Goal: Task Accomplishment & Management: Use online tool/utility

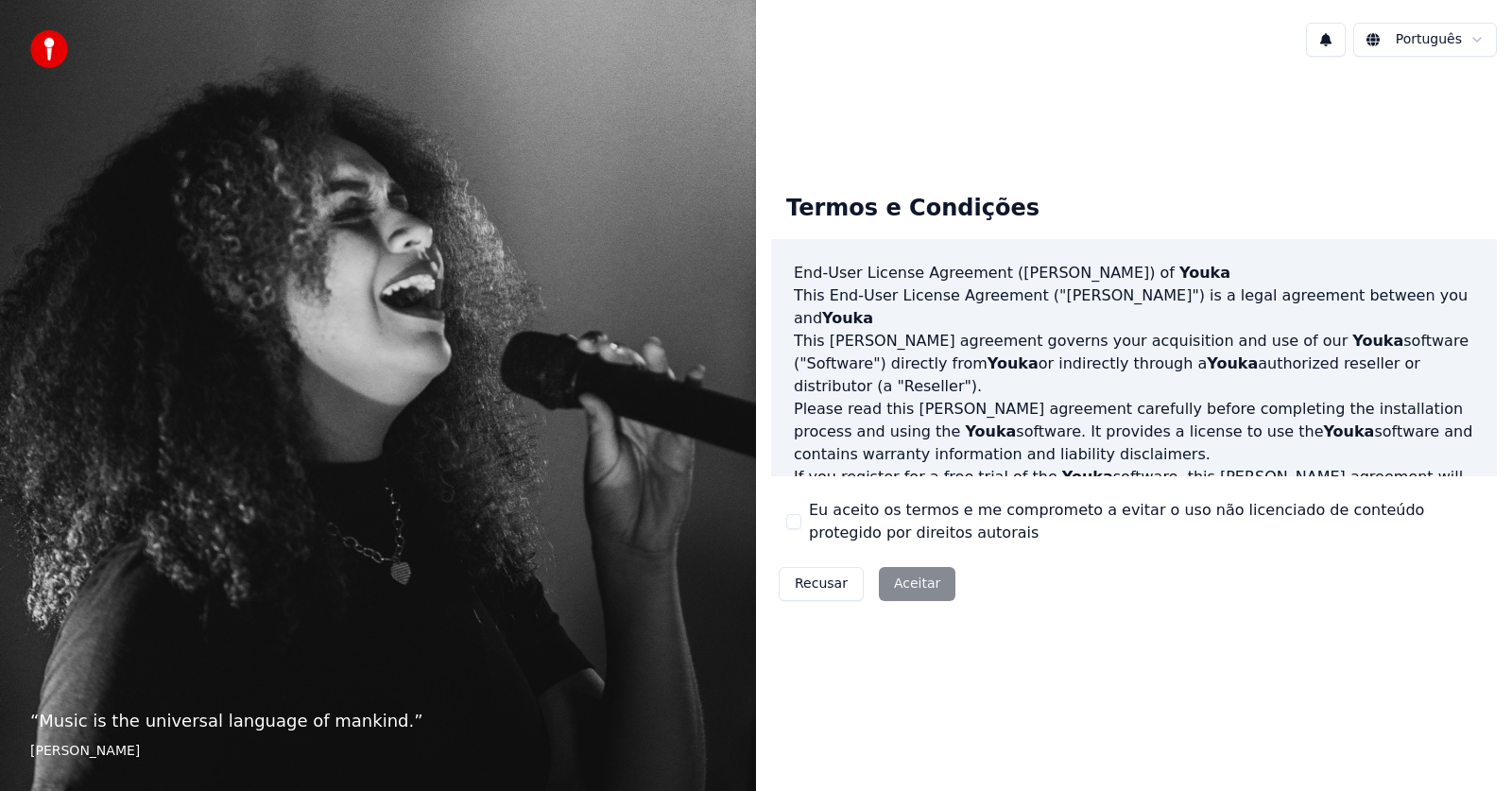
click at [912, 580] on div "Recusar Aceitar" at bounding box center [867, 584] width 192 height 49
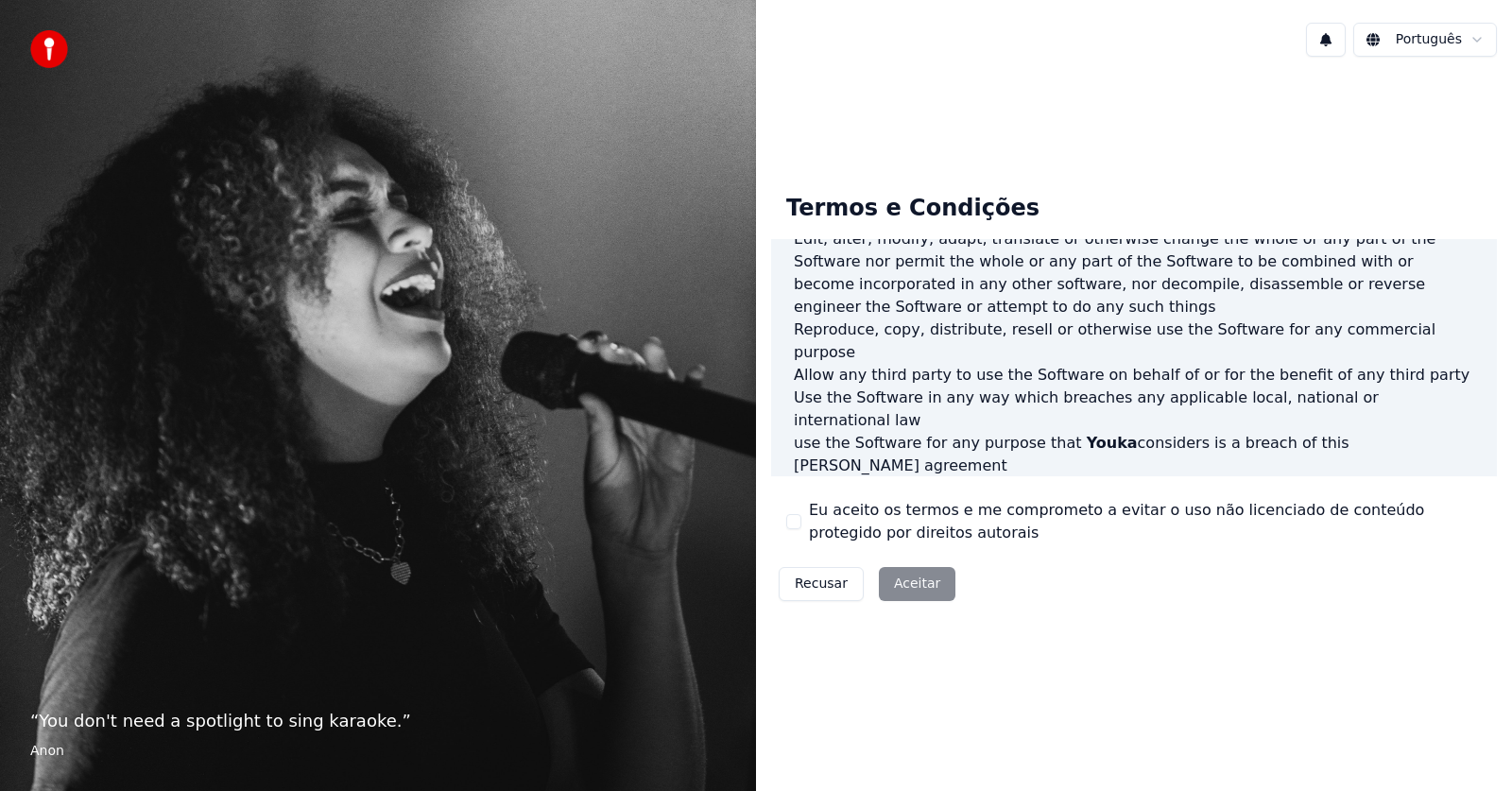
scroll to position [965, 0]
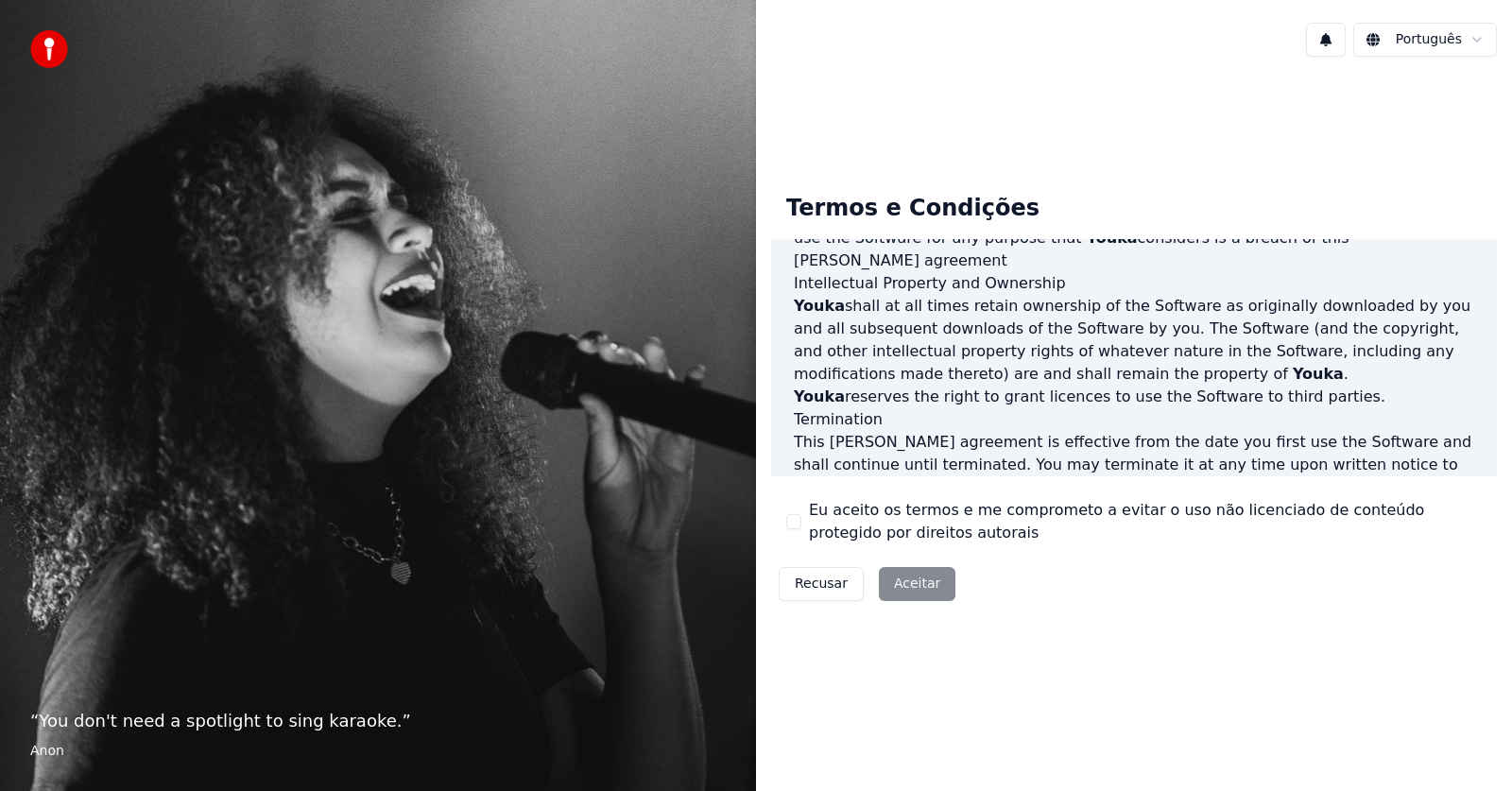
click at [925, 581] on div "Recusar Aceitar" at bounding box center [867, 584] width 192 height 49
click at [1411, 43] on html "“ You don't need a spotlight to sing karaoke. ” Anon Português Termos e Condiçõ…" at bounding box center [756, 395] width 1512 height 791
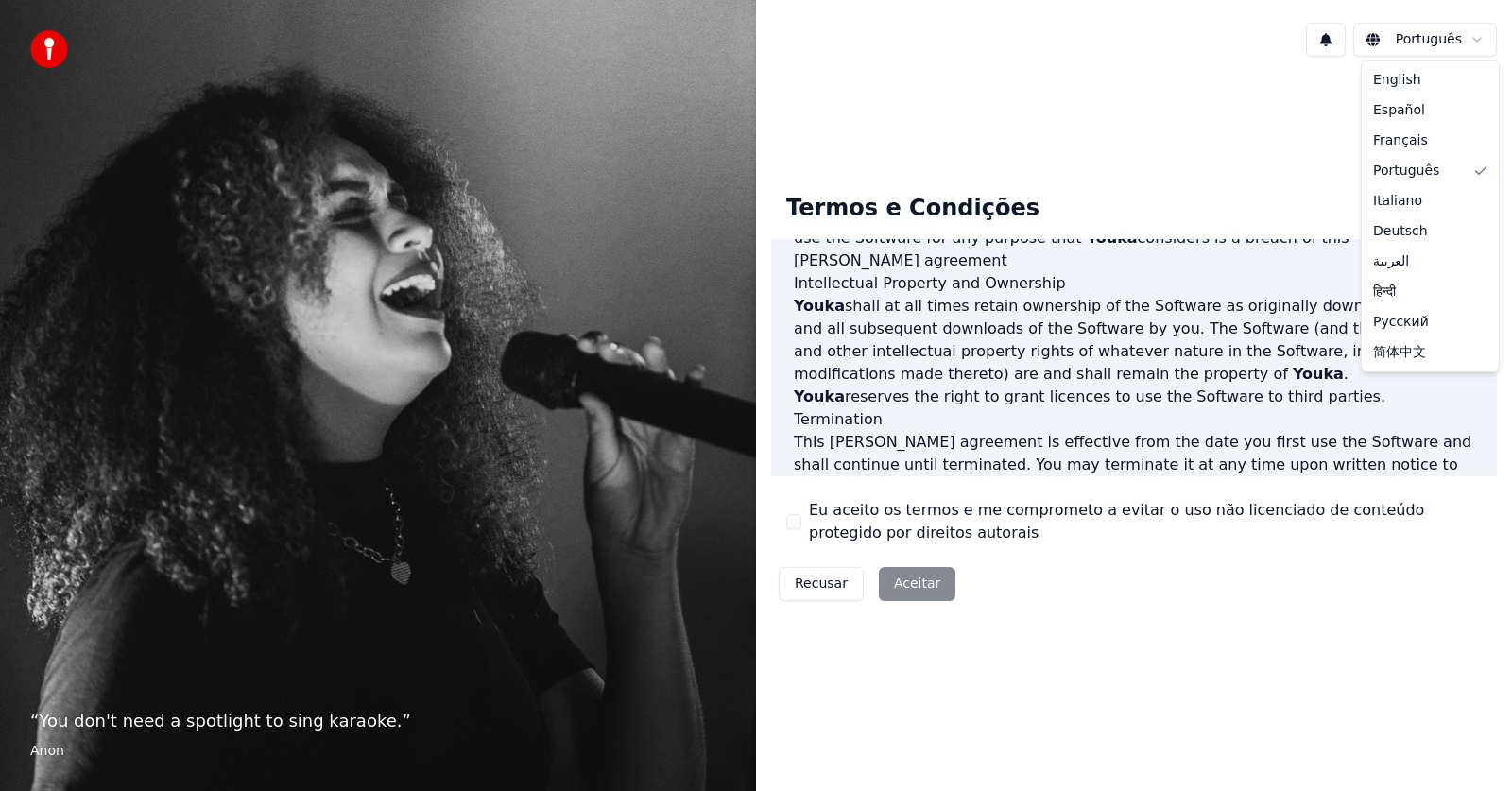
click at [1123, 192] on html "“ You don't need a spotlight to sing karaoke. ” Anon Português Termos e Condiçõ…" at bounding box center [756, 395] width 1512 height 791
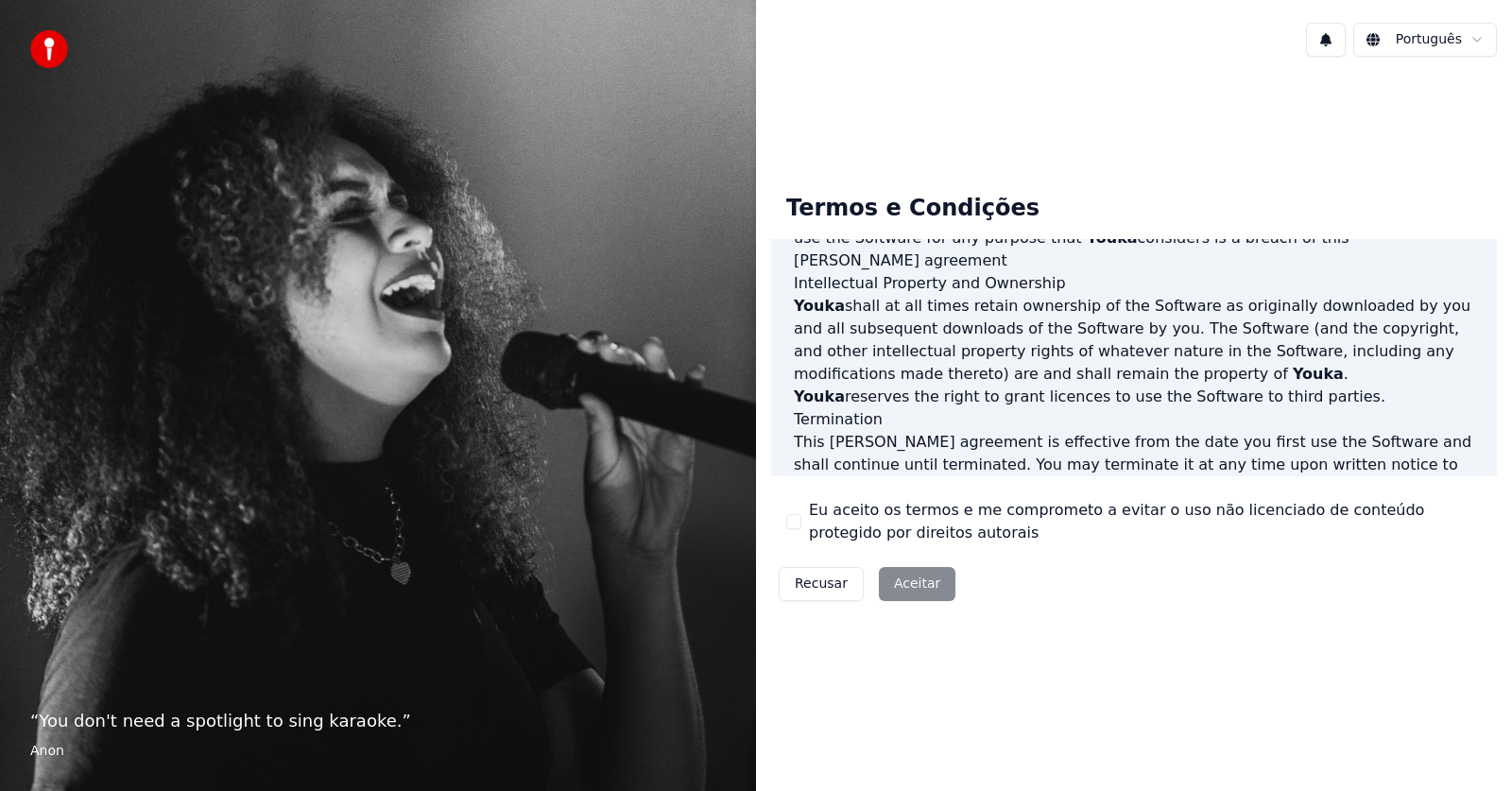
click at [898, 586] on div "Recusar Aceitar" at bounding box center [867, 584] width 192 height 49
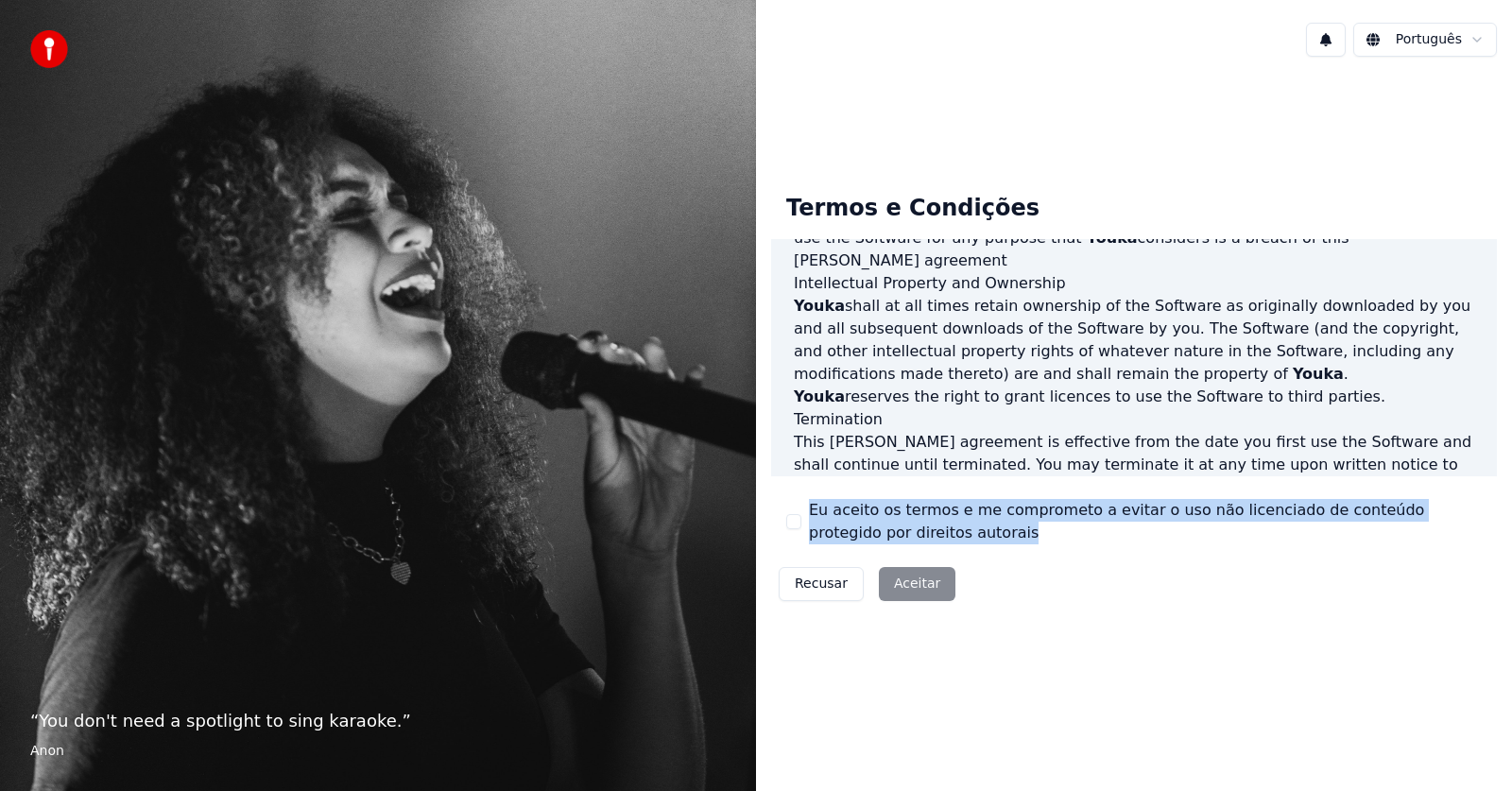
drag, startPoint x: 812, startPoint y: 502, endPoint x: 1104, endPoint y: 582, distance: 302.8
click at [1092, 576] on div "Termos e Condições End-User License Agreement ([PERSON_NAME]) of Youka This End…" at bounding box center [1134, 394] width 726 height 430
click at [1095, 581] on div "Termos e Condições End-User License Agreement ([PERSON_NAME]) of Youka This End…" at bounding box center [1134, 394] width 726 height 430
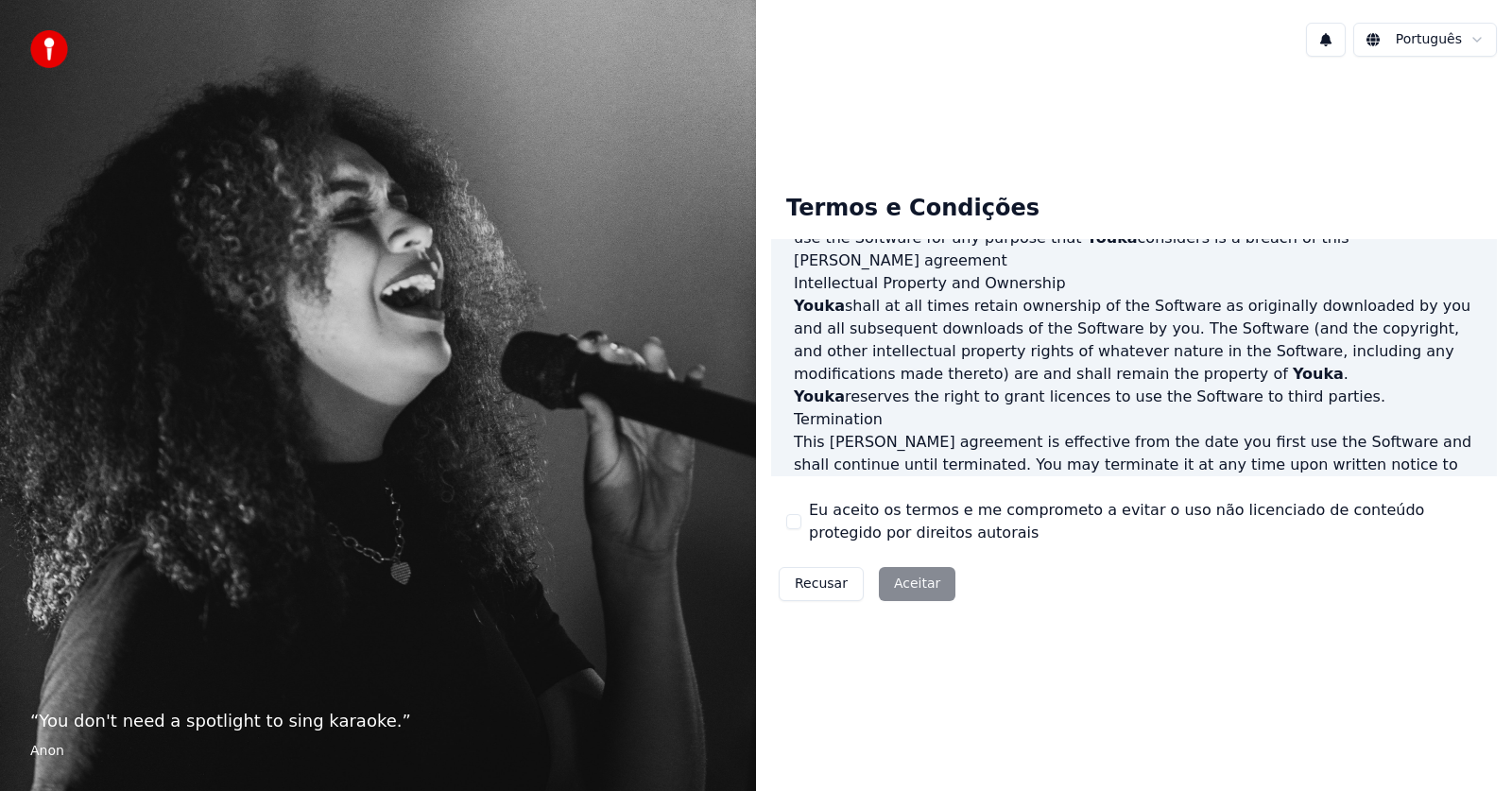
click at [925, 582] on div "Recusar Aceitar" at bounding box center [867, 584] width 192 height 49
click at [923, 574] on div "Recusar Aceitar" at bounding box center [867, 584] width 192 height 49
click at [924, 574] on div "Recusar Aceitar" at bounding box center [867, 584] width 192 height 49
click at [940, 579] on div "Recusar Aceitar" at bounding box center [867, 584] width 192 height 49
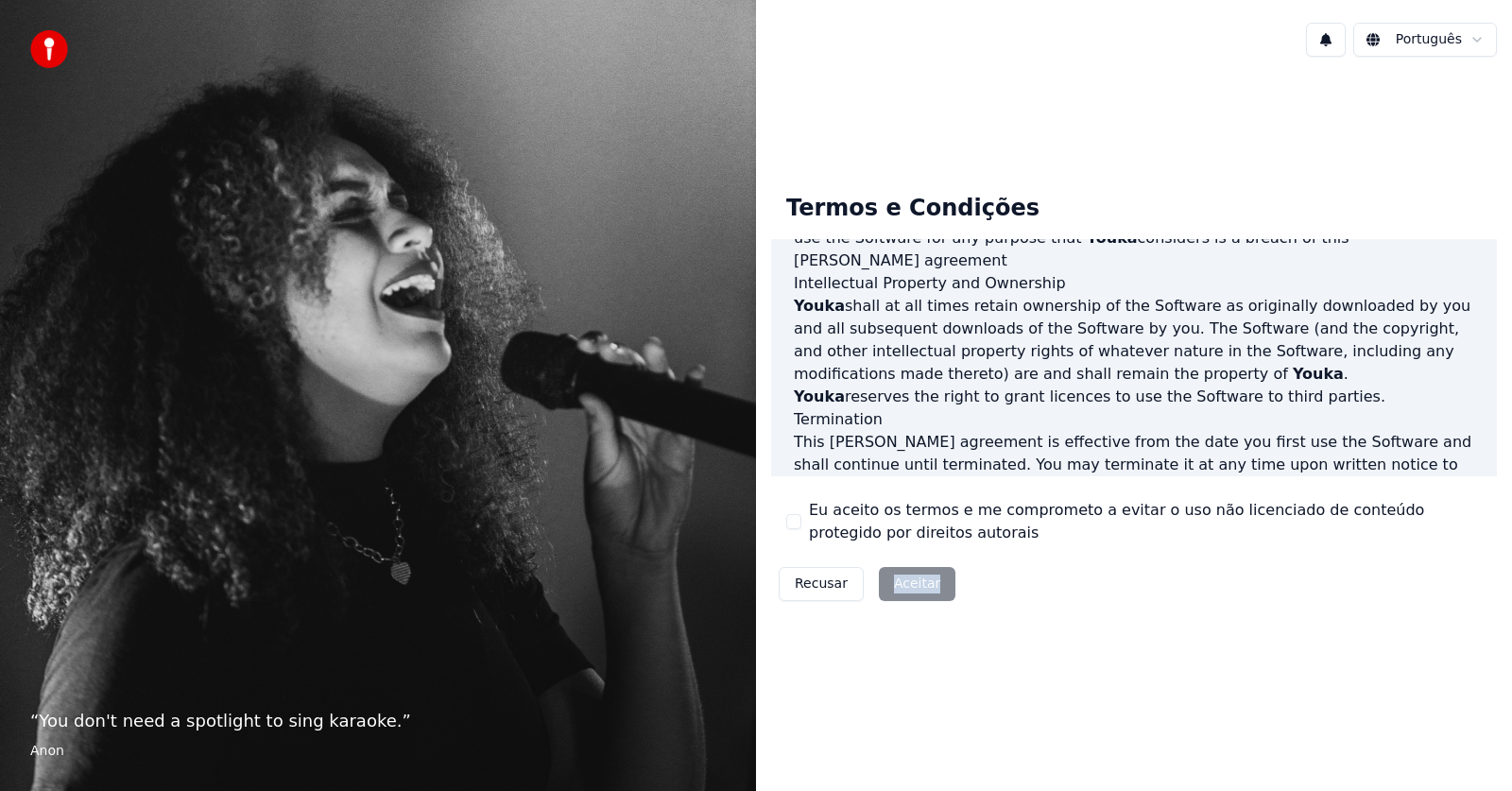
click at [940, 579] on div "Recusar Aceitar" at bounding box center [867, 584] width 192 height 49
click at [826, 577] on button "Recusar" at bounding box center [821, 584] width 85 height 34
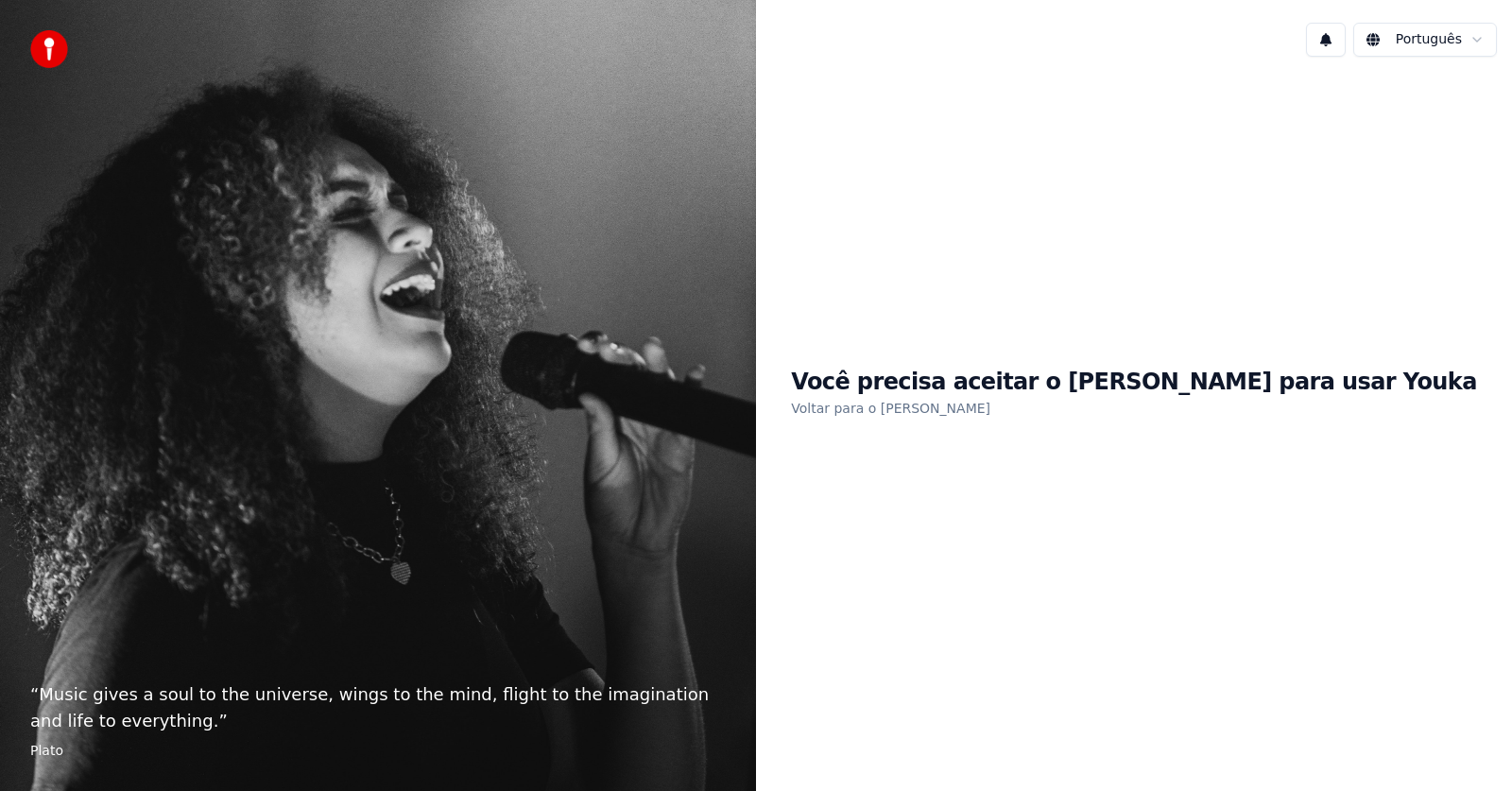
click at [956, 404] on link "Voltar para o [PERSON_NAME]" at bounding box center [891, 408] width 200 height 30
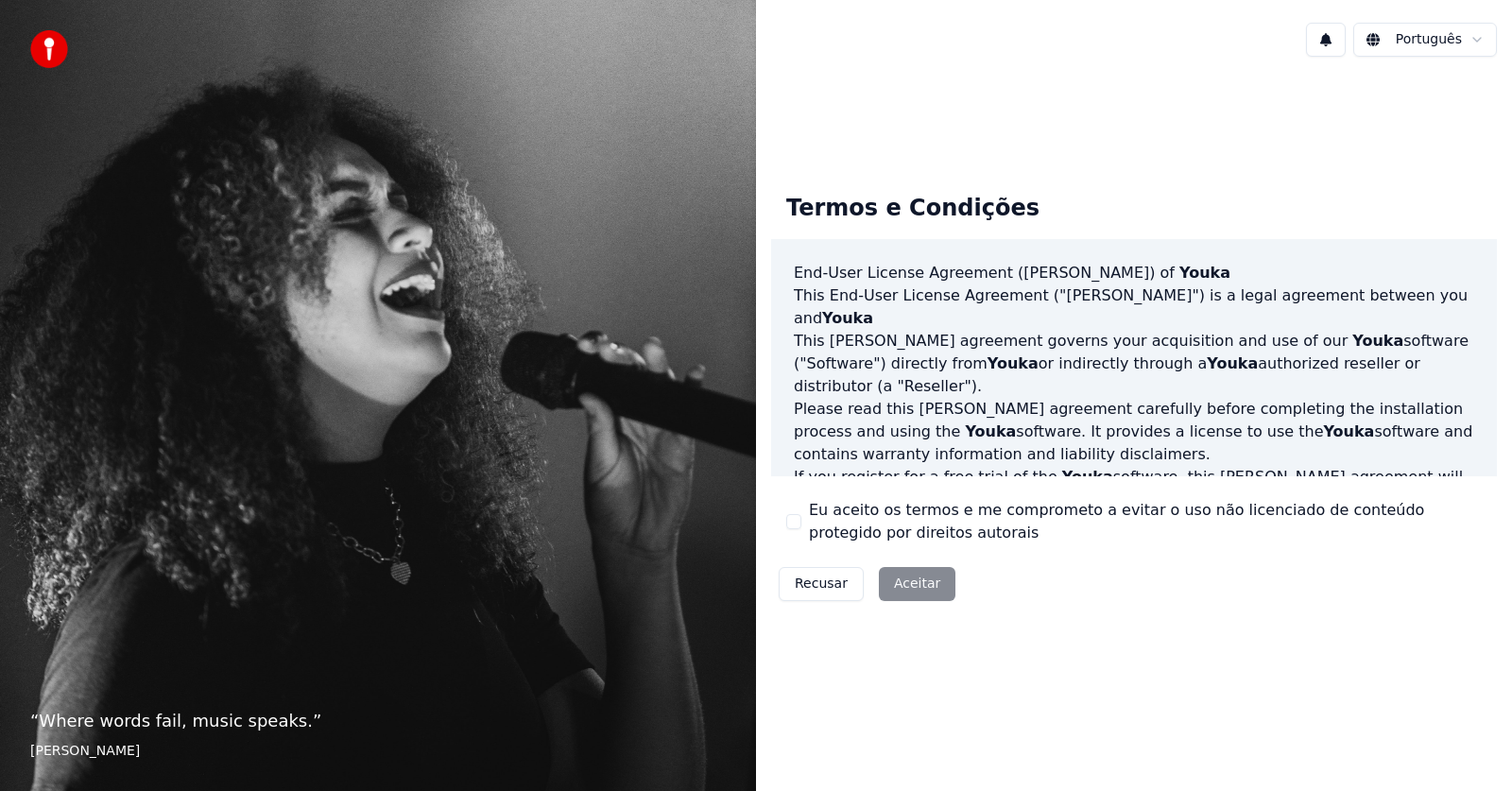
click at [911, 575] on div "Recusar Aceitar" at bounding box center [867, 584] width 192 height 49
click at [909, 577] on div "Recusar Aceitar" at bounding box center [867, 584] width 192 height 49
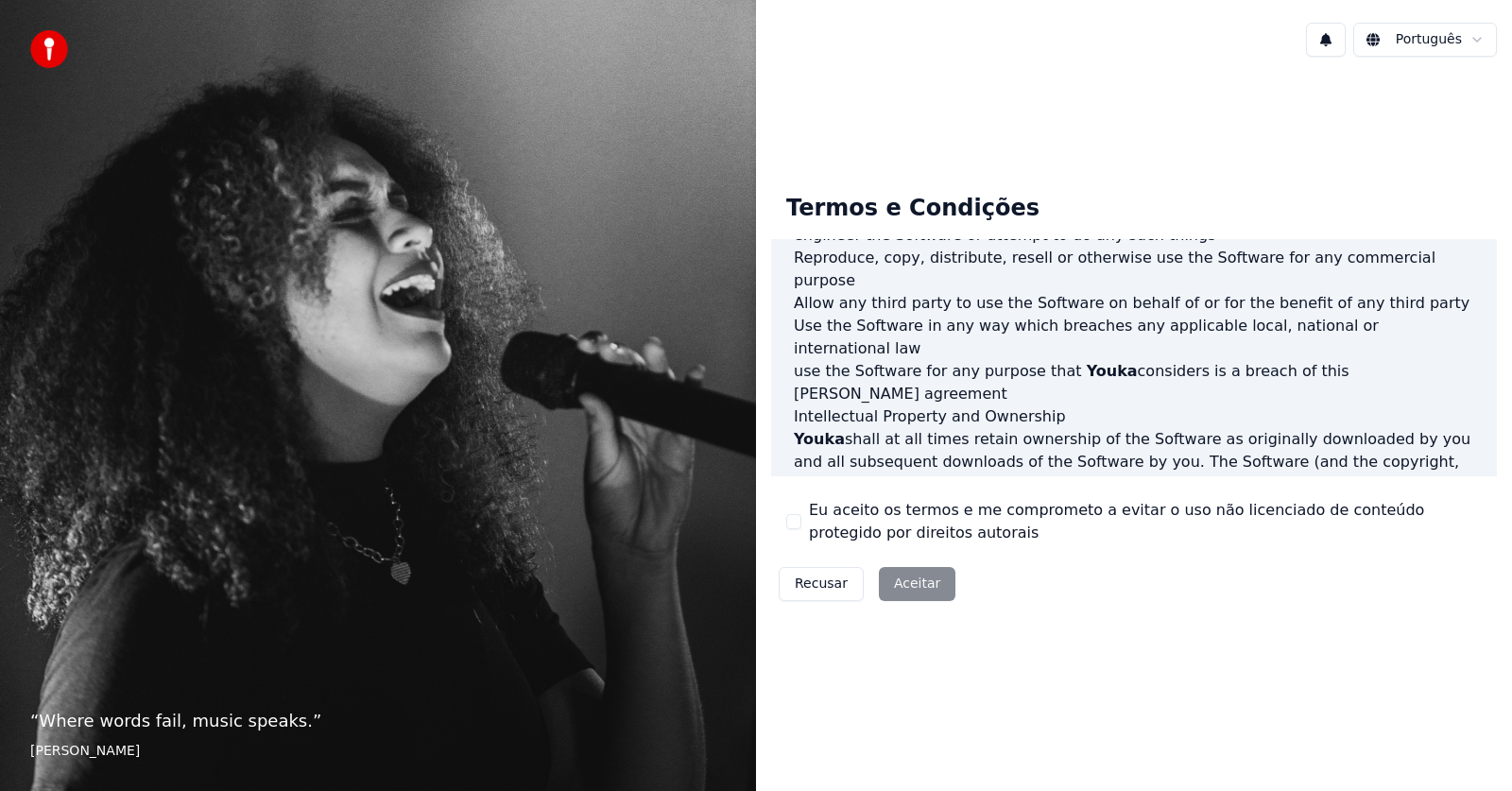
scroll to position [965, 0]
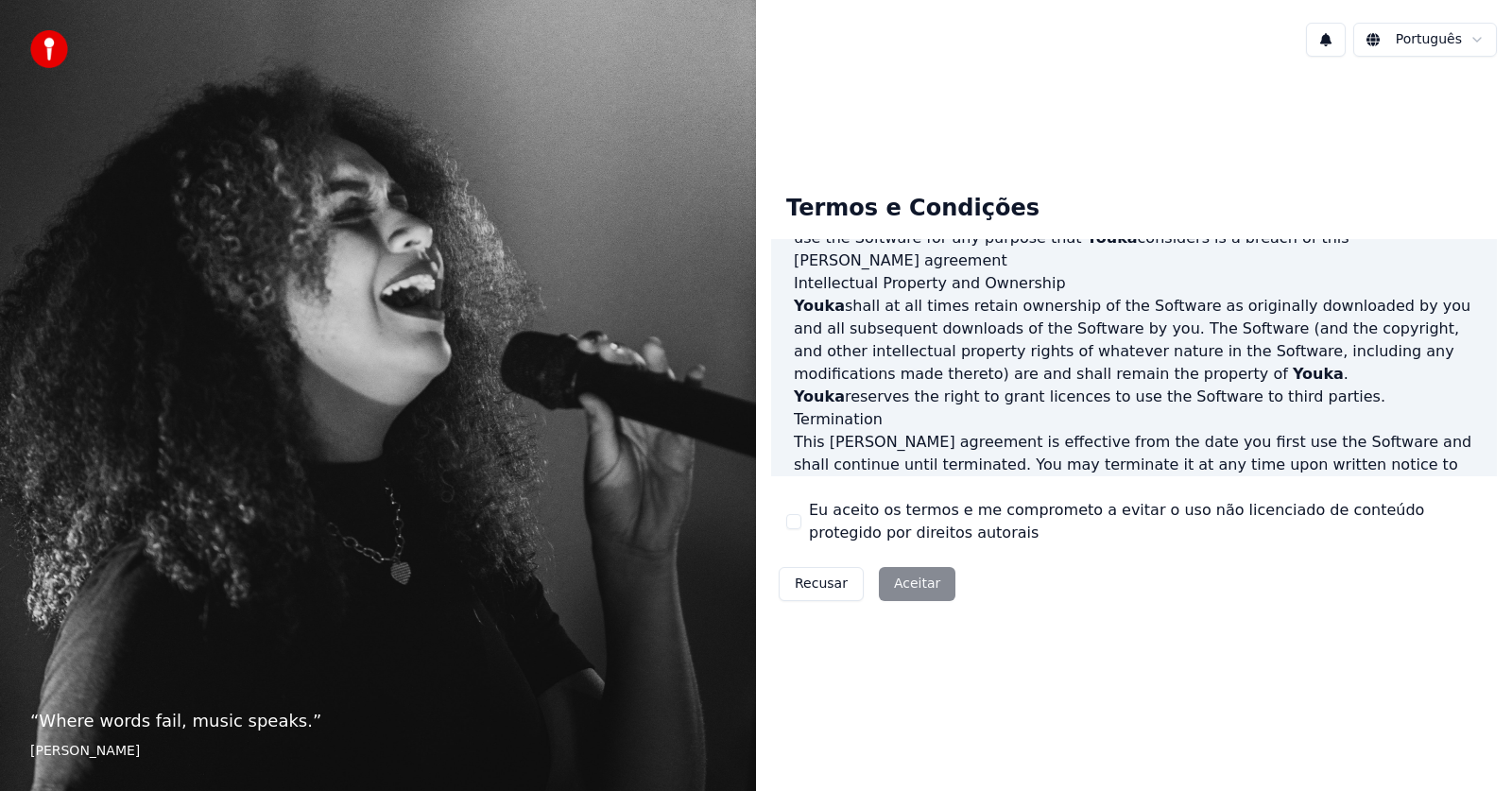
click at [912, 581] on div "Recusar Aceitar" at bounding box center [867, 584] width 192 height 49
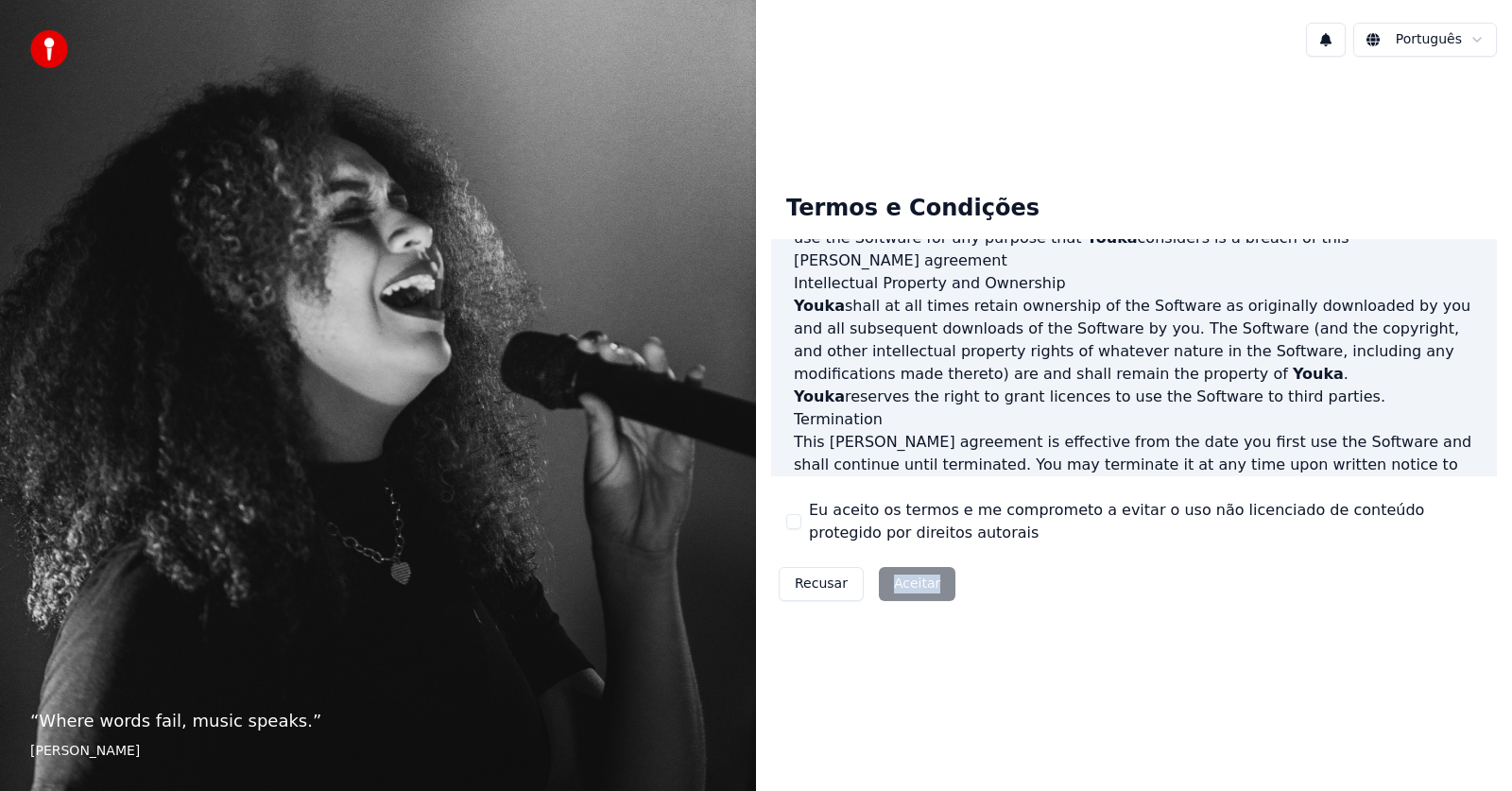
click at [912, 581] on div "Recusar Aceitar" at bounding box center [867, 584] width 192 height 49
click at [914, 582] on div "Recusar Aceitar" at bounding box center [867, 584] width 192 height 49
click at [931, 596] on div "Recusar Aceitar" at bounding box center [867, 584] width 192 height 49
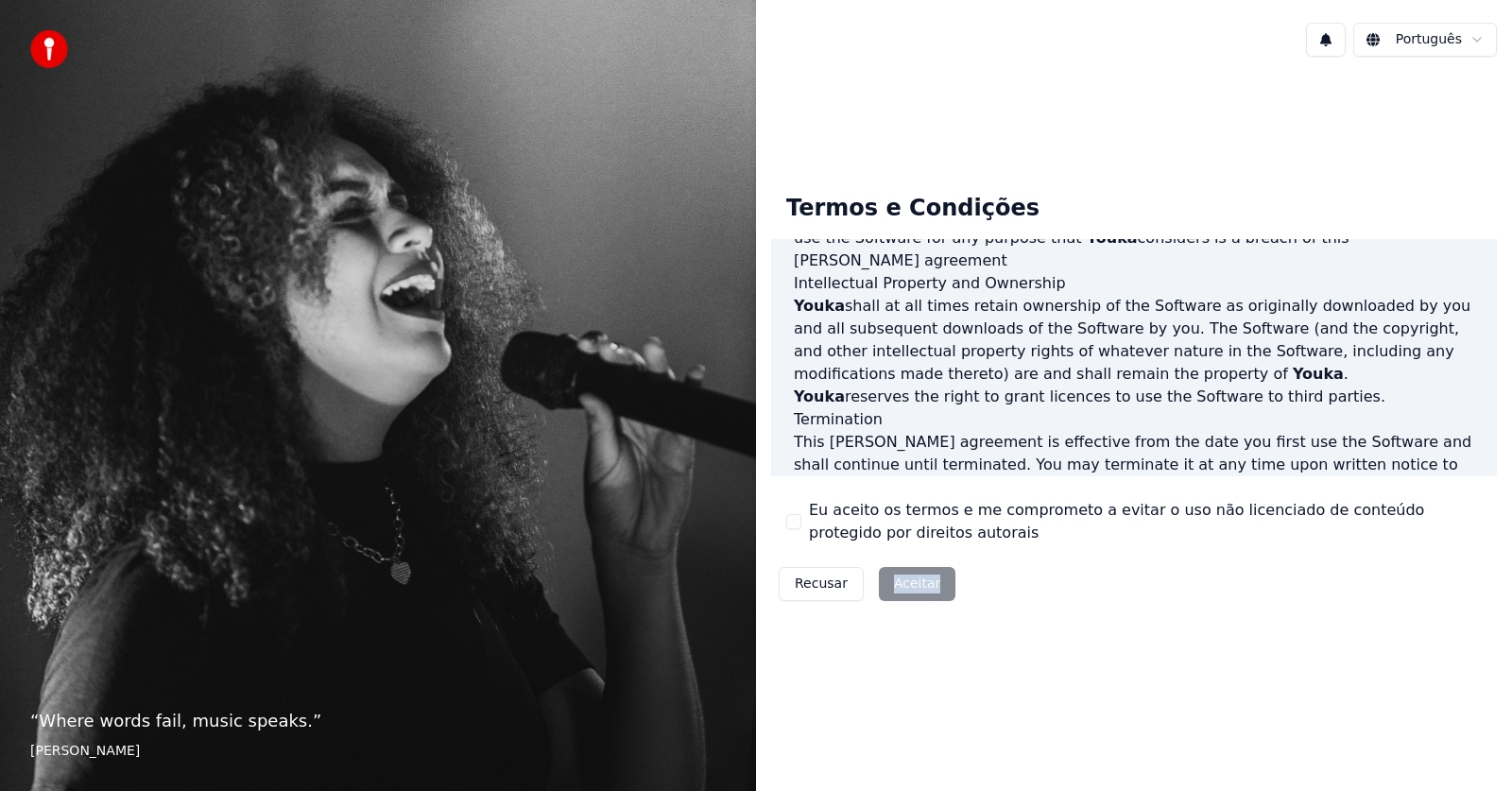
click at [931, 596] on div "Recusar Aceitar" at bounding box center [867, 584] width 192 height 49
drag, startPoint x: 931, startPoint y: 596, endPoint x: 946, endPoint y: 613, distance: 22.7
click at [946, 614] on div "Termos e Condições End-User License Agreement ([PERSON_NAME]) of Youka This End…" at bounding box center [1134, 393] width 756 height 461
click at [933, 587] on div "Recusar Aceitar" at bounding box center [867, 584] width 192 height 49
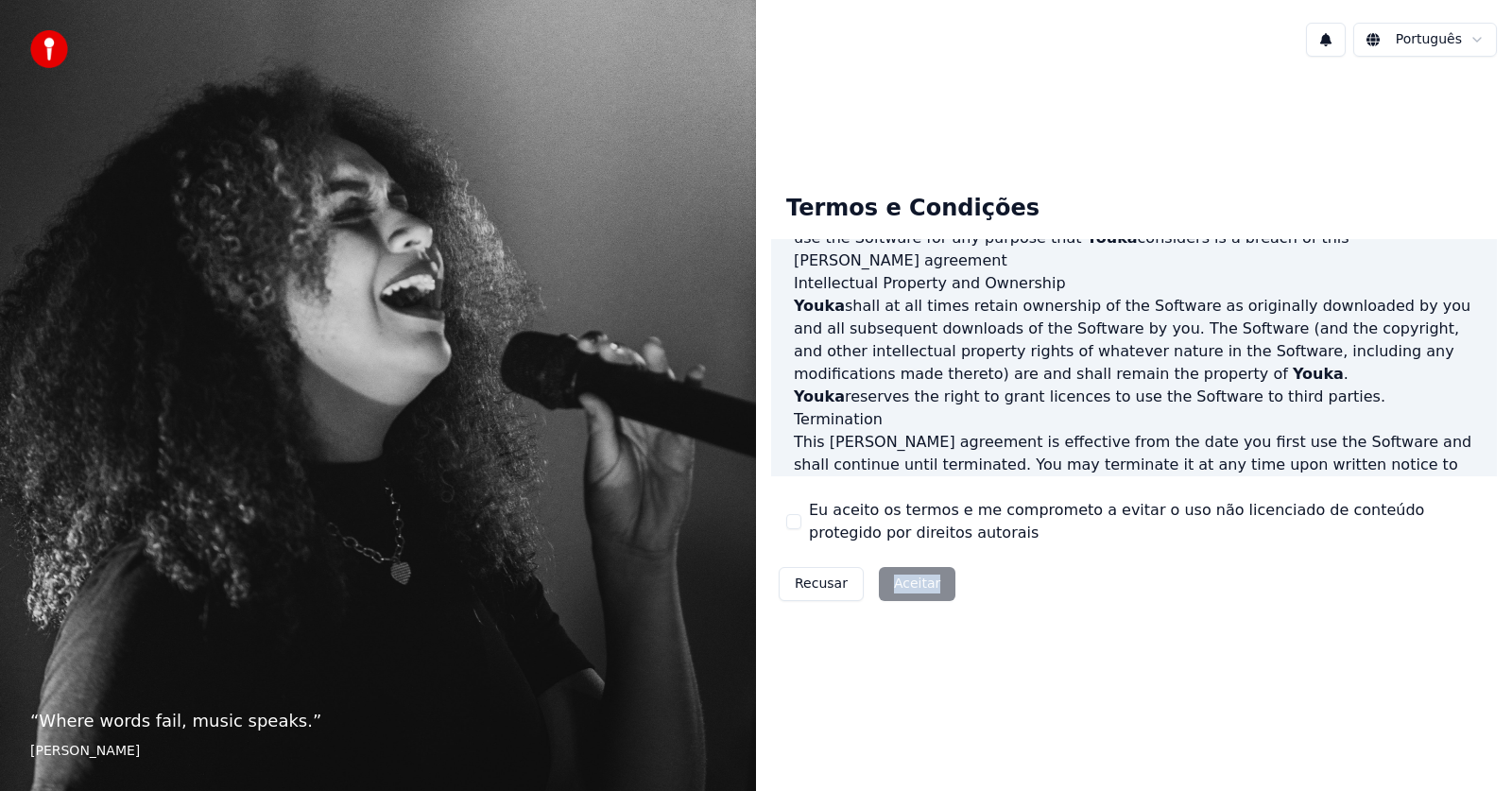
click at [933, 587] on div "Recusar Aceitar" at bounding box center [867, 584] width 192 height 49
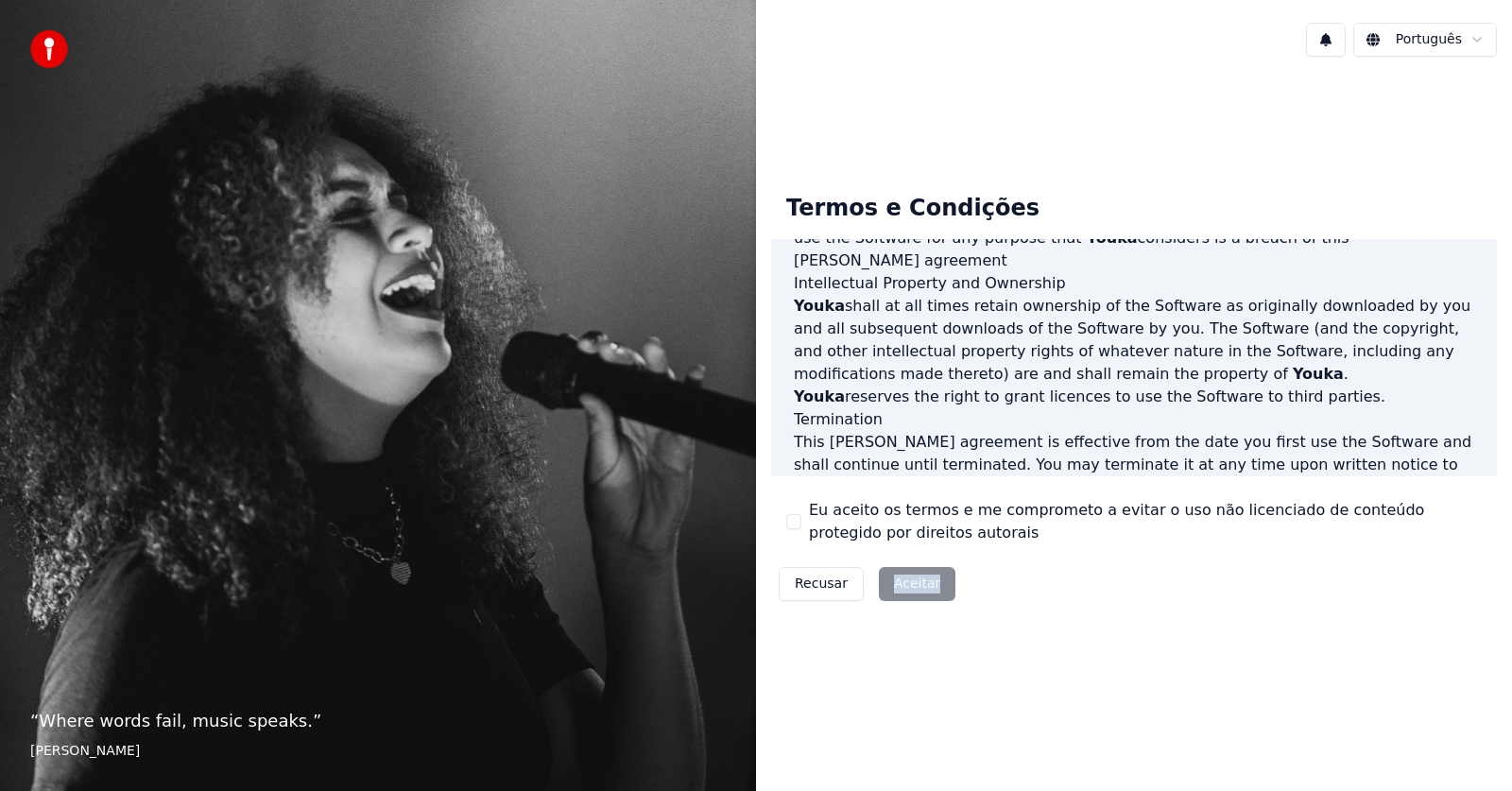
click at [933, 587] on div "Recusar Aceitar" at bounding box center [867, 584] width 192 height 49
click at [917, 580] on div "Recusar Aceitar" at bounding box center [867, 584] width 192 height 49
click at [915, 580] on div "Recusar Aceitar" at bounding box center [867, 584] width 192 height 49
click at [915, 578] on div "Recusar Aceitar" at bounding box center [867, 584] width 192 height 49
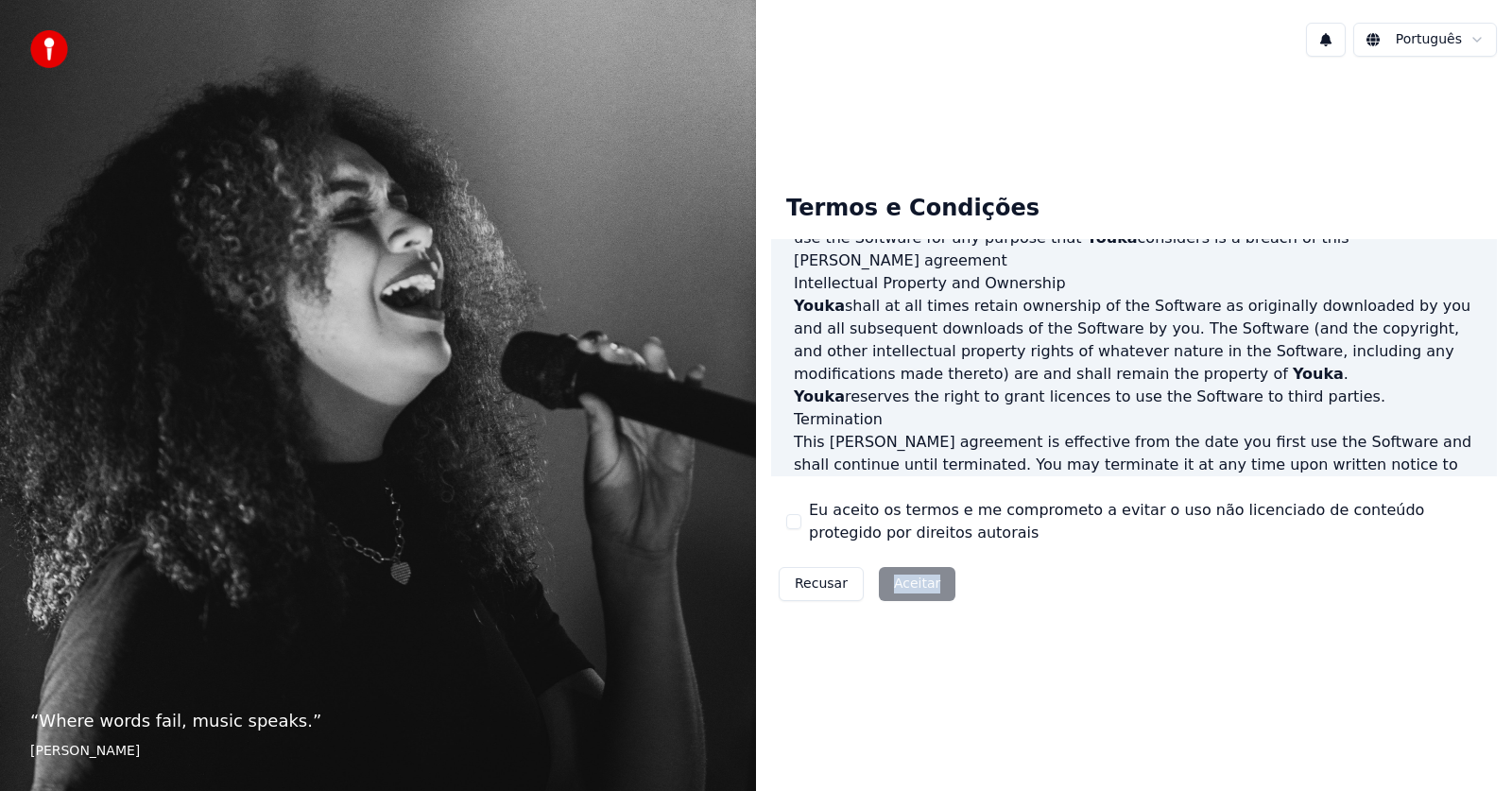
click at [916, 578] on div "Recusar Aceitar" at bounding box center [867, 584] width 192 height 49
click at [1344, 39] on button at bounding box center [1325, 39] width 40 height 34
click at [1401, 34] on html "“ Where words fail, music speaks. ” [PERSON_NAME] Português Termos e Condições …" at bounding box center [756, 395] width 1512 height 791
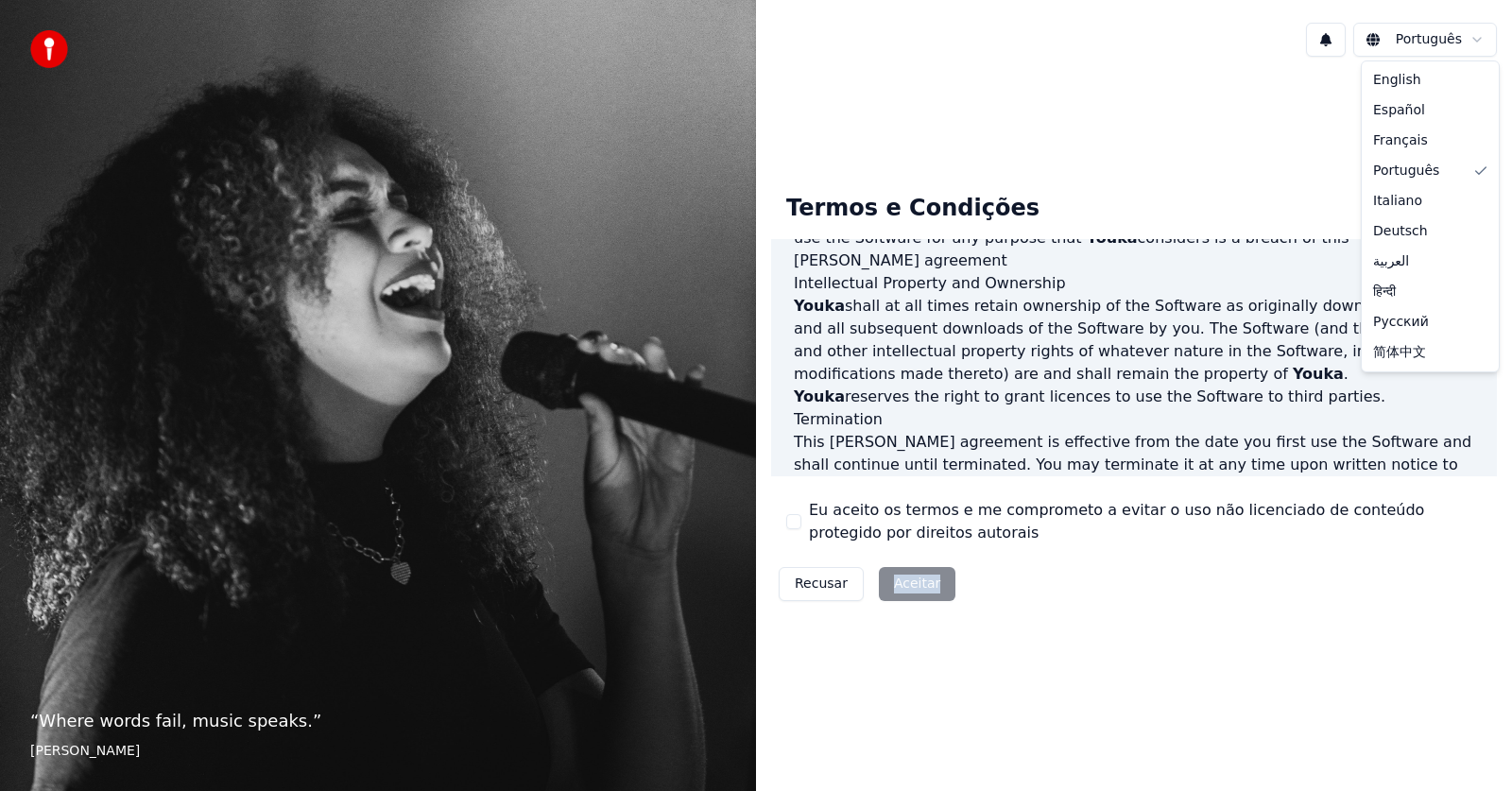
click at [1401, 34] on html "“ Where words fail, music speaks. ” [PERSON_NAME] Português Termos e Condições …" at bounding box center [756, 395] width 1512 height 791
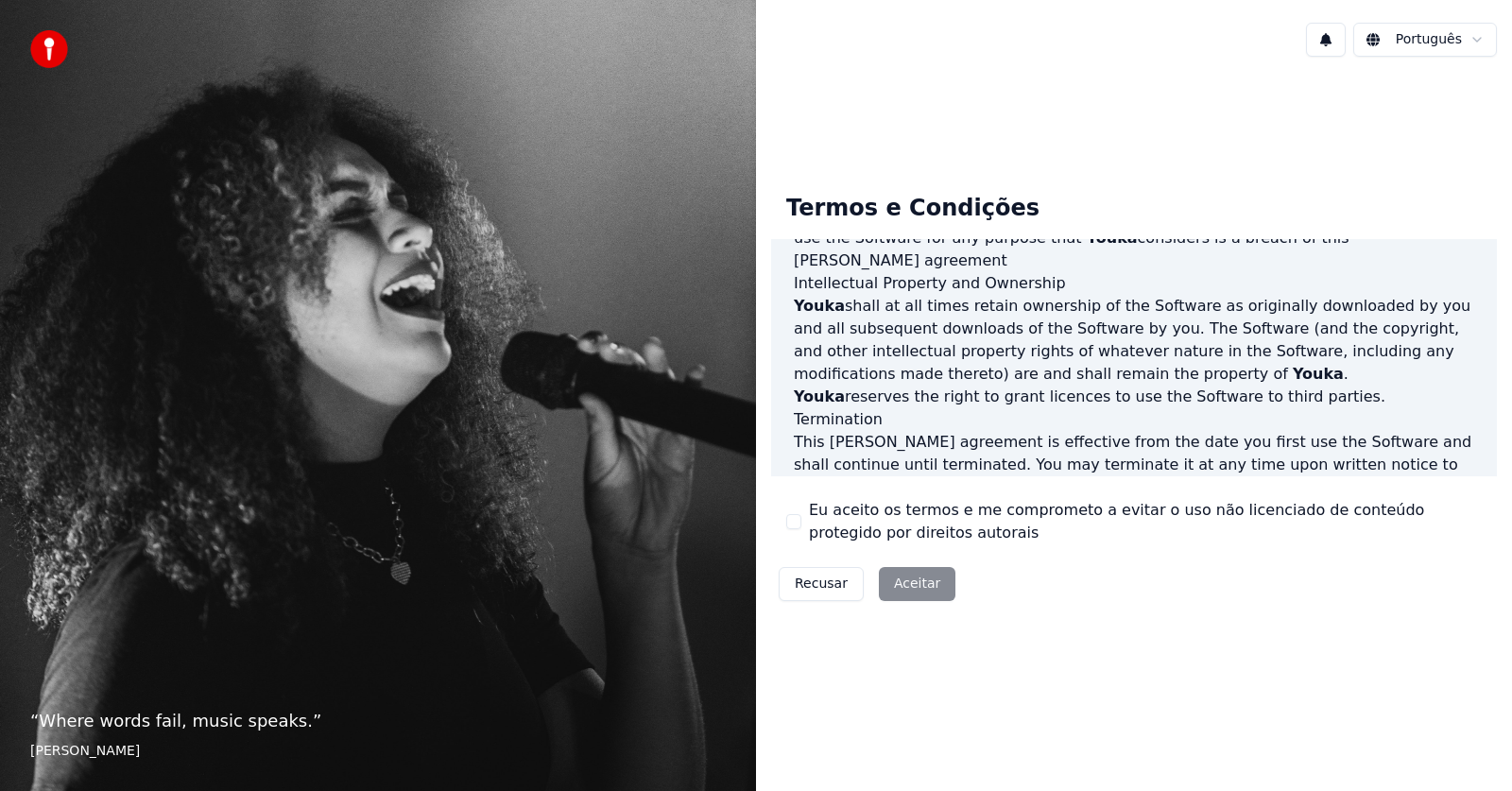
click at [841, 579] on button "Recusar" at bounding box center [821, 584] width 85 height 34
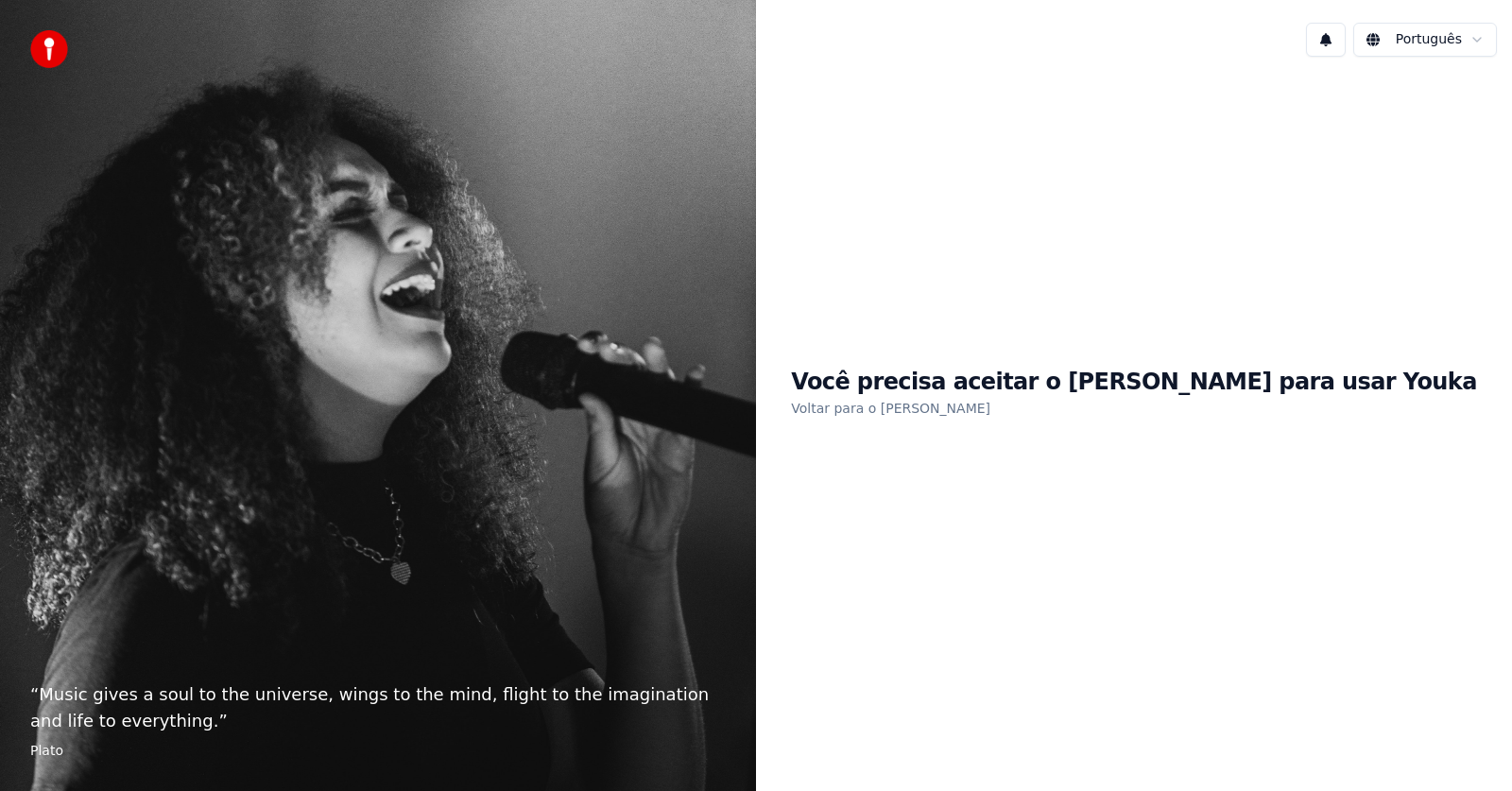
click at [1028, 385] on h1 "Você precisa aceitar o [PERSON_NAME] para usar Youka" at bounding box center [1134, 382] width 687 height 30
click at [991, 408] on link "Voltar para o [PERSON_NAME]" at bounding box center [891, 408] width 200 height 30
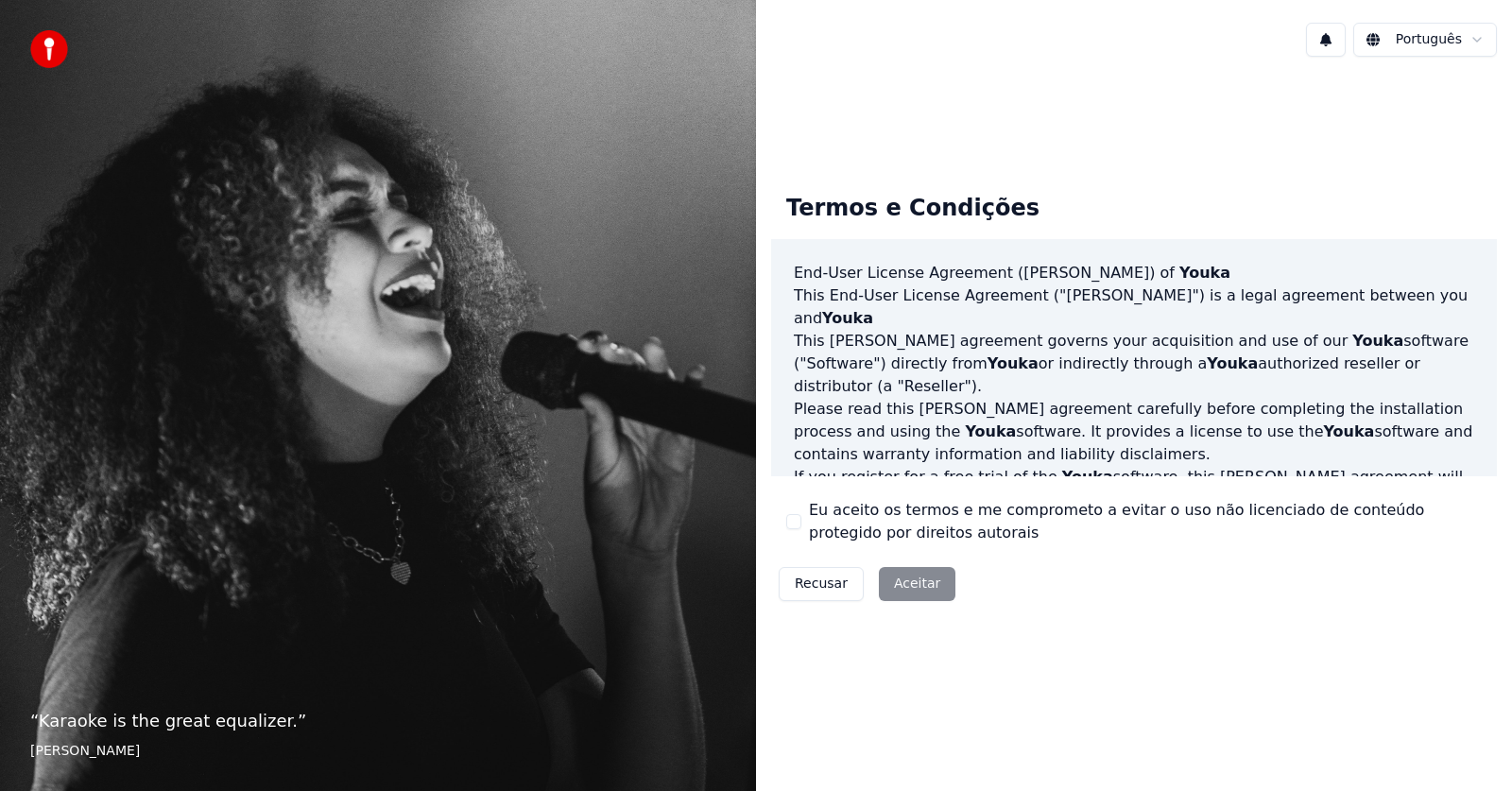
click at [929, 589] on div "Recusar Aceitar" at bounding box center [867, 584] width 192 height 49
click at [928, 587] on div "Recusar Aceitar" at bounding box center [867, 584] width 192 height 49
click at [921, 586] on div "Recusar Aceitar" at bounding box center [867, 584] width 192 height 49
click at [923, 589] on div "Recusar Aceitar" at bounding box center [867, 584] width 192 height 49
click at [1423, 40] on html "“ Karaoke is the great equalizer. ” [PERSON_NAME] Termos e Condições End-User L…" at bounding box center [756, 395] width 1512 height 791
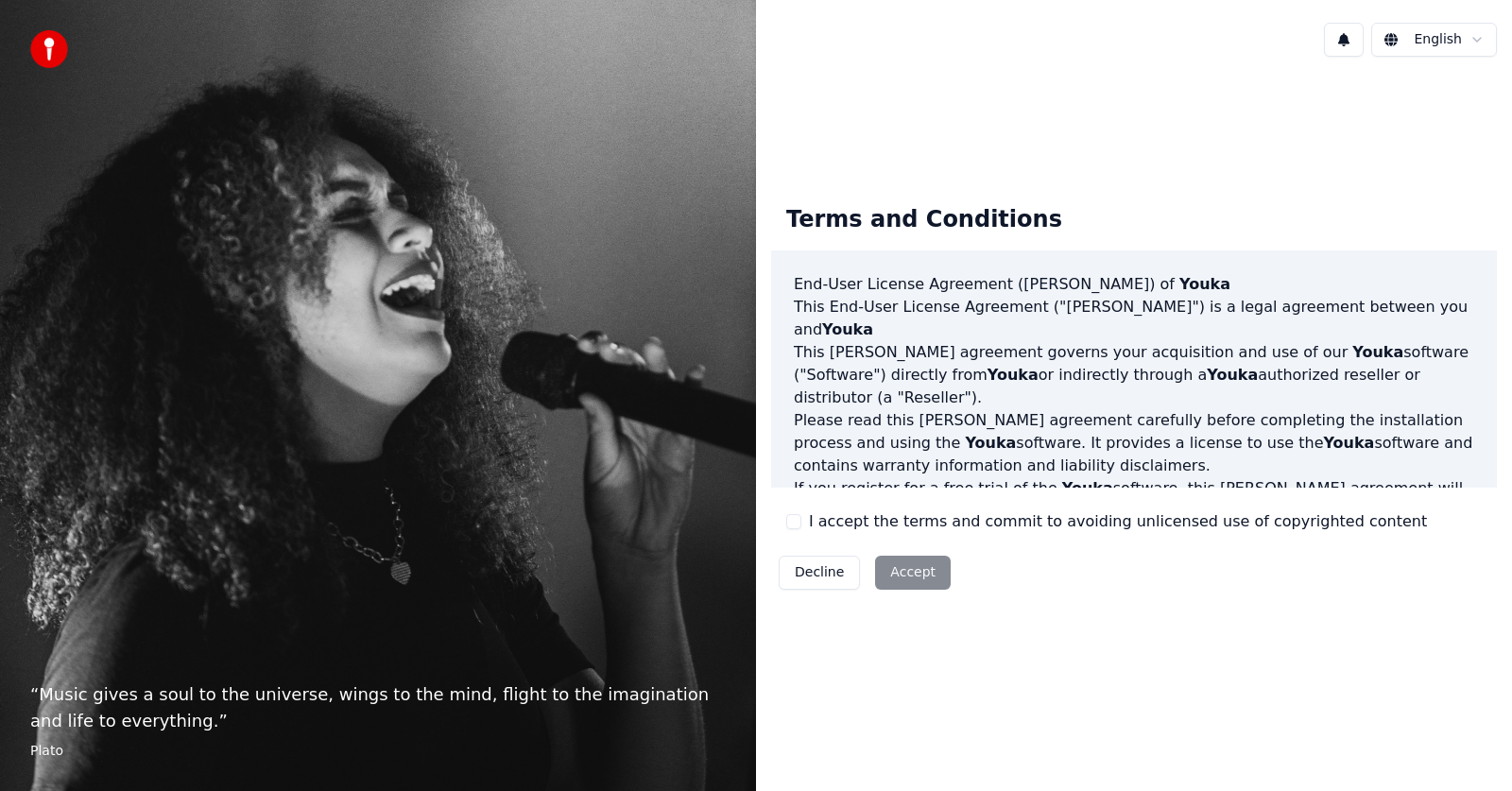
click at [912, 566] on div "Decline Accept" at bounding box center [865, 572] width 187 height 49
click at [1417, 42] on html "“ Music gives a soul to the universe, wings to the mind, flight to the imaginat…" at bounding box center [756, 395] width 1512 height 791
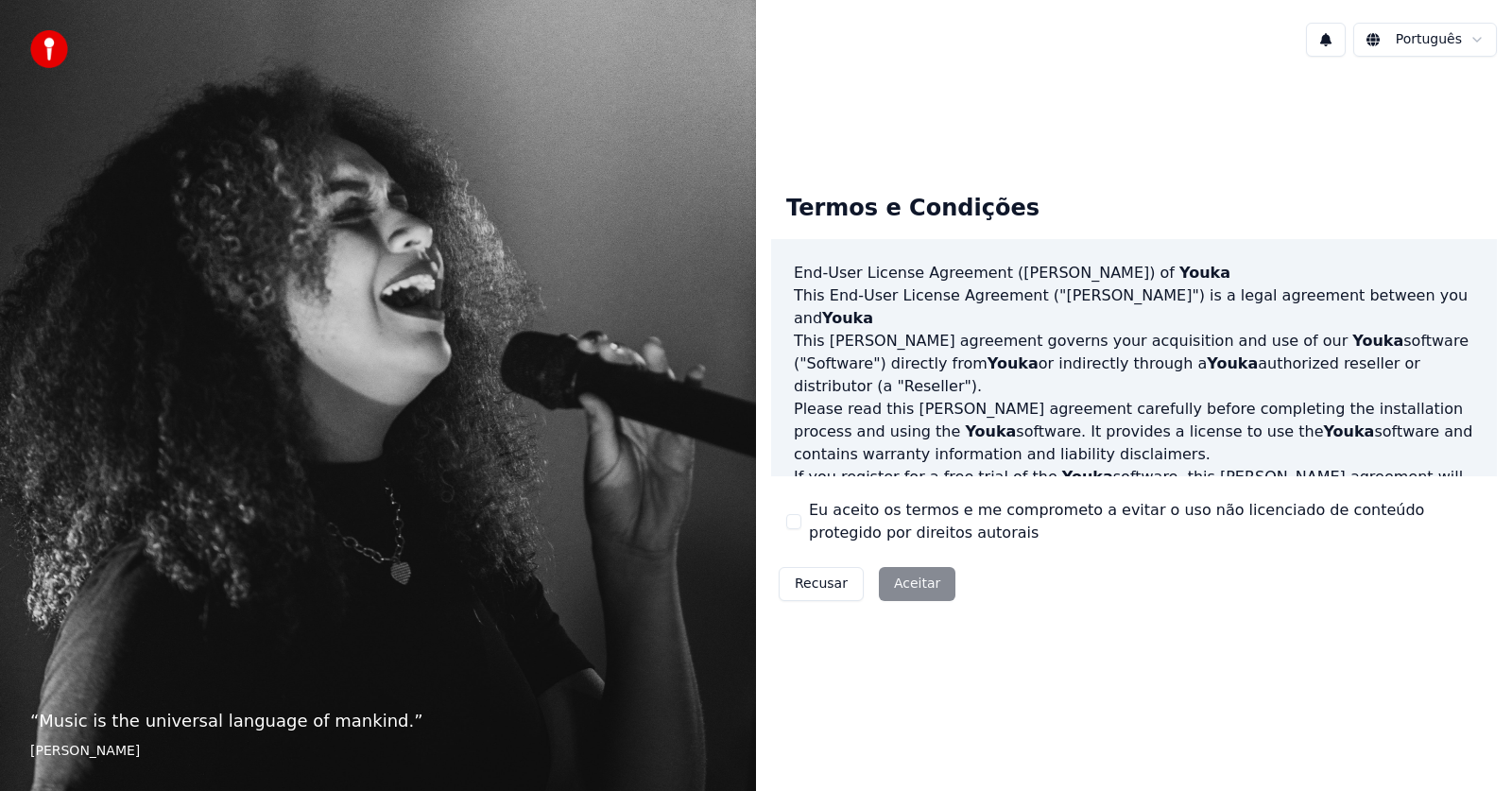
click at [912, 691] on div "Termos e Condições End-User License Agreement ([PERSON_NAME]) of Youka This End…" at bounding box center [1134, 393] width 756 height 643
click at [901, 582] on div "Recusar Aceitar" at bounding box center [867, 584] width 192 height 49
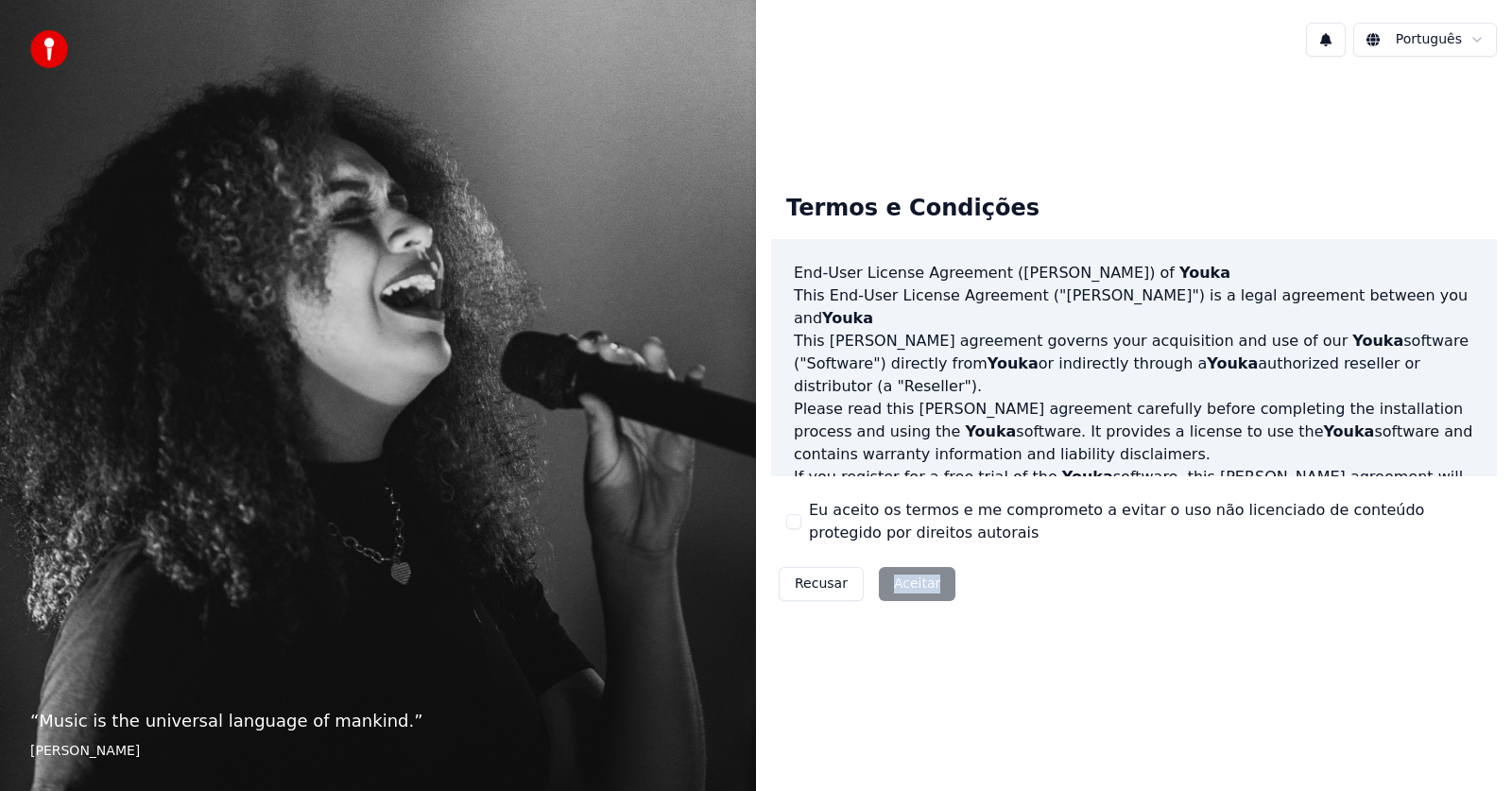
click at [901, 582] on div "Recusar Aceitar" at bounding box center [867, 584] width 192 height 49
click at [942, 580] on div "Recusar Aceitar" at bounding box center [867, 584] width 192 height 49
click at [926, 587] on div "Recusar Aceitar" at bounding box center [867, 584] width 192 height 49
click at [926, 590] on div "Recusar Aceitar" at bounding box center [867, 584] width 192 height 49
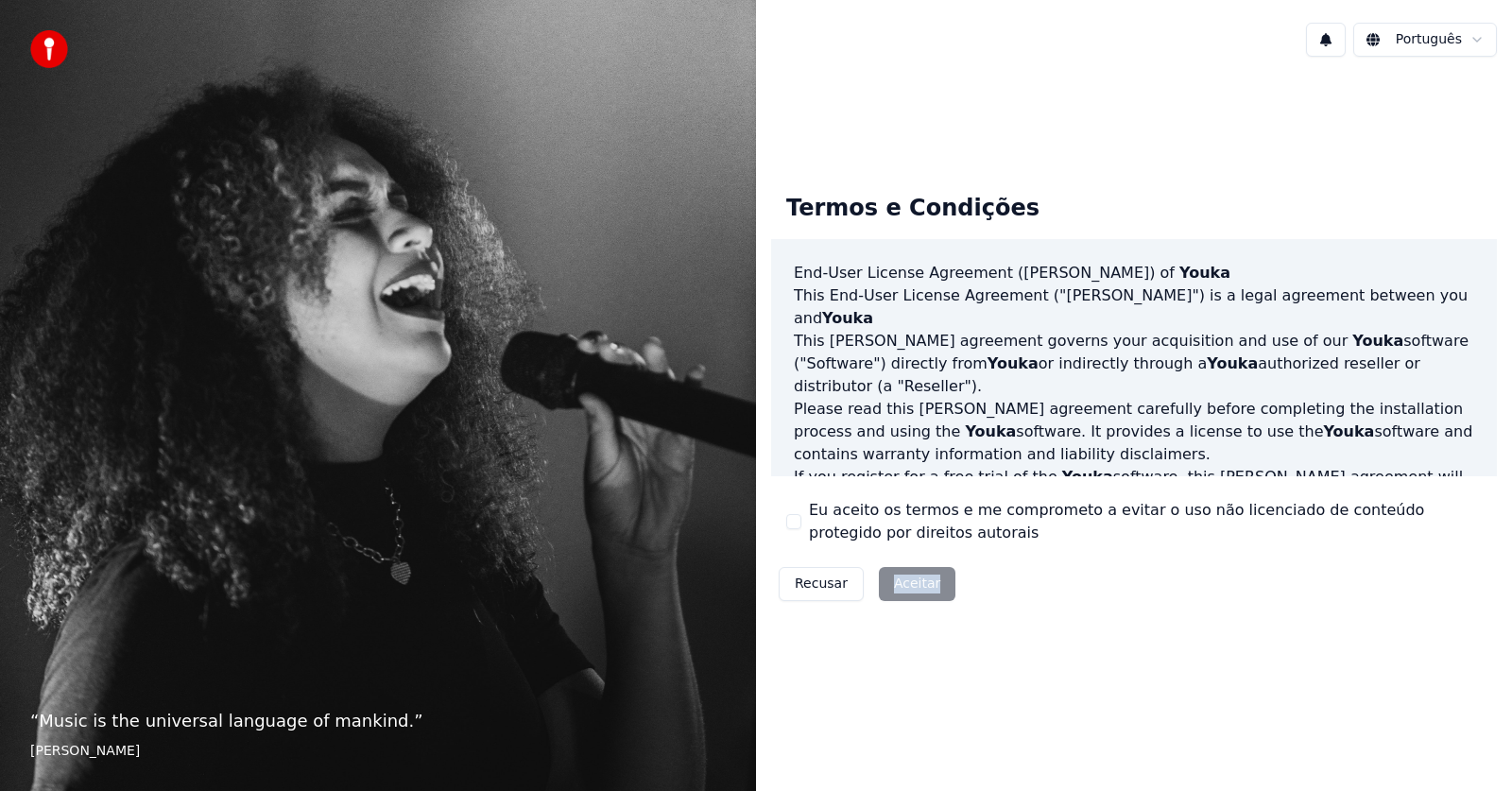
click at [931, 590] on div "Recusar Aceitar" at bounding box center [867, 584] width 192 height 49
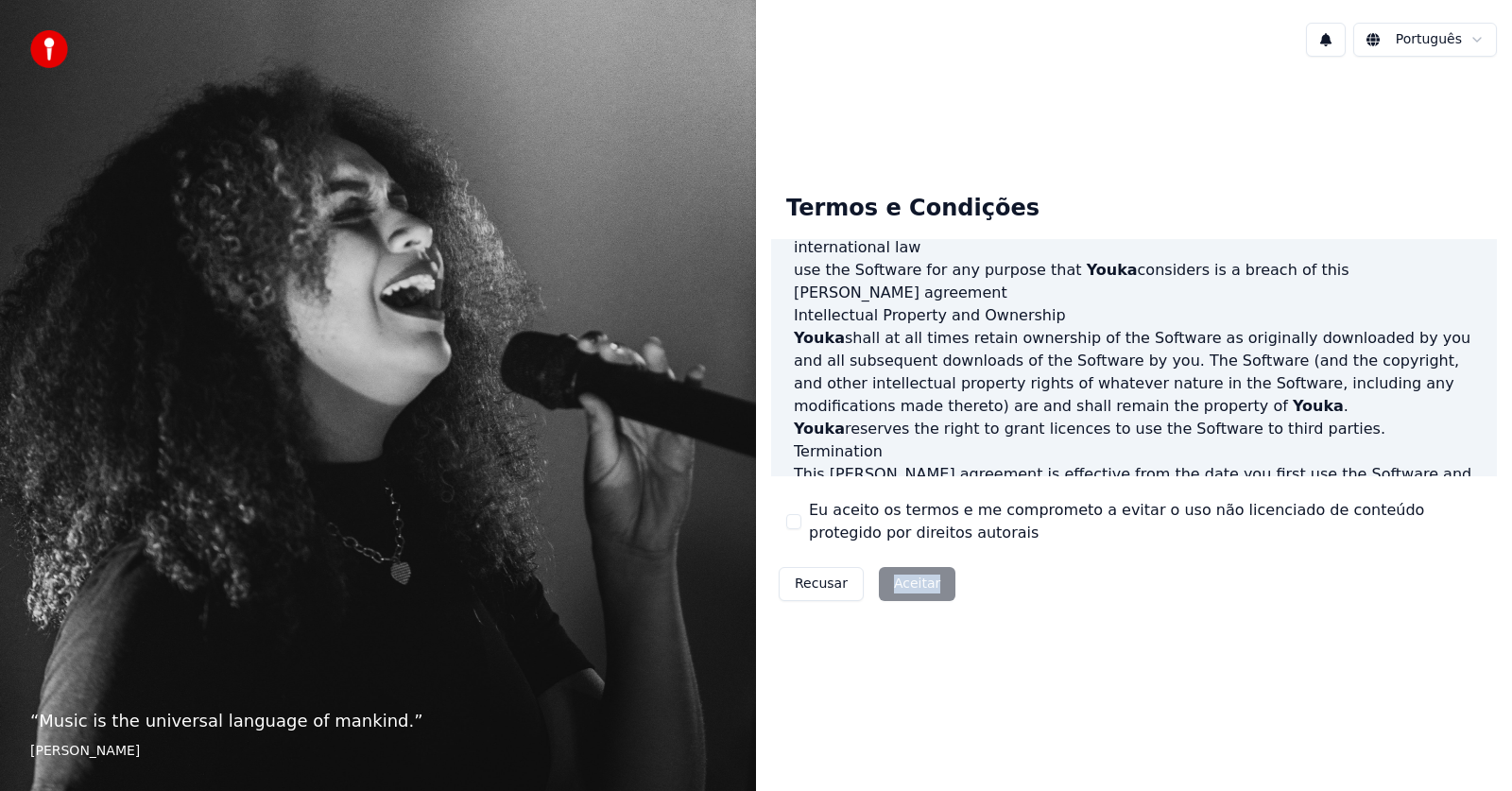
scroll to position [965, 0]
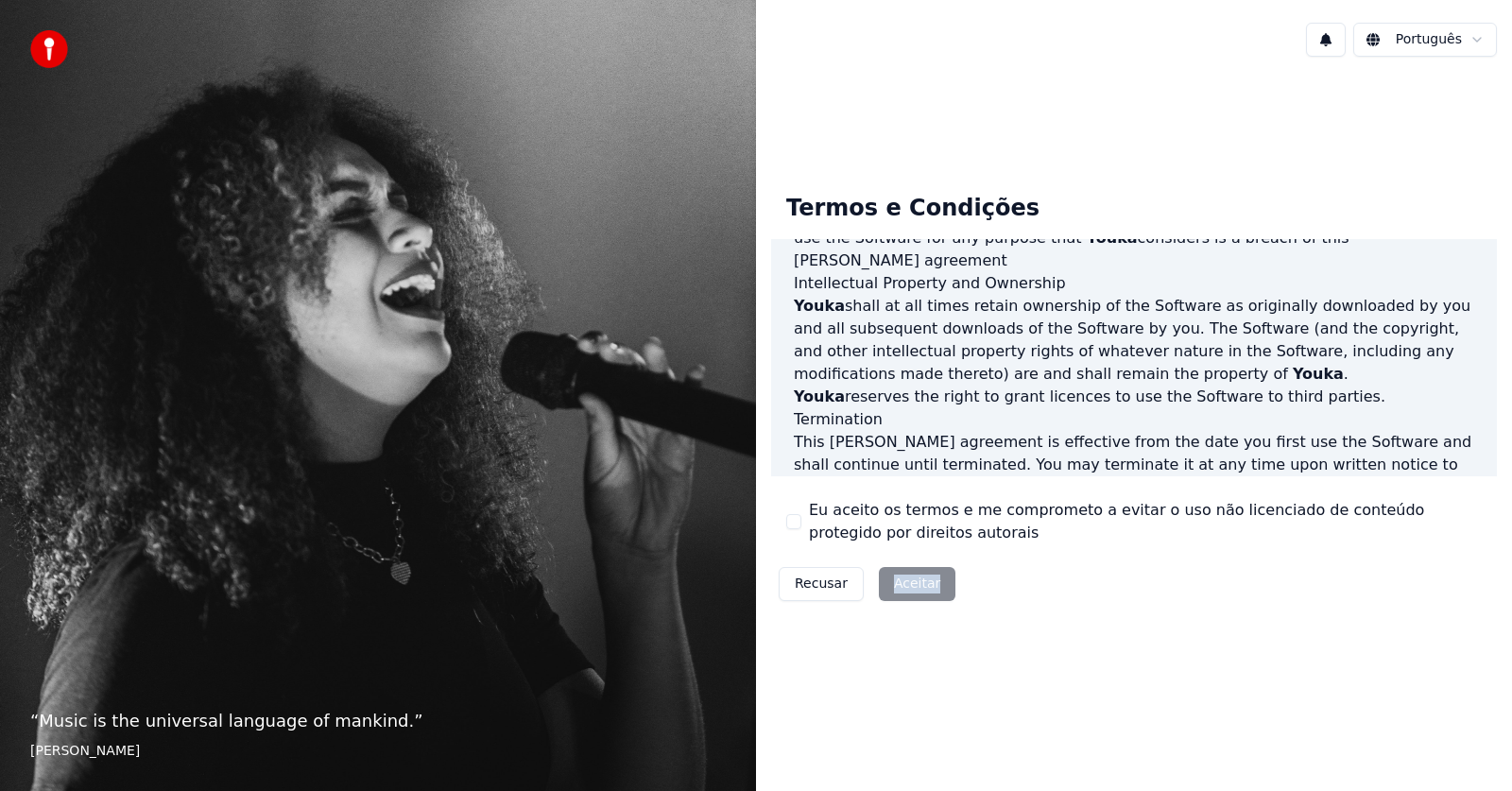
click at [915, 587] on div "Recusar Aceitar" at bounding box center [867, 584] width 192 height 49
click at [913, 586] on div "Recusar Aceitar" at bounding box center [867, 584] width 192 height 49
click at [912, 591] on div "Recusar Aceitar" at bounding box center [867, 584] width 192 height 49
drag, startPoint x: 912, startPoint y: 591, endPoint x: 919, endPoint y: 600, distance: 11.4
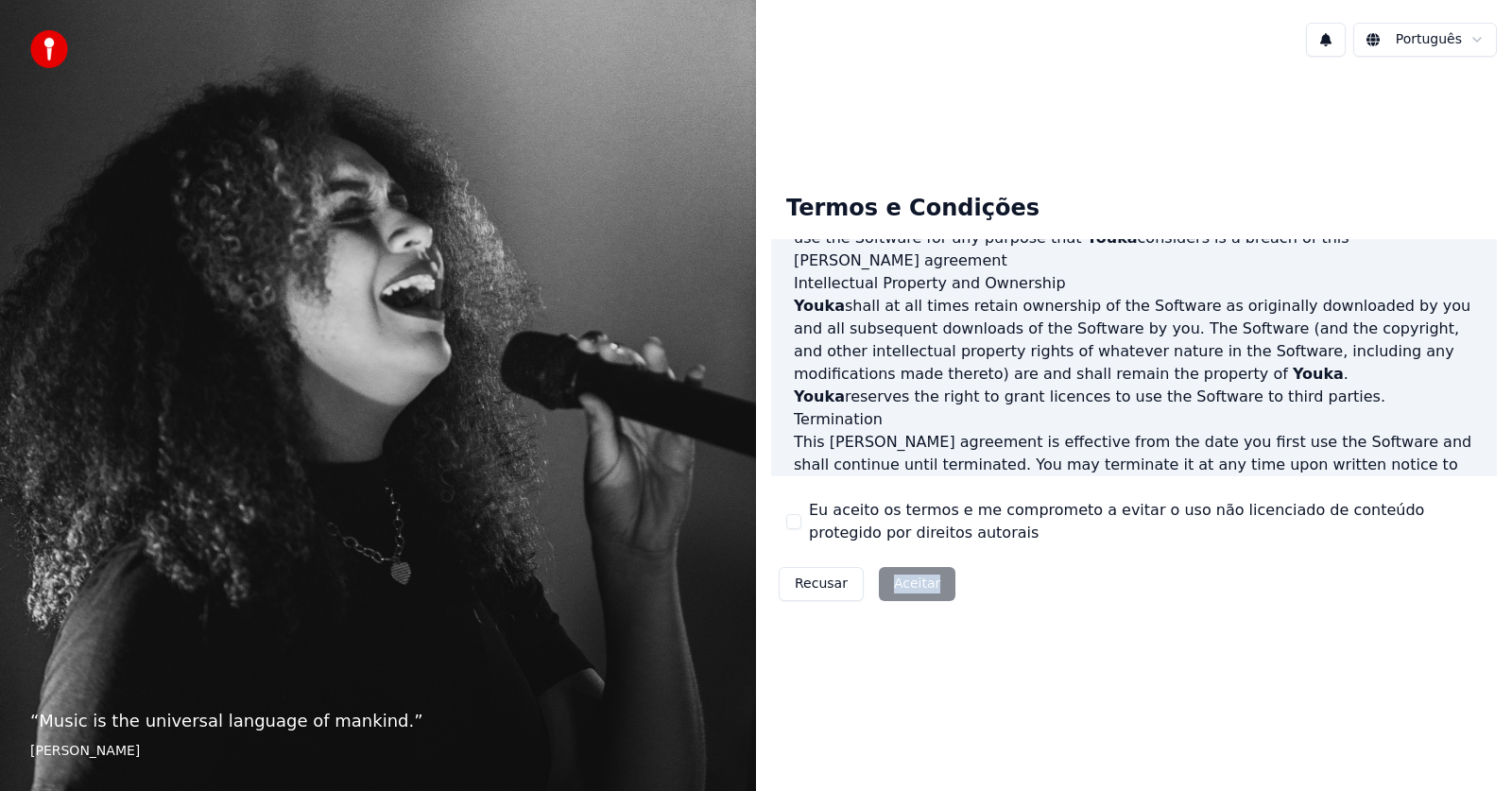
click at [919, 600] on div "Recusar Aceitar" at bounding box center [867, 584] width 192 height 49
click at [917, 599] on div "Recusar Aceitar" at bounding box center [867, 584] width 192 height 49
click at [912, 587] on div "Recusar Aceitar" at bounding box center [867, 584] width 192 height 49
click at [912, 581] on div "Recusar Aceitar" at bounding box center [867, 584] width 192 height 49
click at [840, 507] on label "Eu aceito os termos e me comprometo a evitar o uso não licenciado de conteúdo p…" at bounding box center [1145, 521] width 673 height 45
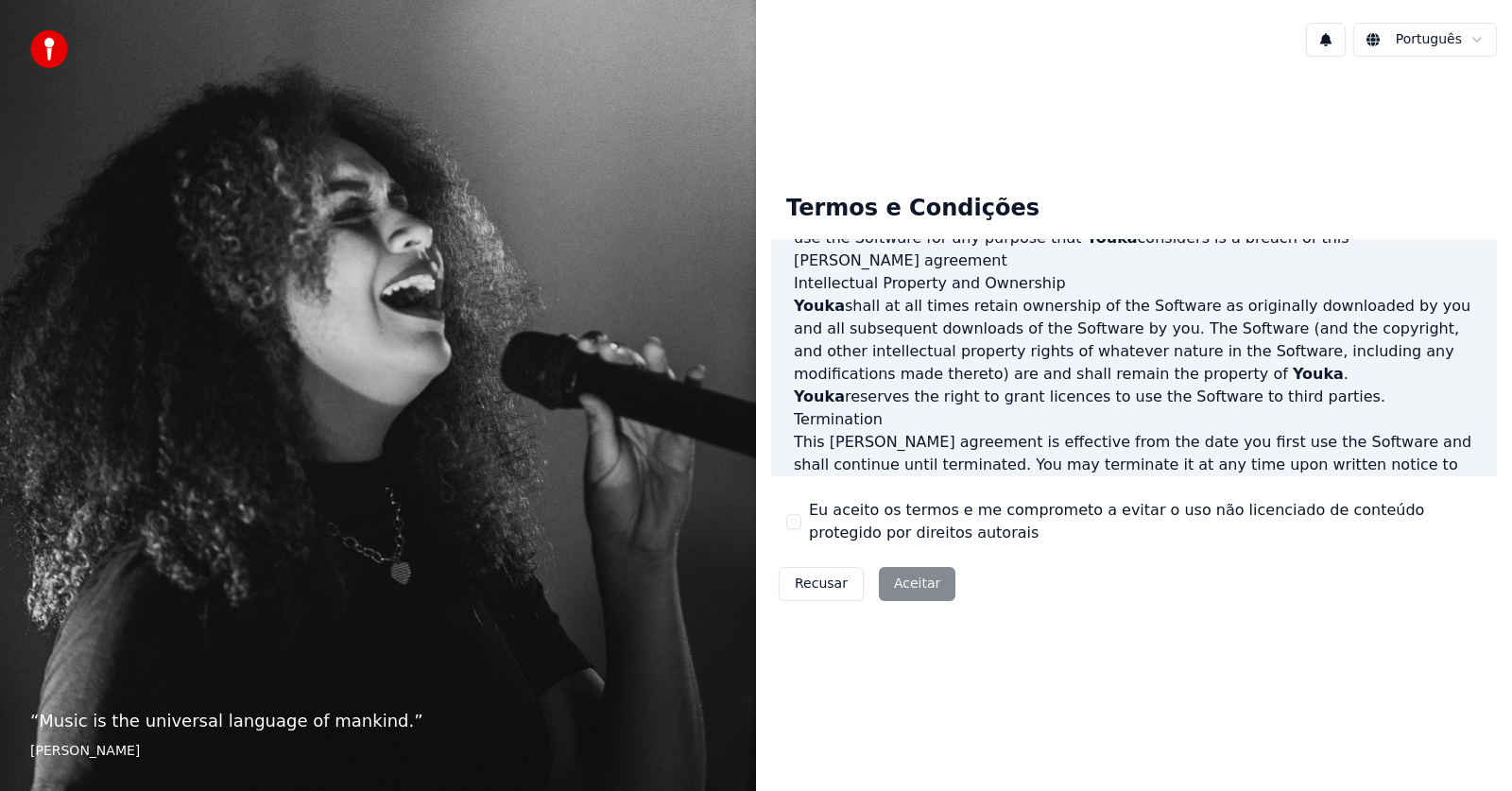
click at [801, 514] on button "Eu aceito os termos e me comprometo a evitar o uso não licenciado de conteúdo p…" at bounding box center [793, 521] width 15 height 15
click at [791, 523] on button "Eu aceito os termos e me comprometo a evitar o uso não licenciado de conteúdo p…" at bounding box center [793, 521] width 15 height 15
click at [797, 523] on button "Eu aceito os termos e me comprometo a evitar o uso não licenciado de conteúdo p…" at bounding box center [793, 521] width 15 height 15
click at [893, 573] on button "Aceitar" at bounding box center [917, 584] width 76 height 34
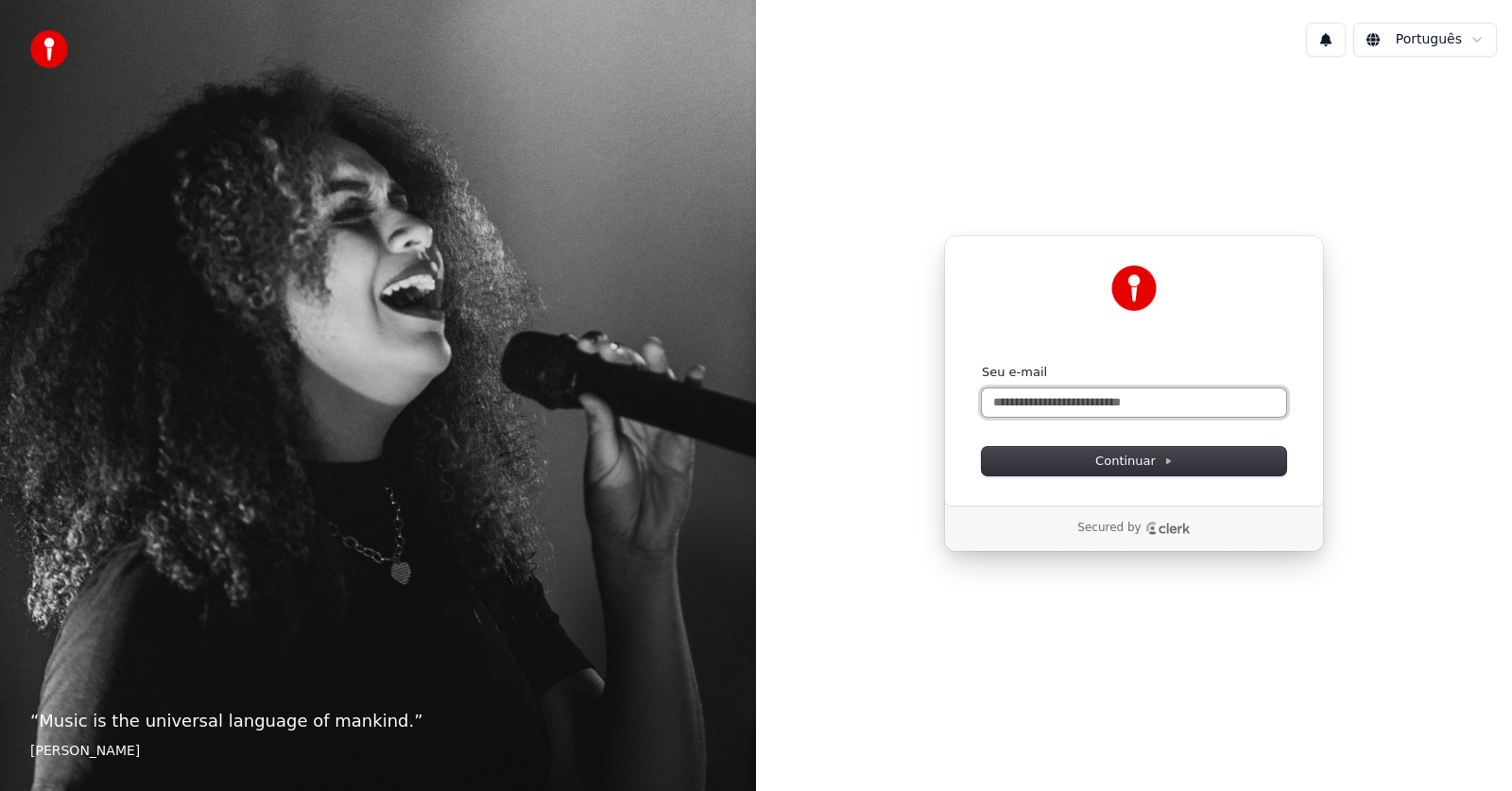
click at [1040, 392] on input "Seu e-mail" at bounding box center [1134, 402] width 304 height 28
click at [982, 364] on button "submit" at bounding box center [982, 364] width 0 height 0
type input "**********"
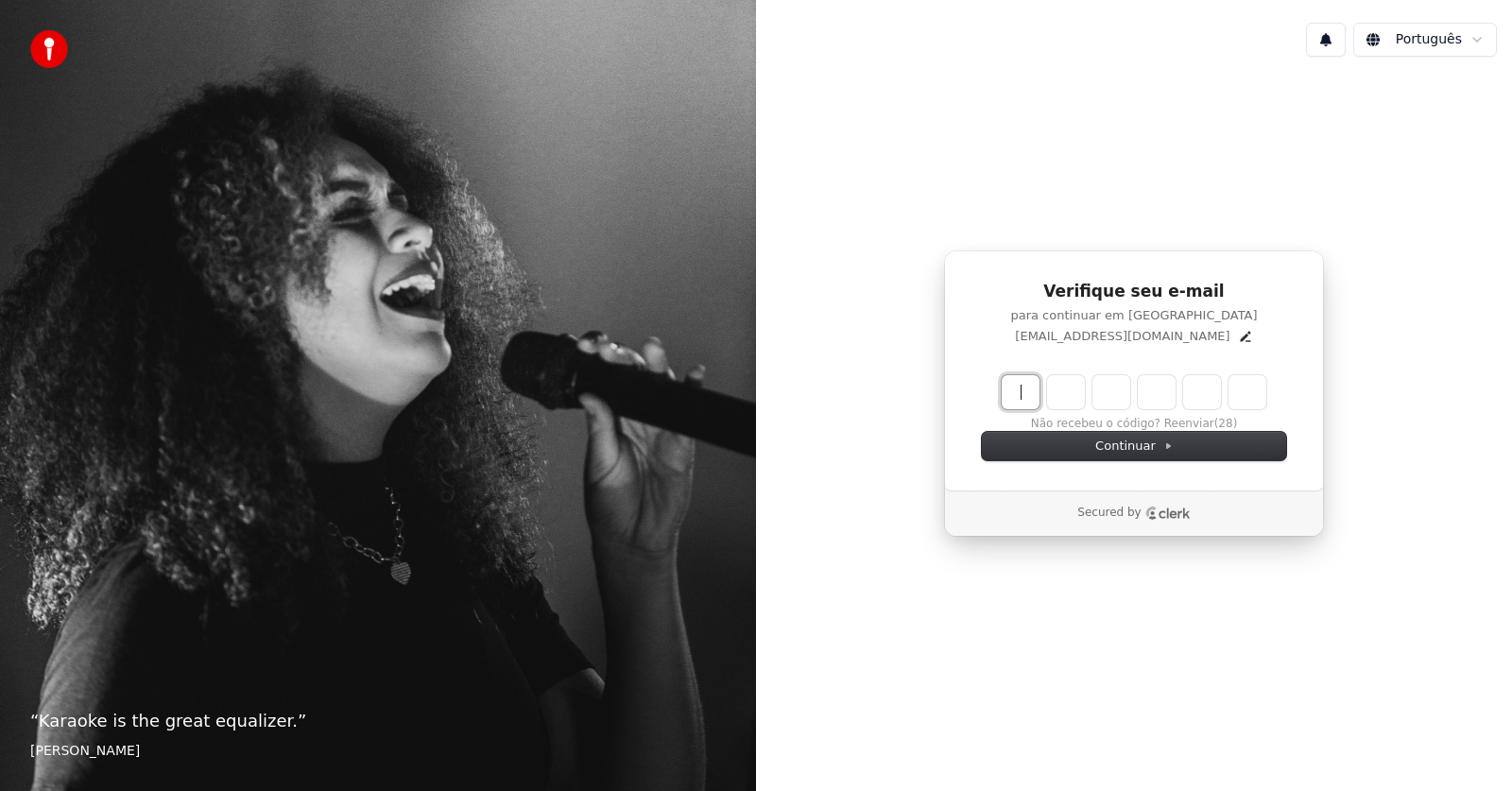
click at [1062, 389] on input "Enter verification code" at bounding box center [1152, 392] width 302 height 34
type input "******"
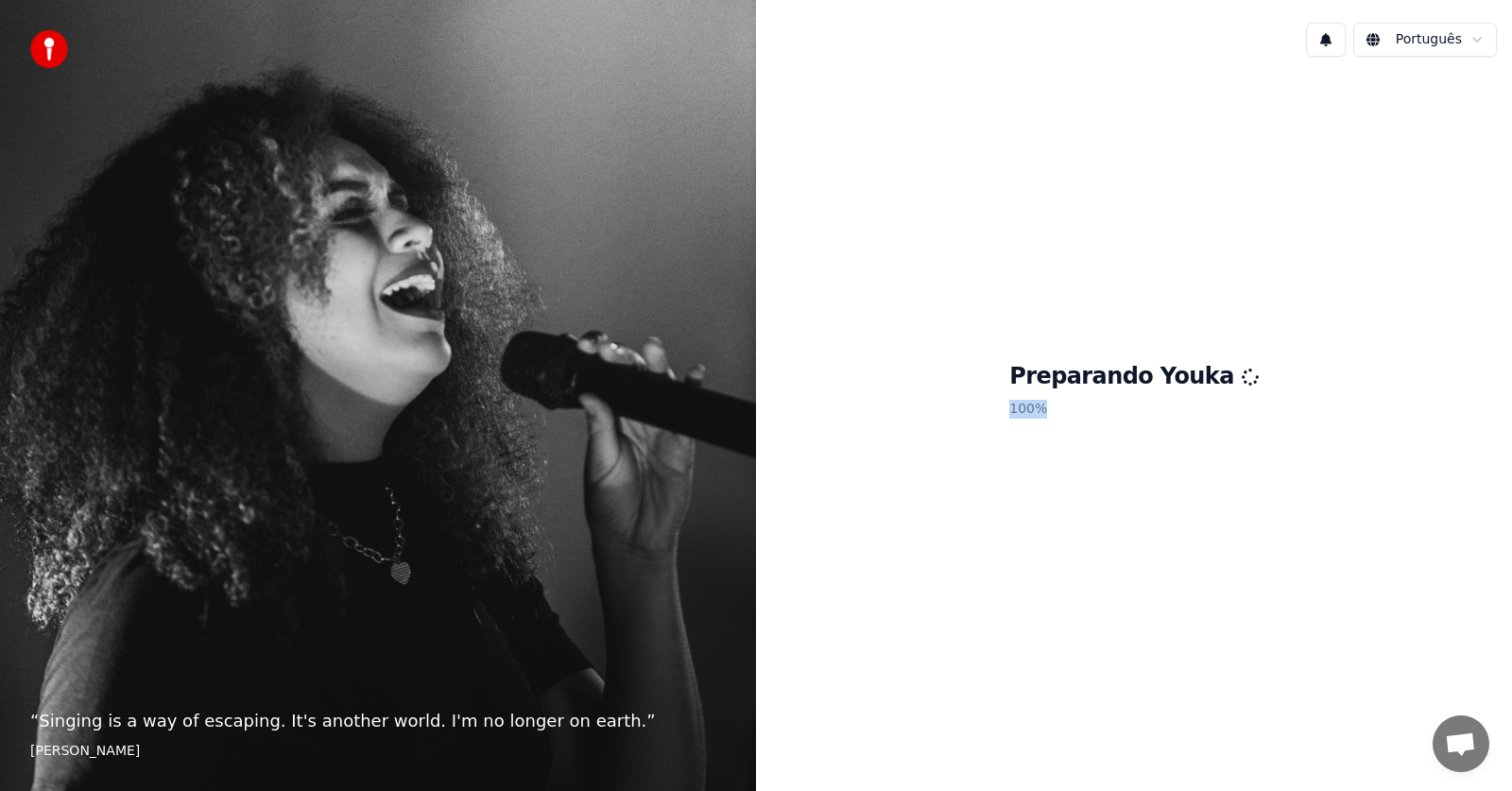
drag, startPoint x: 1229, startPoint y: 383, endPoint x: 1260, endPoint y: 445, distance: 69.3
click at [1260, 445] on div "Preparando Youka 100 %" at bounding box center [1134, 393] width 756 height 643
click at [1256, 459] on div "Preparando Youka 100 %" at bounding box center [1134, 393] width 756 height 643
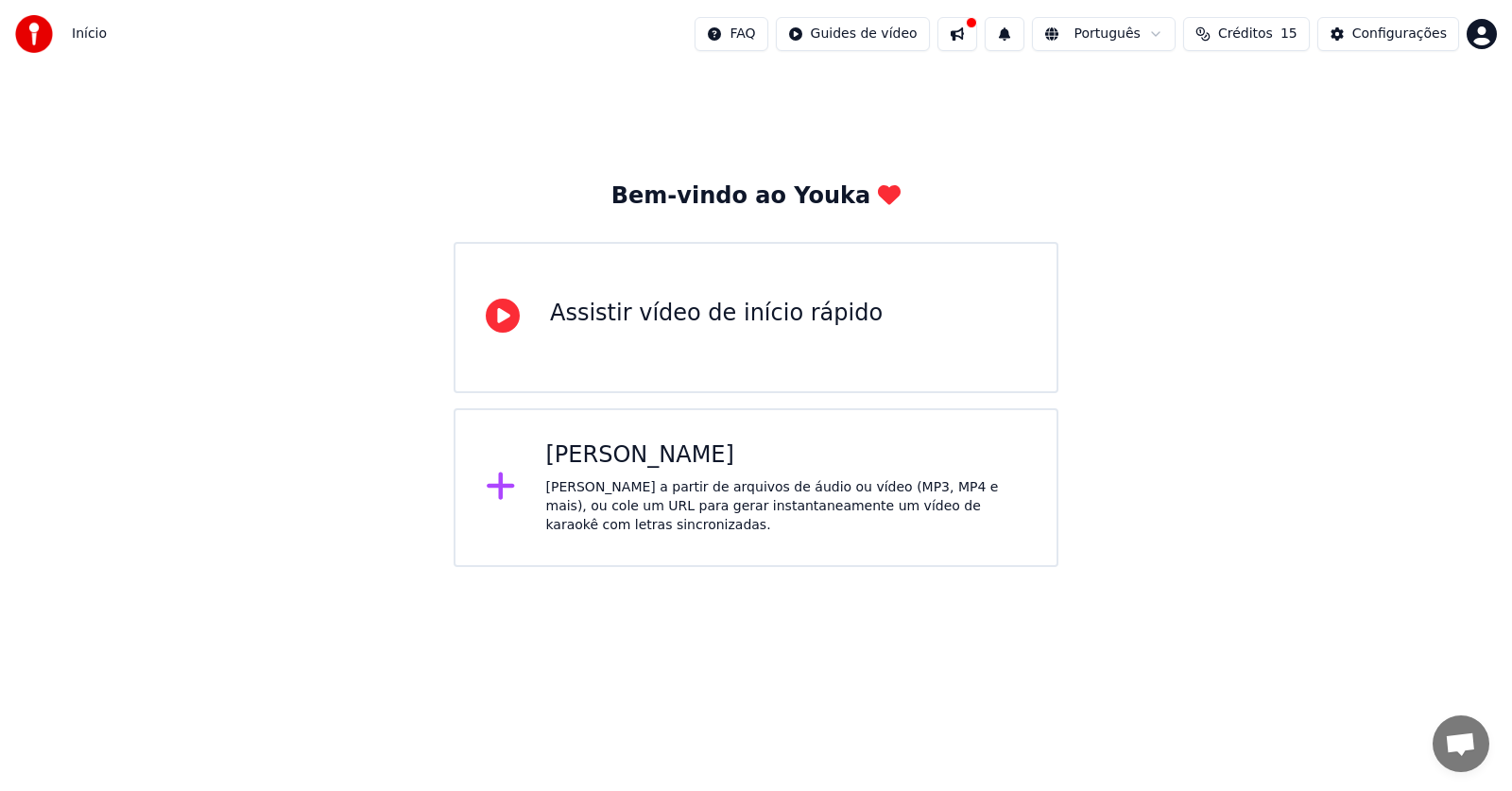
click at [32, 39] on img at bounding box center [33, 33] width 38 height 38
click at [629, 462] on div "Criar Karaokê" at bounding box center [787, 455] width 481 height 30
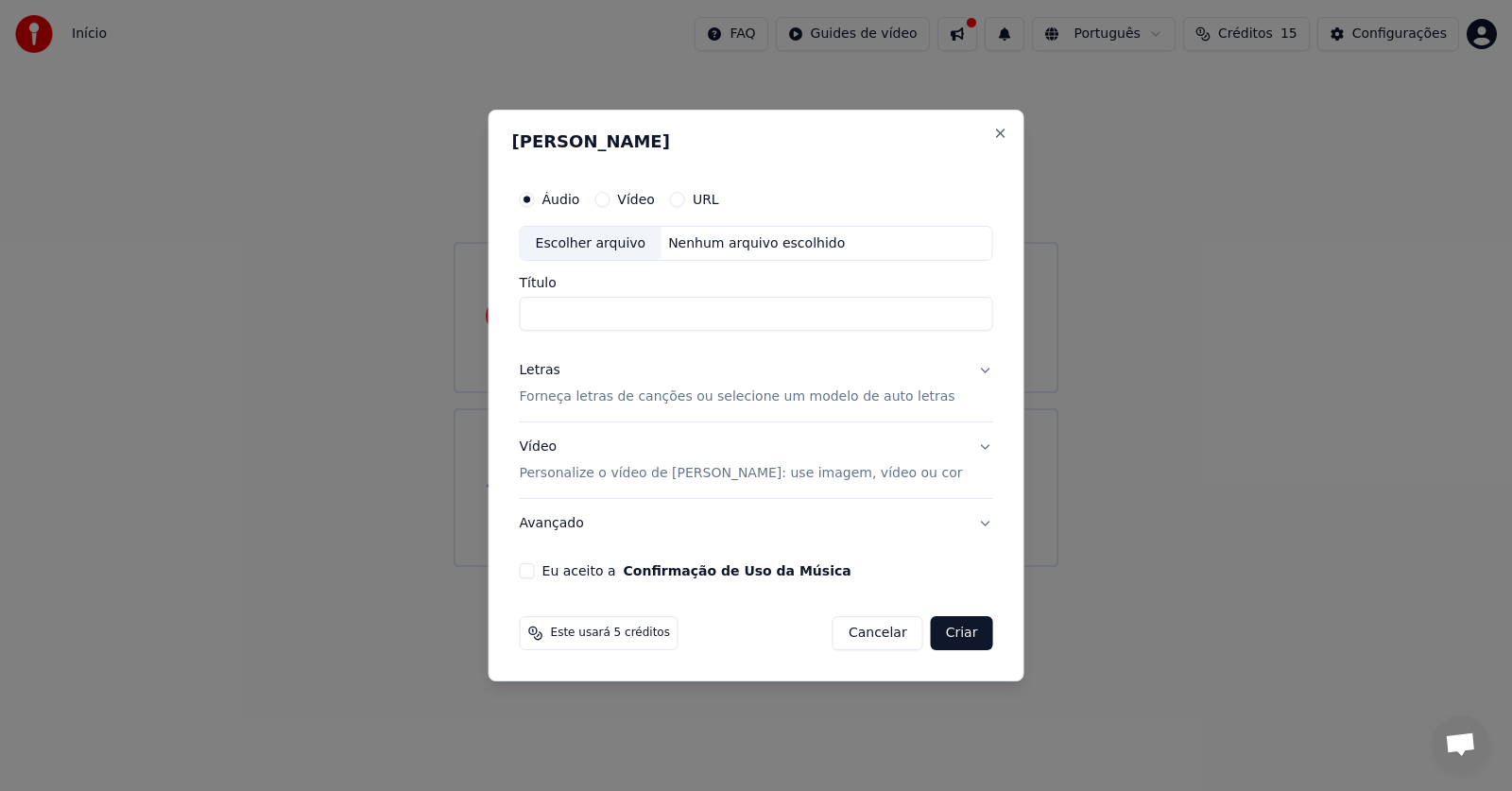
click at [655, 200] on label "Vídeo" at bounding box center [636, 199] width 38 height 14
click at [609, 200] on button "Vídeo" at bounding box center [601, 198] width 15 height 15
click at [688, 325] on input "Título" at bounding box center [756, 314] width 473 height 34
click at [713, 199] on div "URL" at bounding box center [694, 198] width 49 height 15
click at [717, 201] on label "URL" at bounding box center [705, 199] width 26 height 14
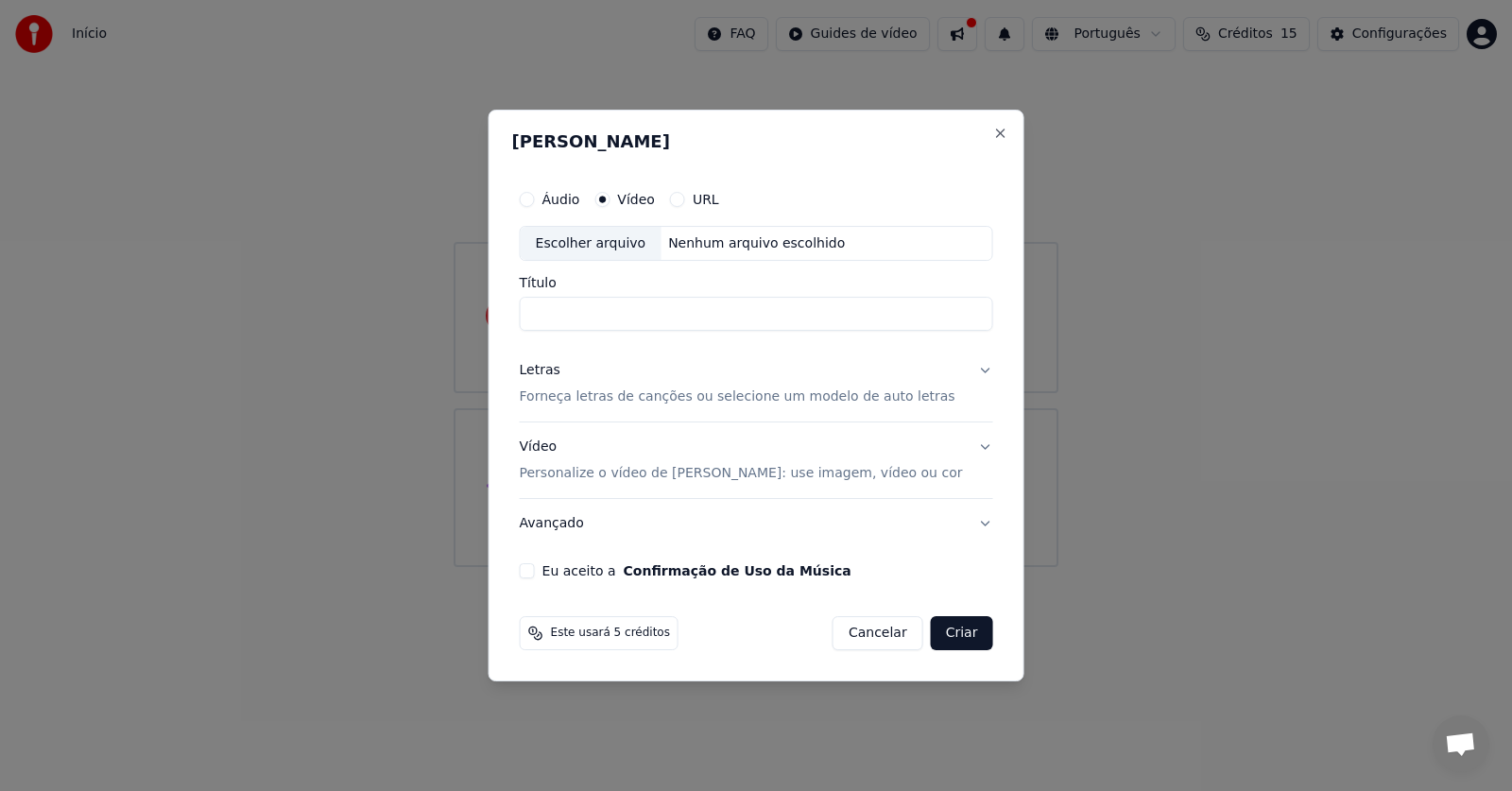
click at [686, 201] on button "URL" at bounding box center [677, 198] width 15 height 15
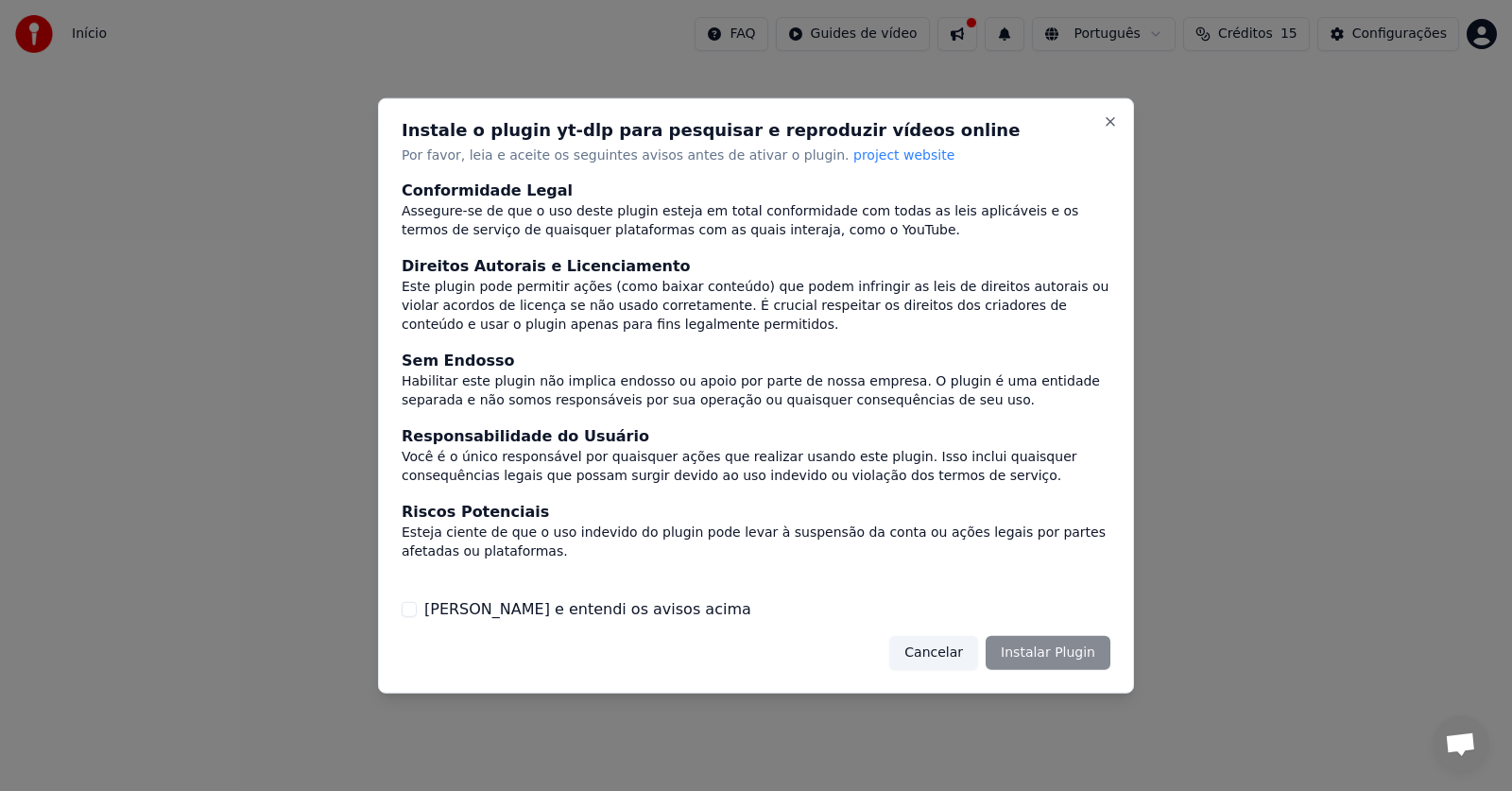
click at [416, 613] on button "Li e entendi os avisos acima" at bounding box center [409, 609] width 15 height 15
click at [1048, 645] on button "Instalar Plugin" at bounding box center [1048, 652] width 125 height 34
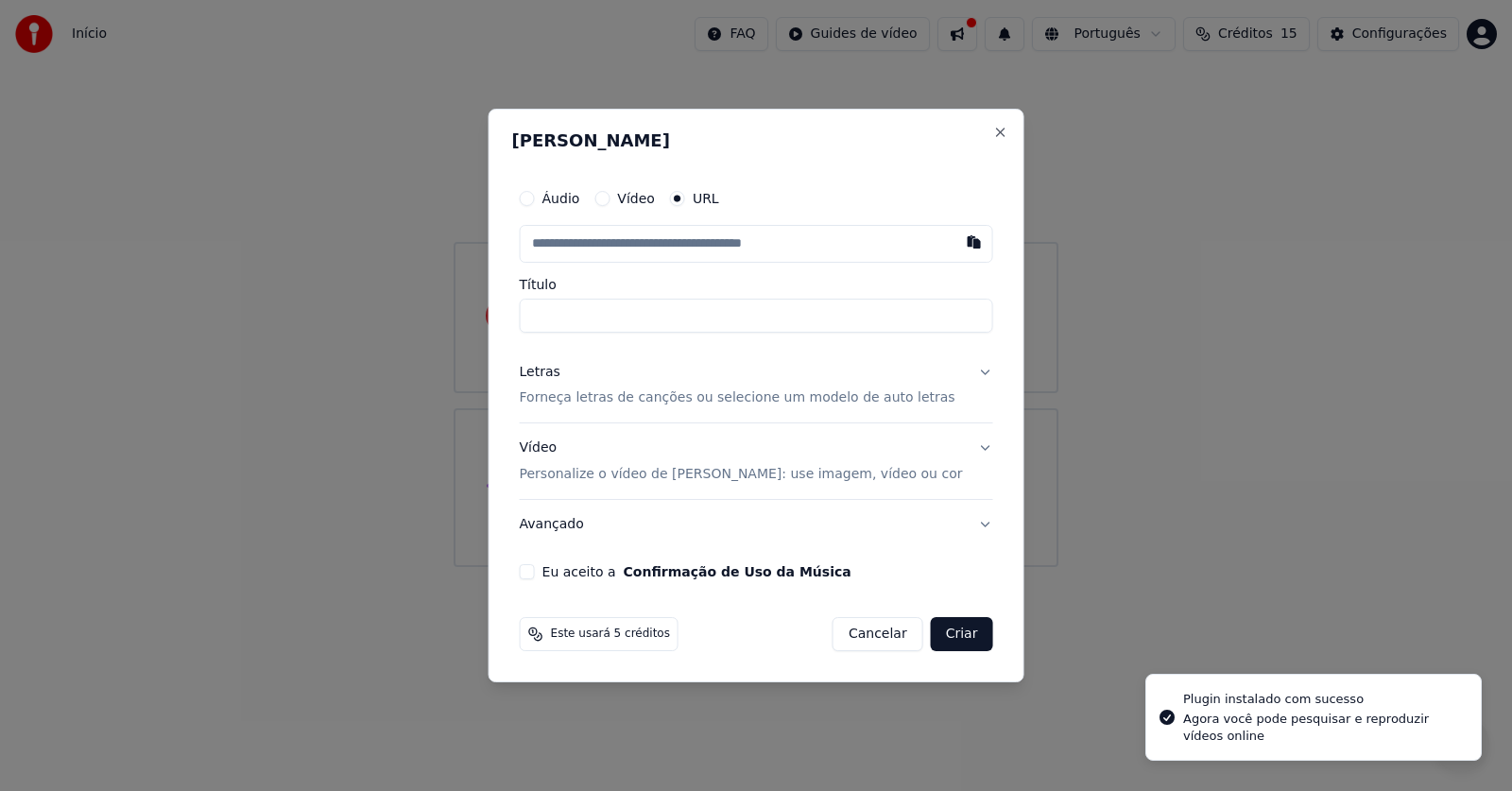
click at [652, 205] on label "Vídeo" at bounding box center [636, 198] width 38 height 14
click at [609, 205] on button "Vídeo" at bounding box center [601, 198] width 15 height 15
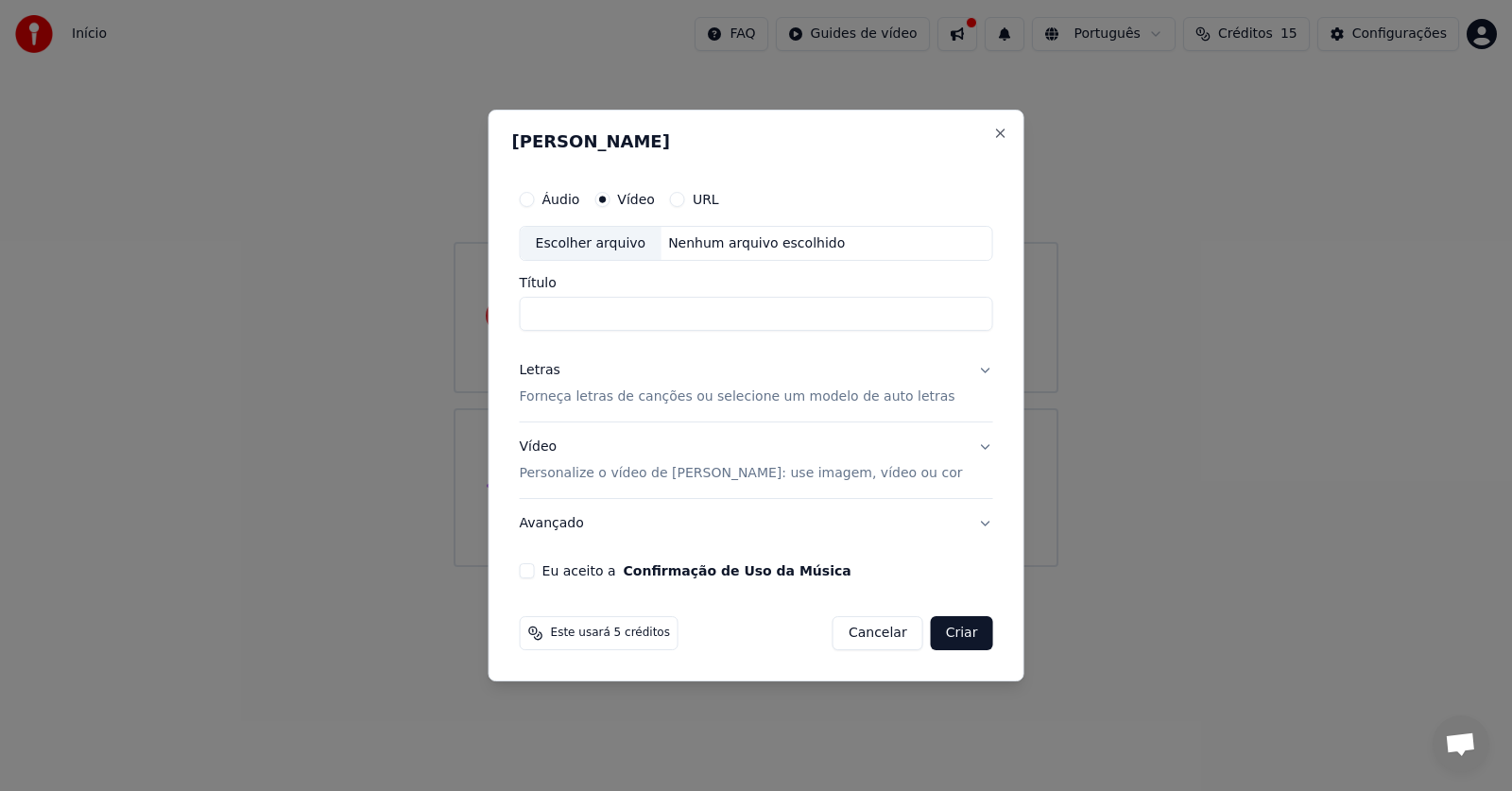
click at [718, 210] on div "Áudio Vídeo URL" at bounding box center [756, 199] width 473 height 38
click at [719, 202] on label "URL" at bounding box center [705, 199] width 26 height 14
click at [686, 202] on button "URL" at bounding box center [677, 198] width 15 height 15
click at [735, 240] on input "text" at bounding box center [756, 243] width 473 height 38
click at [955, 249] on button "button" at bounding box center [973, 242] width 38 height 34
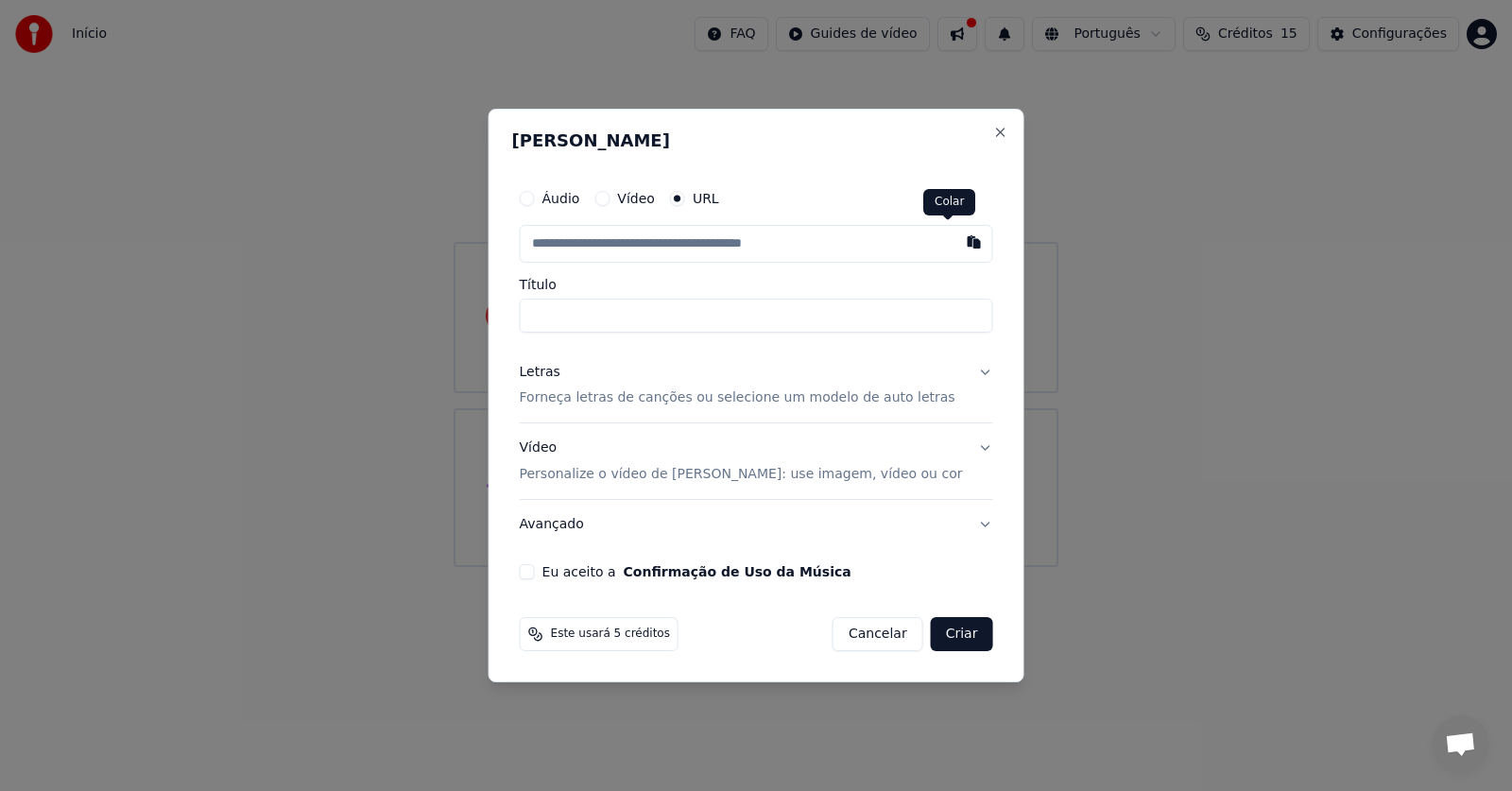
type input "**********"
click at [869, 315] on input "Título" at bounding box center [756, 315] width 473 height 34
type input "**********"
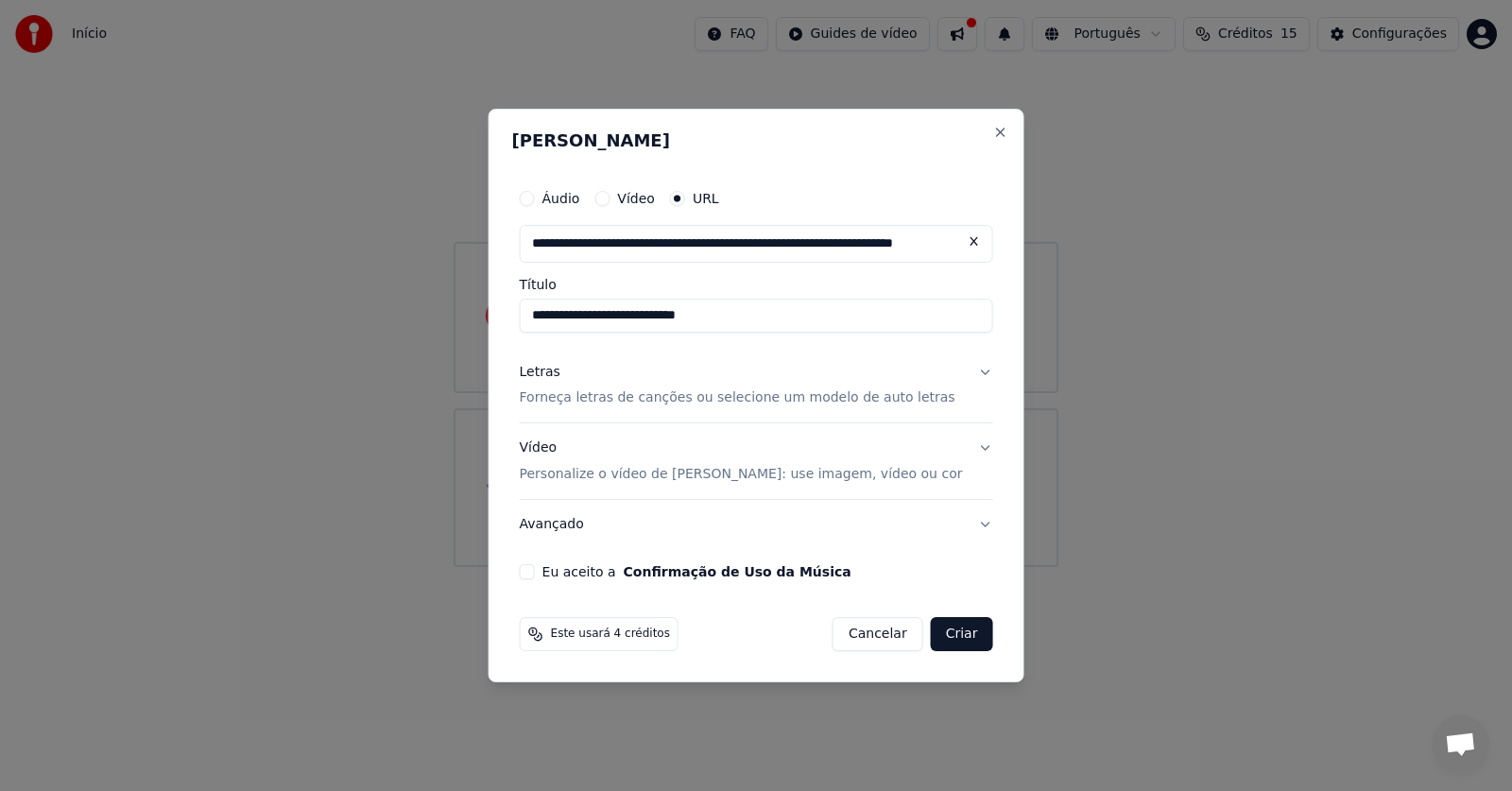
click at [885, 386] on div "Letras Forneça letras de canções ou selecione um modelo de auto letras" at bounding box center [736, 385] width 435 height 45
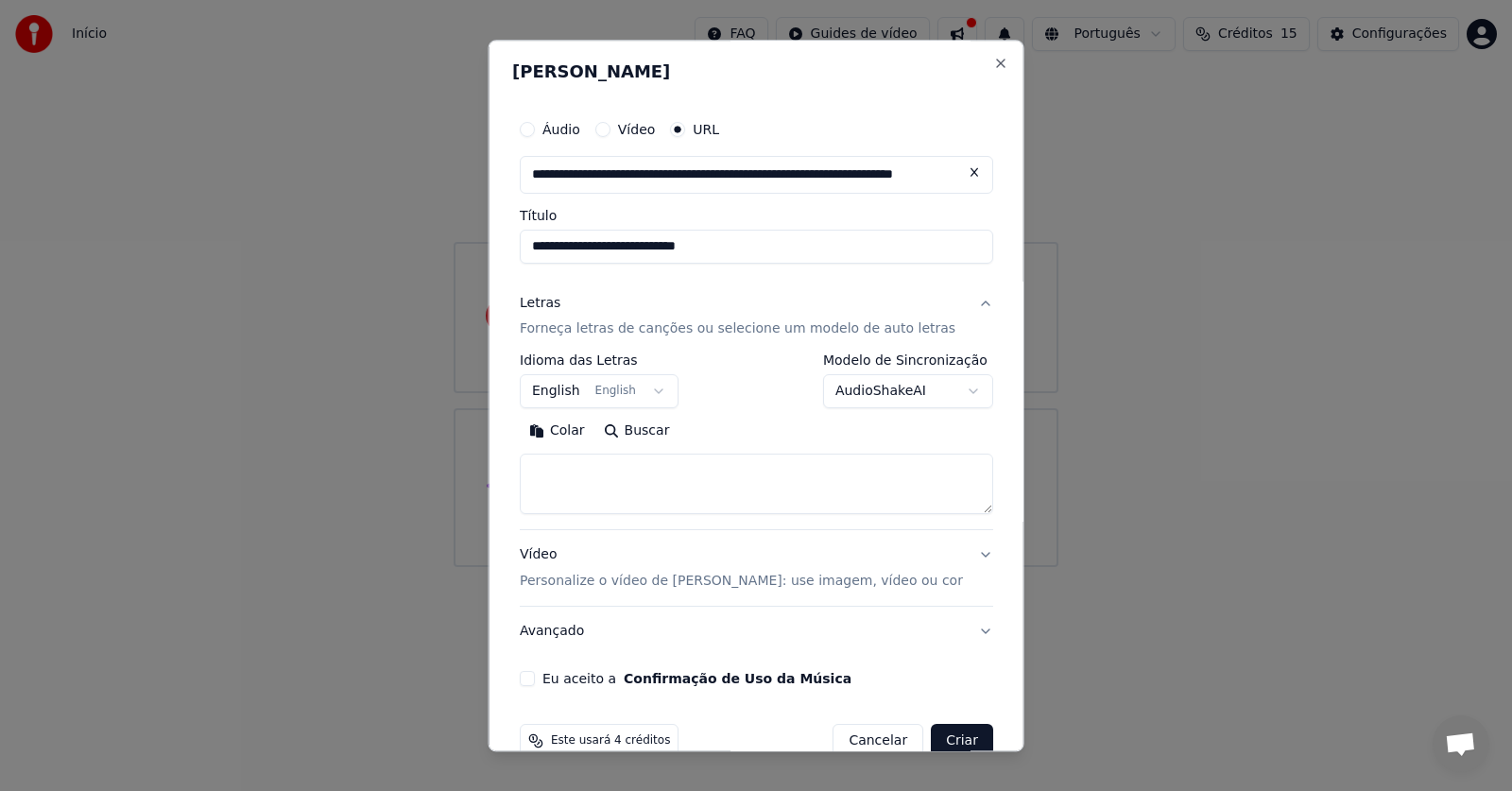
click at [688, 323] on p "Forneça letras de canções ou selecione um modelo de auto letras" at bounding box center [736, 330] width 435 height 19
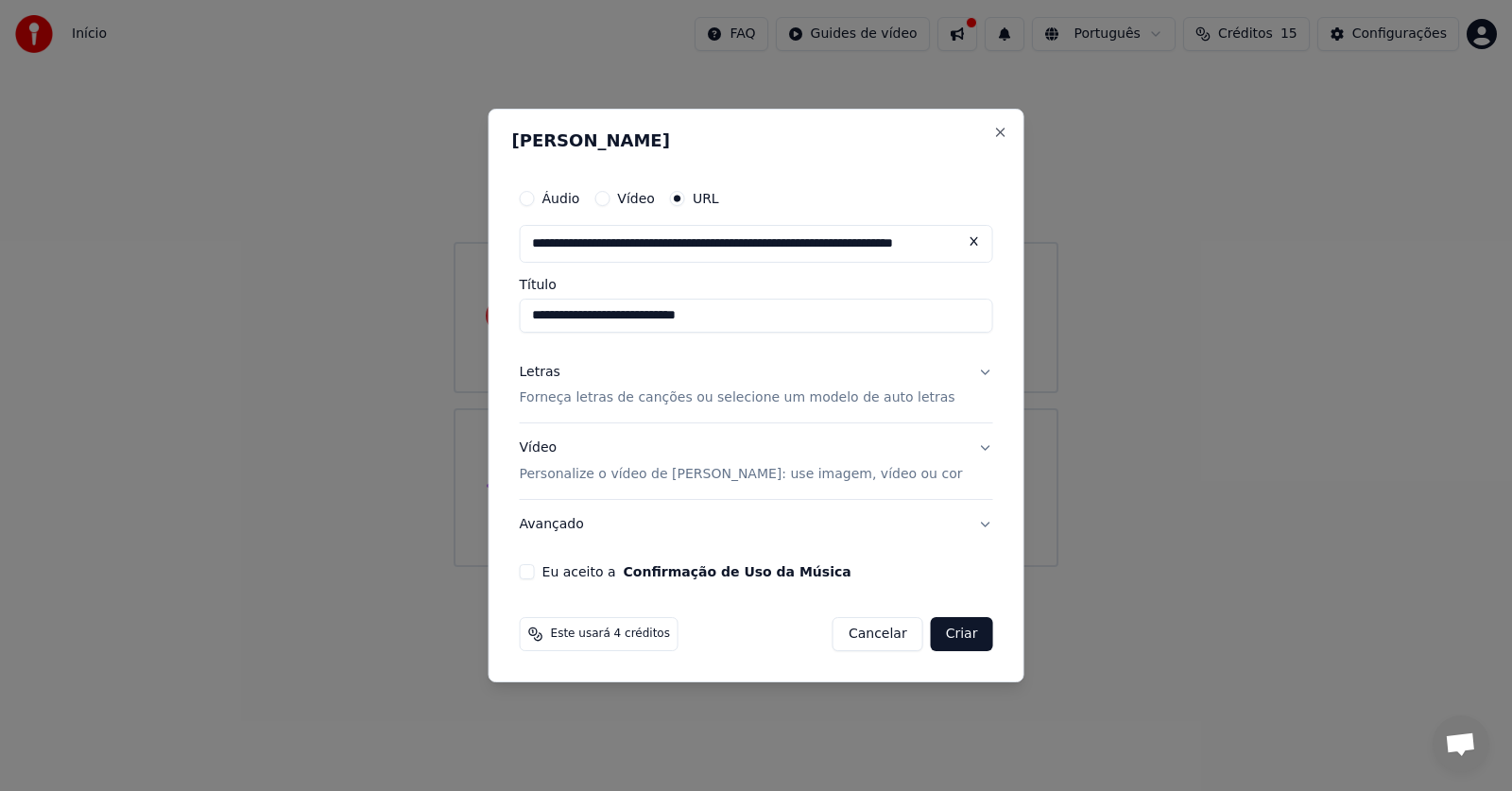
click at [703, 396] on p "Forneça letras de canções ou selecione um modelo de auto letras" at bounding box center [736, 398] width 435 height 19
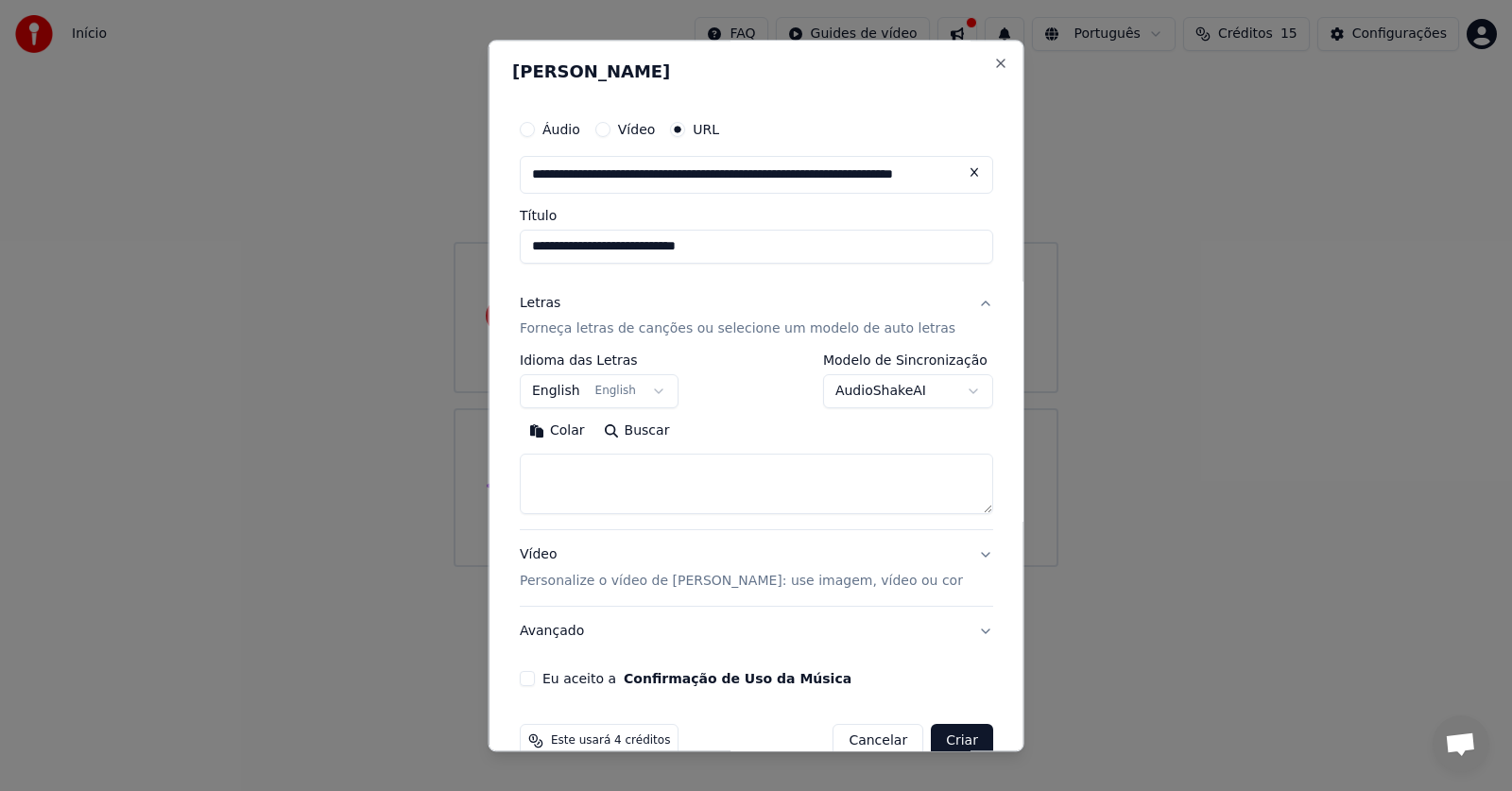
click at [570, 396] on button "English English" at bounding box center [599, 392] width 158 height 34
click at [623, 393] on body "**********" at bounding box center [756, 284] width 1512 height 567
click at [623, 393] on button "English English" at bounding box center [599, 392] width 158 height 34
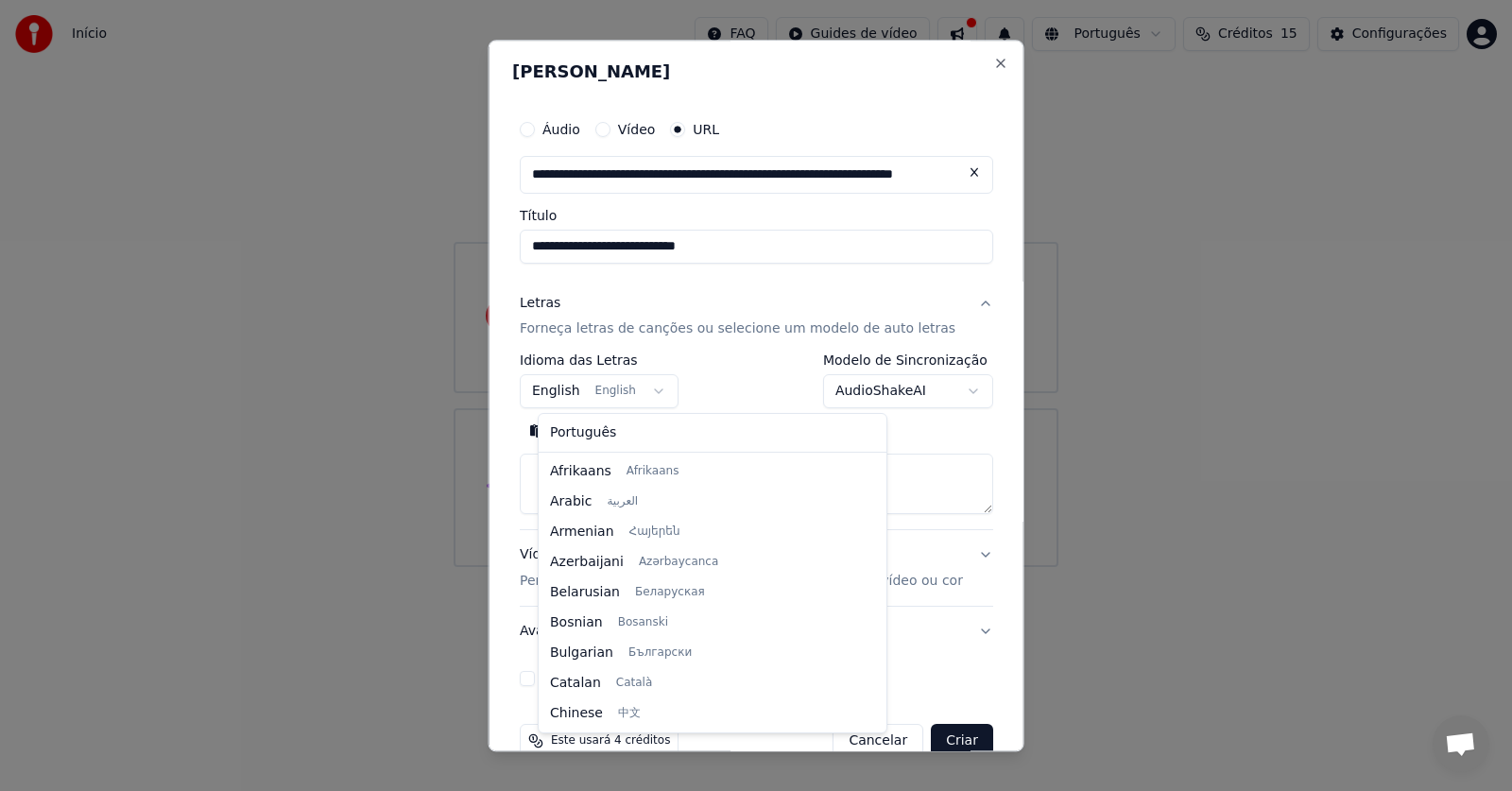
scroll to position [152, 0]
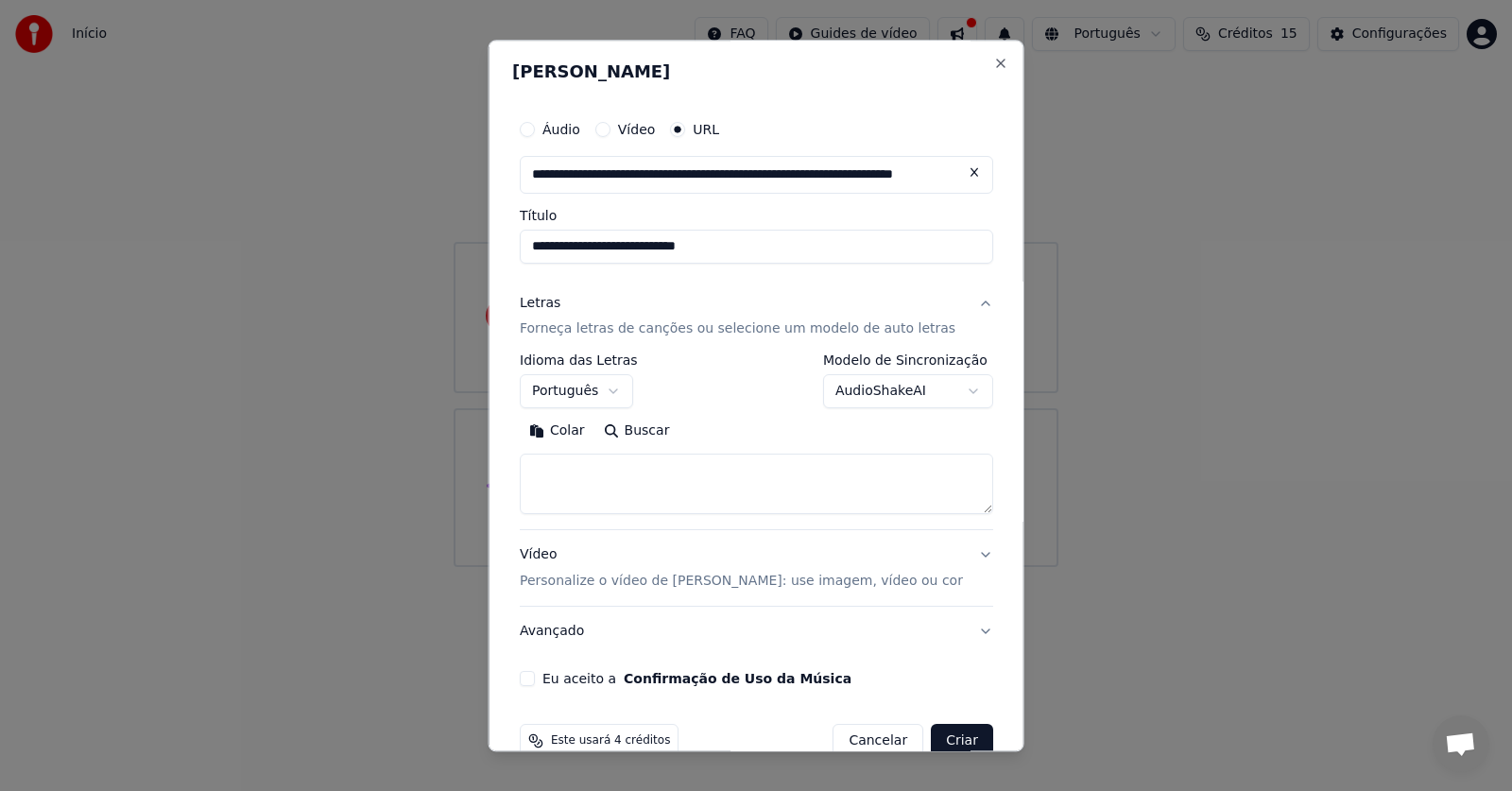
click at [874, 397] on body "**********" at bounding box center [756, 284] width 1512 height 567
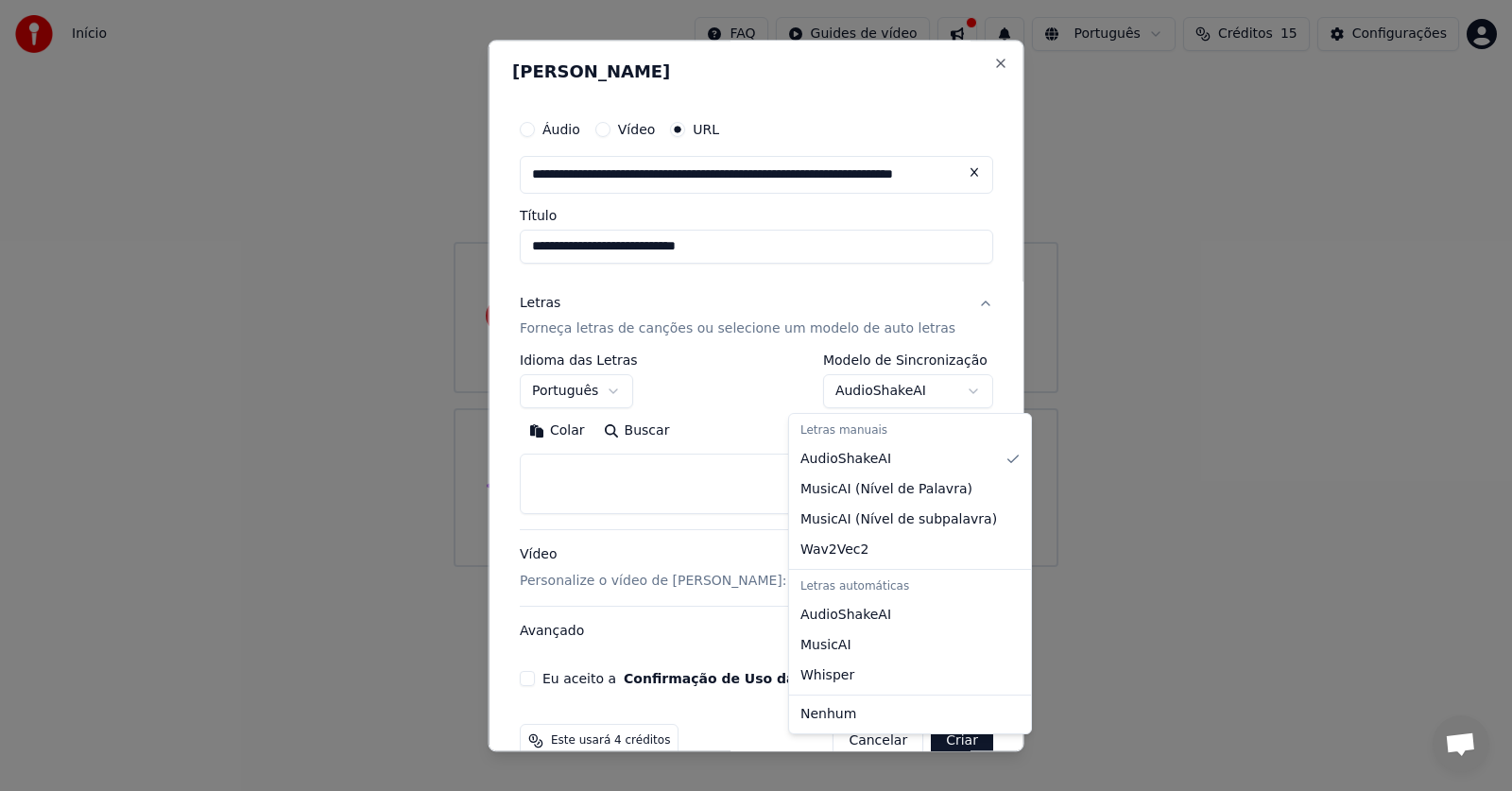
click at [874, 397] on body "**********" at bounding box center [756, 284] width 1512 height 567
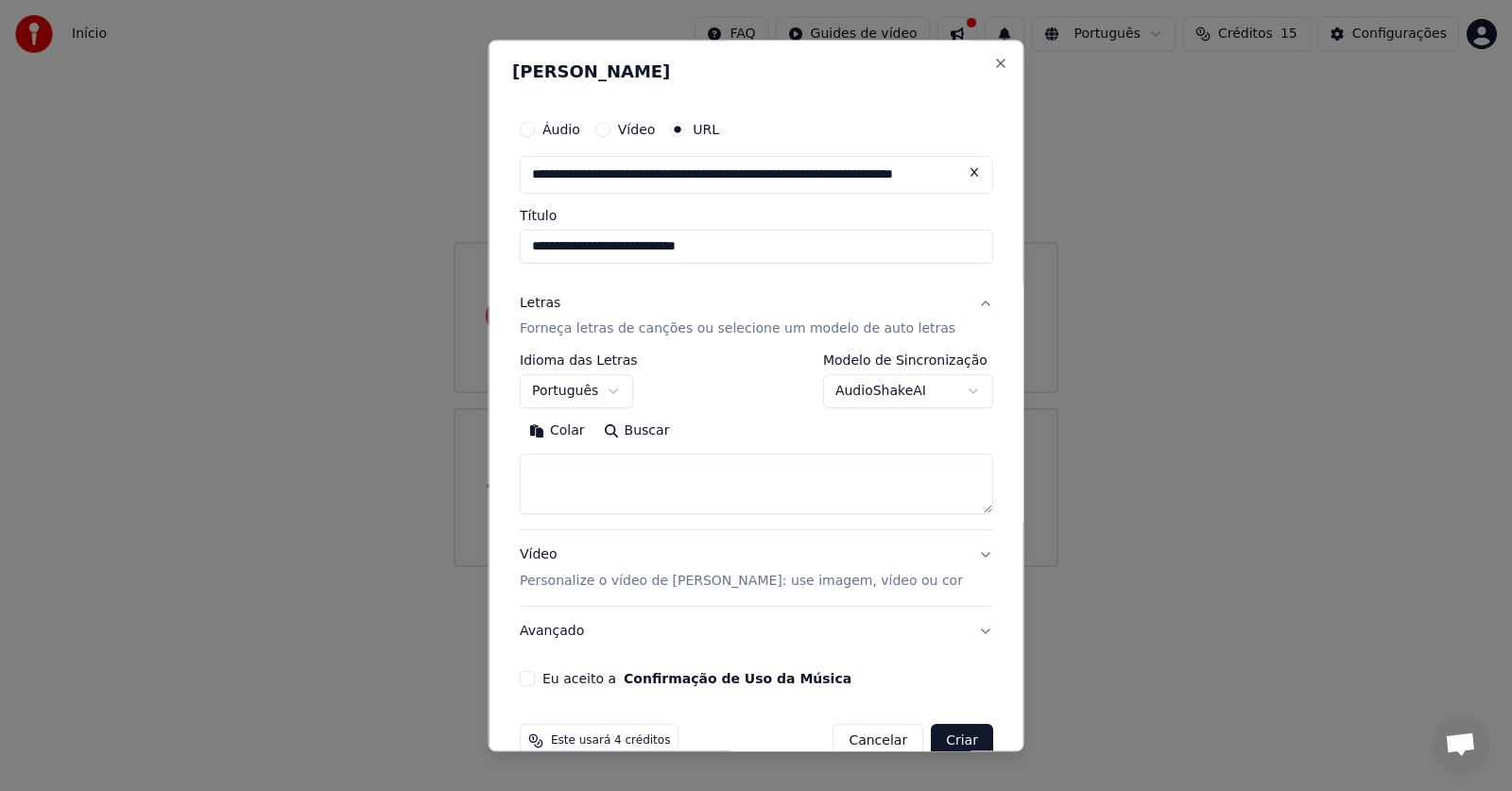
scroll to position [38, 0]
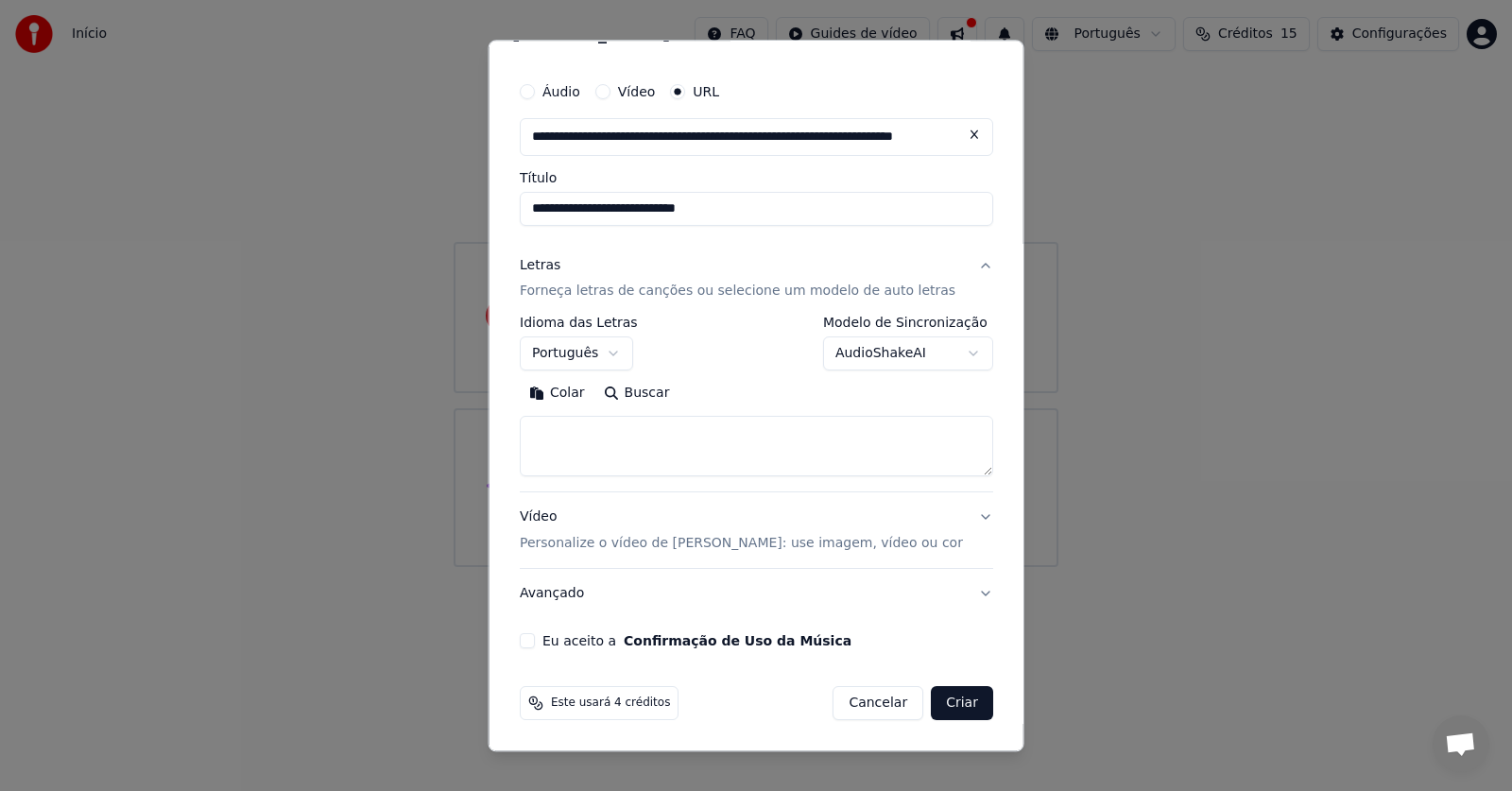
click at [931, 701] on button "Criar" at bounding box center [962, 704] width 63 height 34
select select "**"
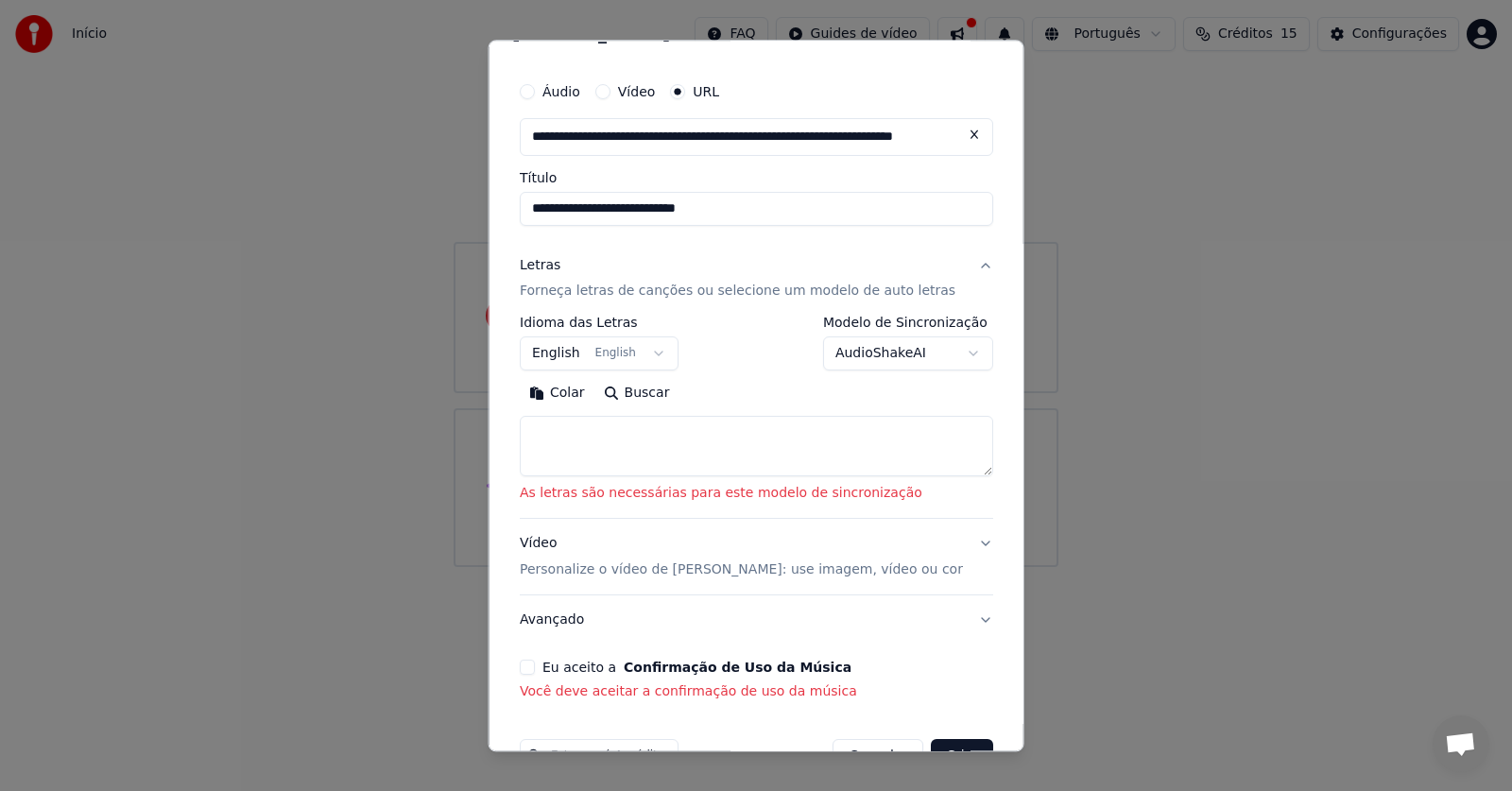
click at [535, 667] on button "Eu aceito a Confirmação de Uso da Música" at bounding box center [526, 667] width 15 height 15
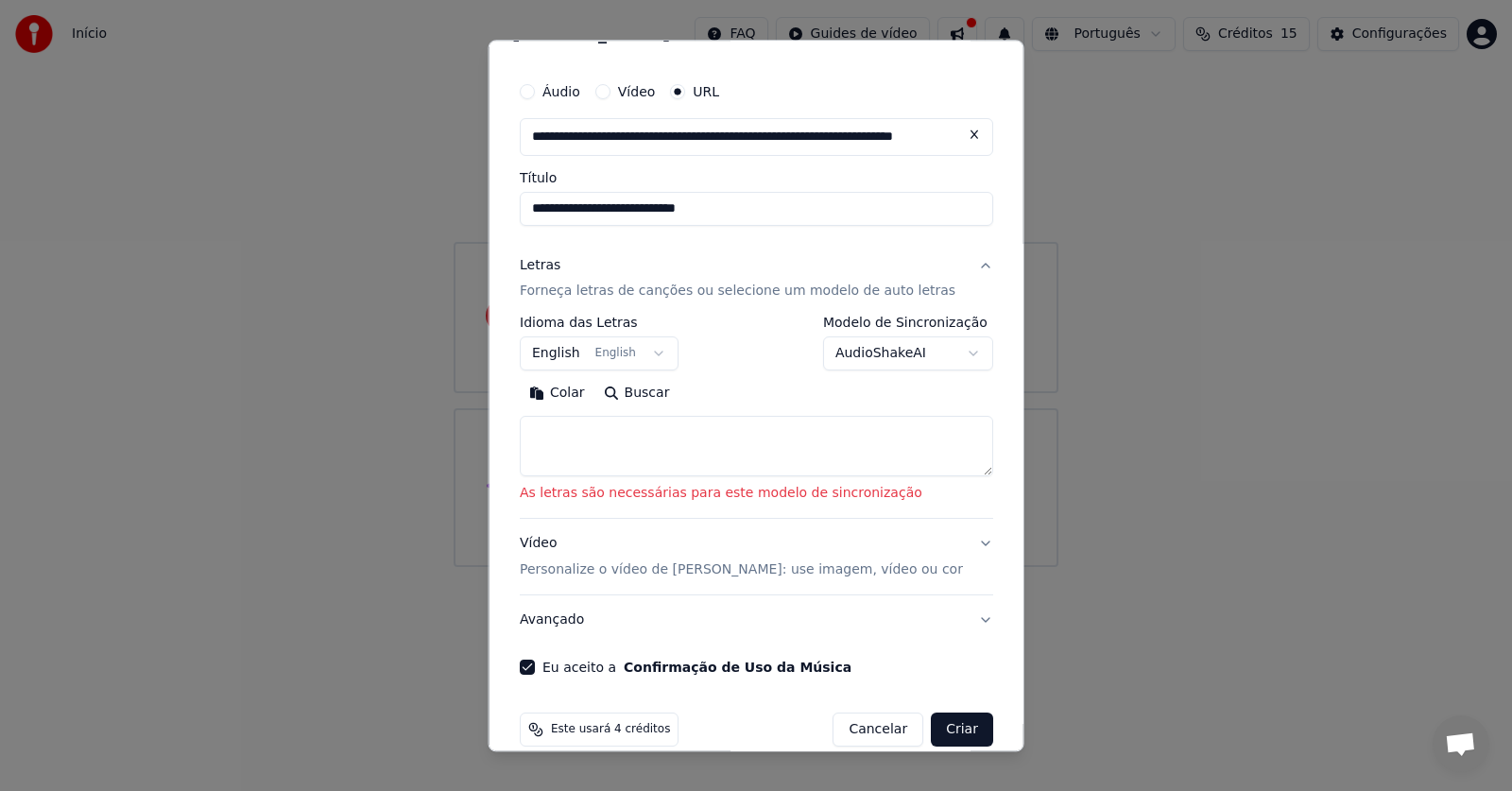
click at [680, 452] on textarea at bounding box center [756, 447] width 473 height 61
click at [575, 389] on button "Colar" at bounding box center [556, 393] width 74 height 30
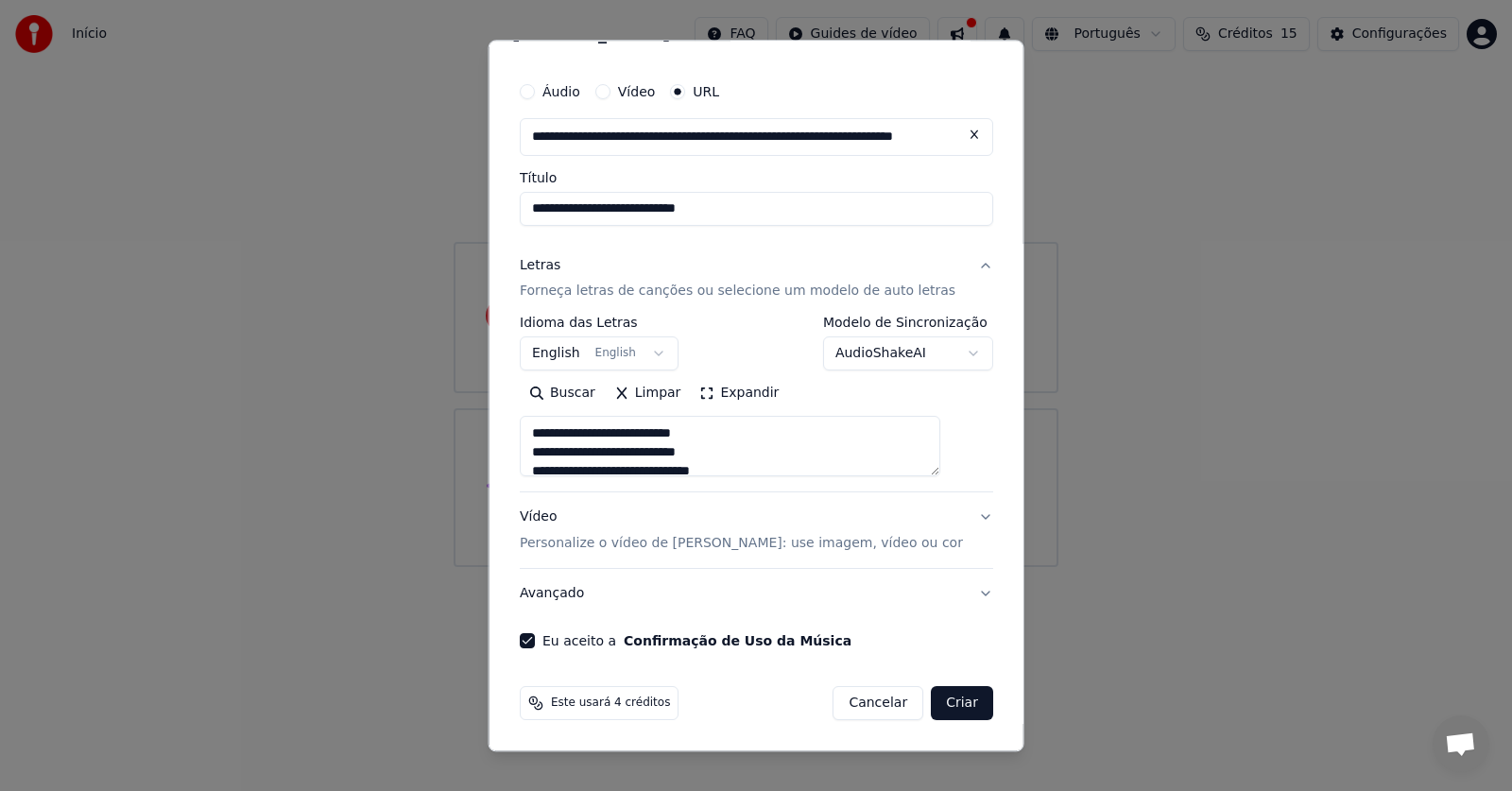
type textarea "**********"
click at [931, 706] on button "Criar" at bounding box center [962, 704] width 63 height 34
select select "**"
type textarea "**********"
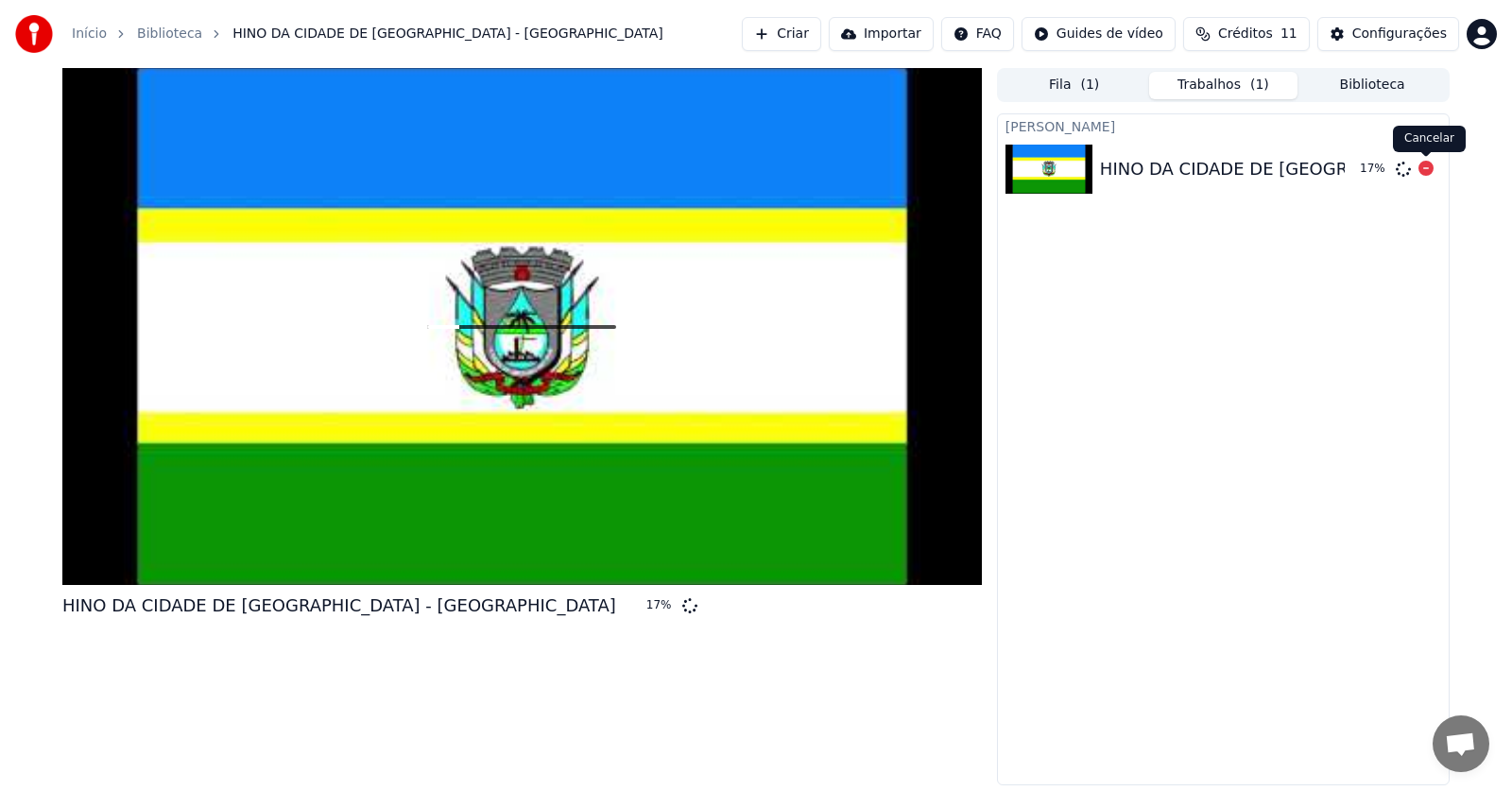
click at [1428, 184] on div "HINO DA CIDADE DE ARARICÁ - RS 17 %" at bounding box center [1223, 169] width 451 height 65
click at [1425, 172] on icon at bounding box center [1425, 167] width 15 height 15
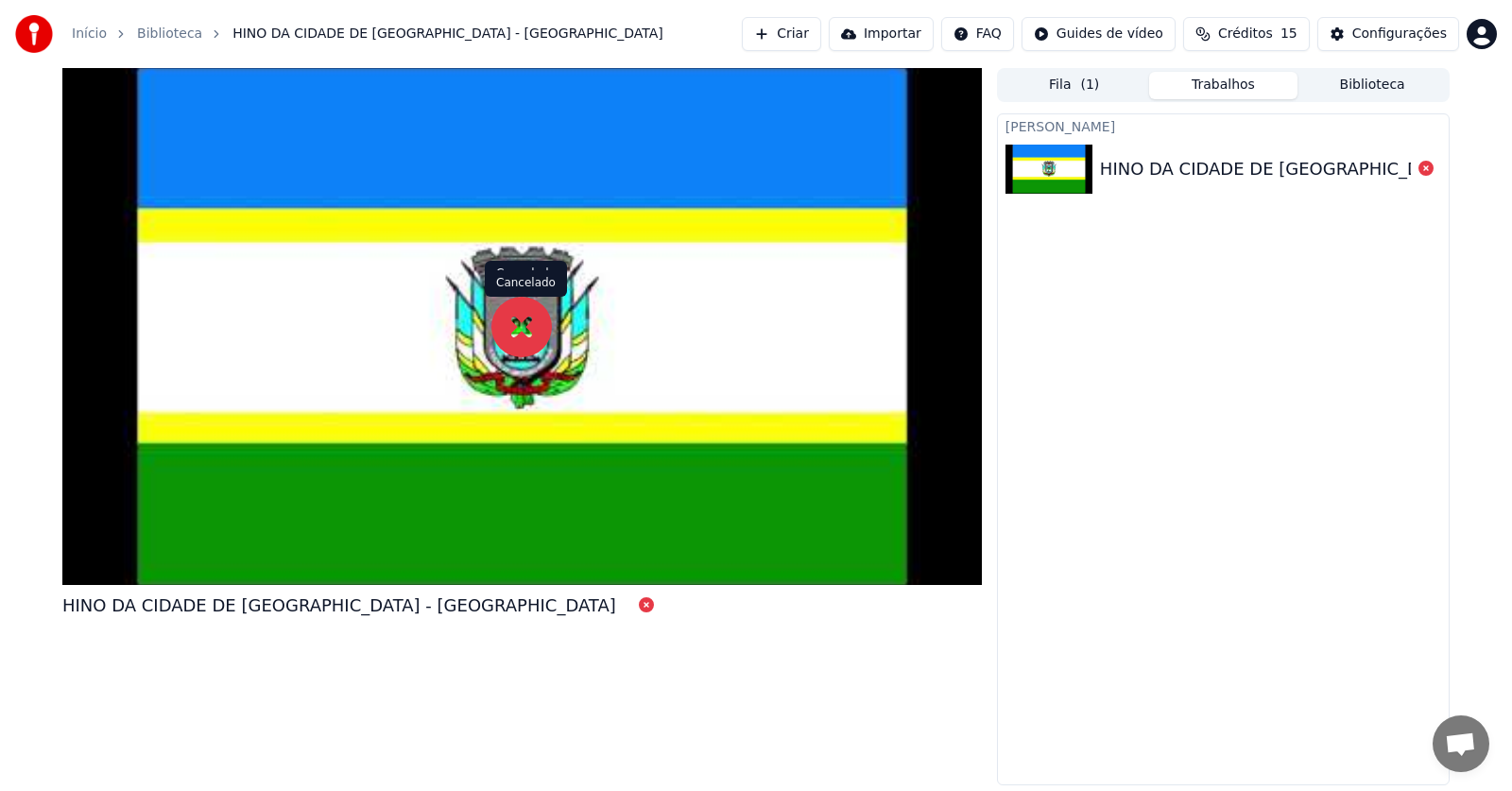
click at [525, 314] on icon at bounding box center [521, 327] width 61 height 61
click at [1136, 165] on div "HINO DA CIDADE DE ARARICÁ - RS" at bounding box center [1377, 168] width 554 height 26
click at [1138, 218] on div "Criar Karaokê HINO DA CIDADE DE ARARICÁ - RS" at bounding box center [1223, 449] width 453 height 672
click at [1207, 82] on button "Trabalhos" at bounding box center [1223, 85] width 150 height 27
click at [1022, 85] on button "Fila ( 1 )" at bounding box center [1074, 85] width 150 height 27
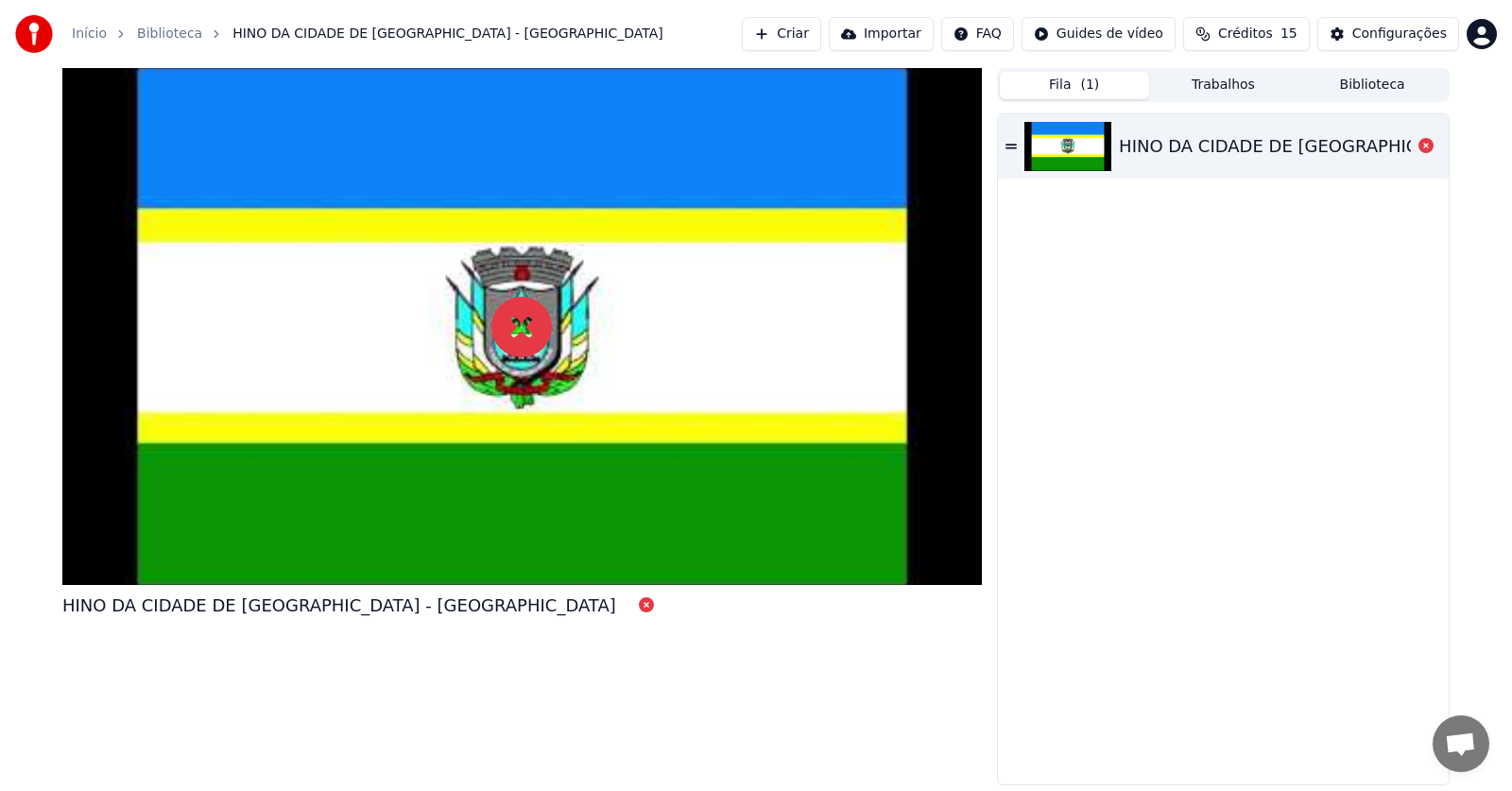
click at [1001, 142] on div "HINO DA CIDADE DE ARARICÁ - RS" at bounding box center [1223, 147] width 451 height 65
click at [1135, 147] on div "HINO DA CIDADE DE ARARICÁ - RS" at bounding box center [1396, 146] width 554 height 26
click at [894, 38] on button "Importar" at bounding box center [880, 33] width 105 height 34
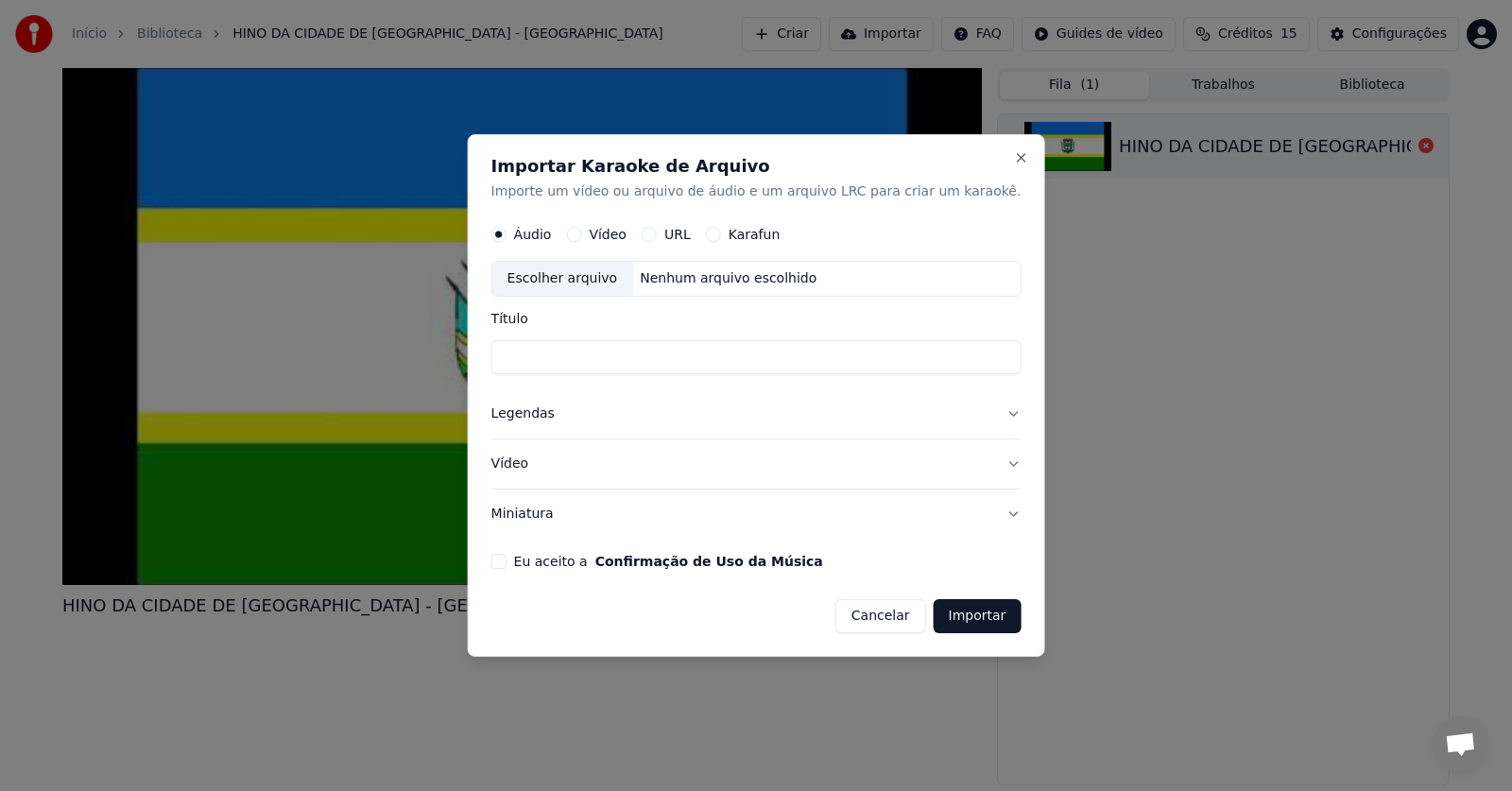
click at [780, 234] on label "Karafun" at bounding box center [754, 236] width 52 height 14
click at [721, 234] on button "Karafun" at bounding box center [713, 235] width 15 height 15
click at [690, 231] on label "URL" at bounding box center [677, 236] width 26 height 14
click at [657, 231] on button "URL" at bounding box center [648, 235] width 15 height 15
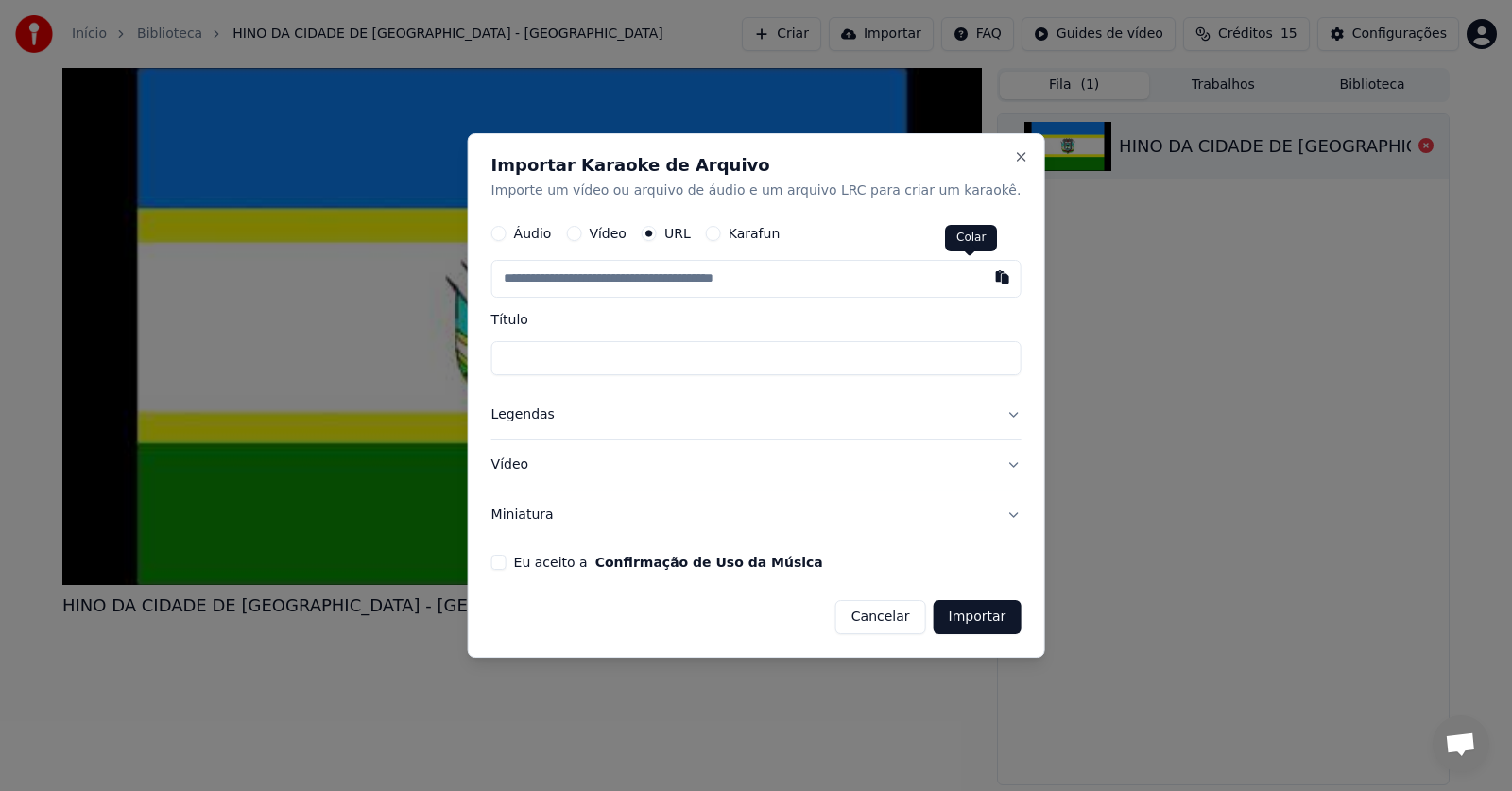
click at [983, 283] on button "button" at bounding box center [1001, 278] width 38 height 34
type input "**********"
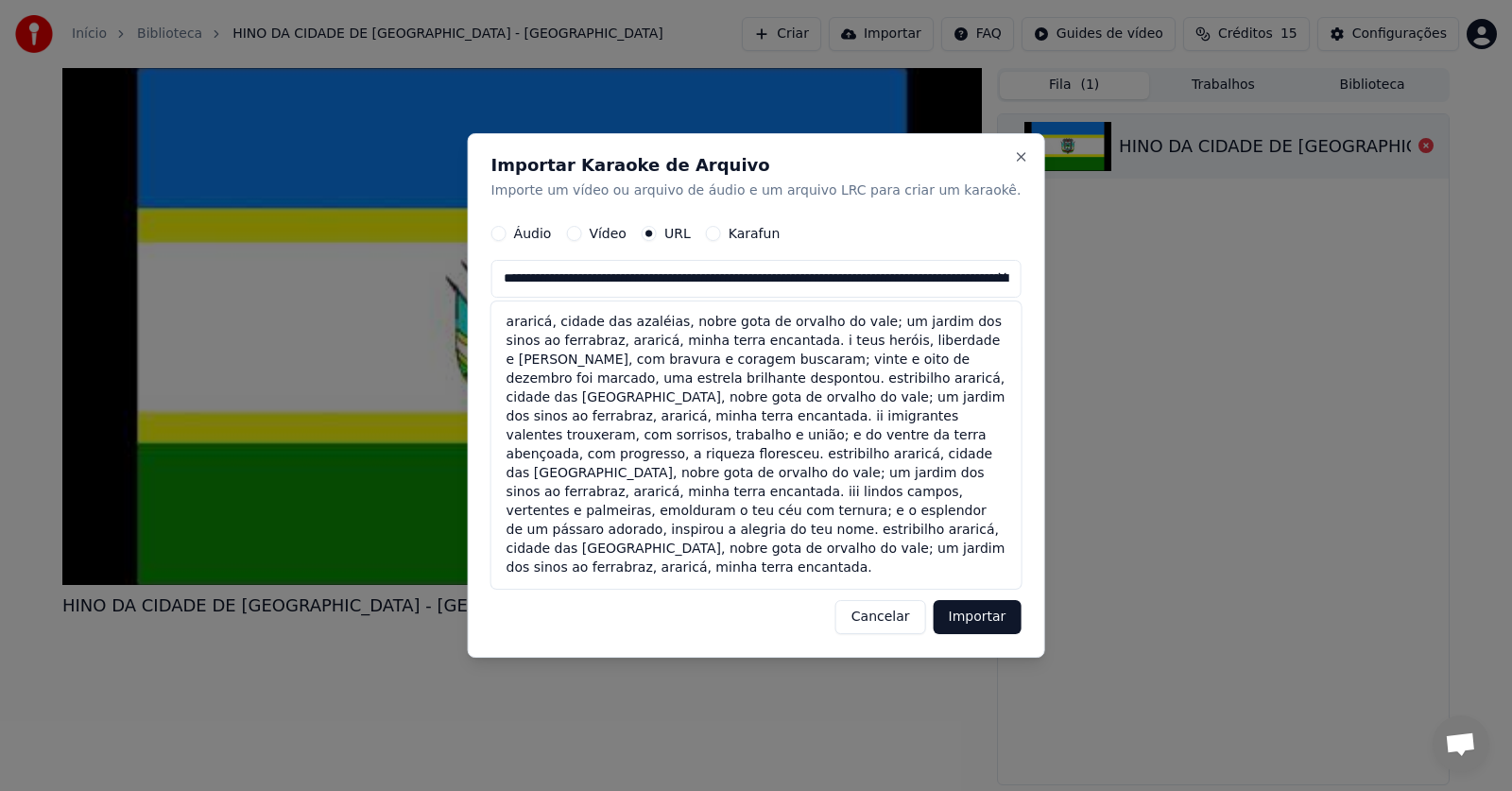
click at [983, 277] on button at bounding box center [1001, 278] width 38 height 34
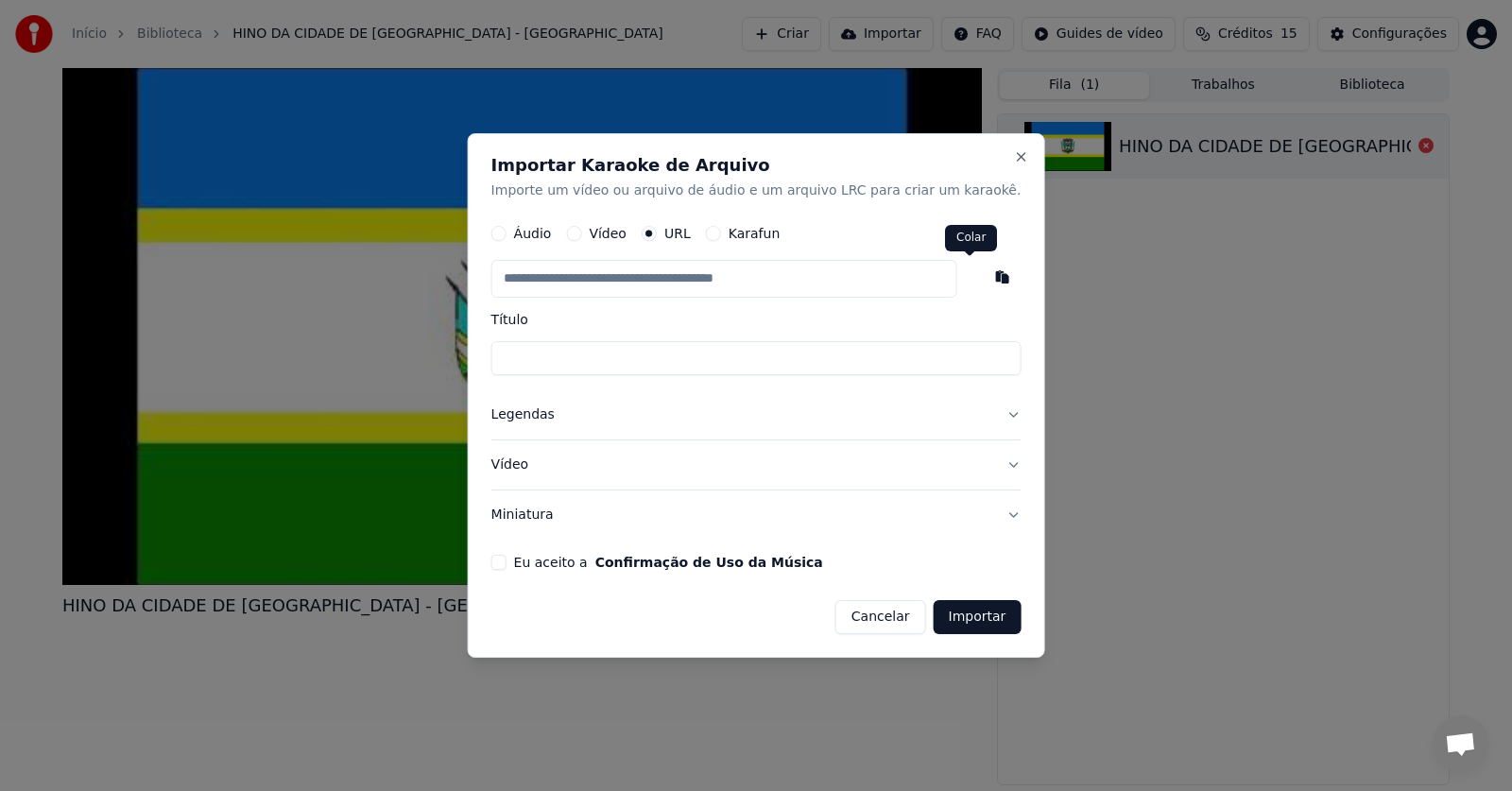
click at [983, 282] on button "button" at bounding box center [1001, 278] width 38 height 34
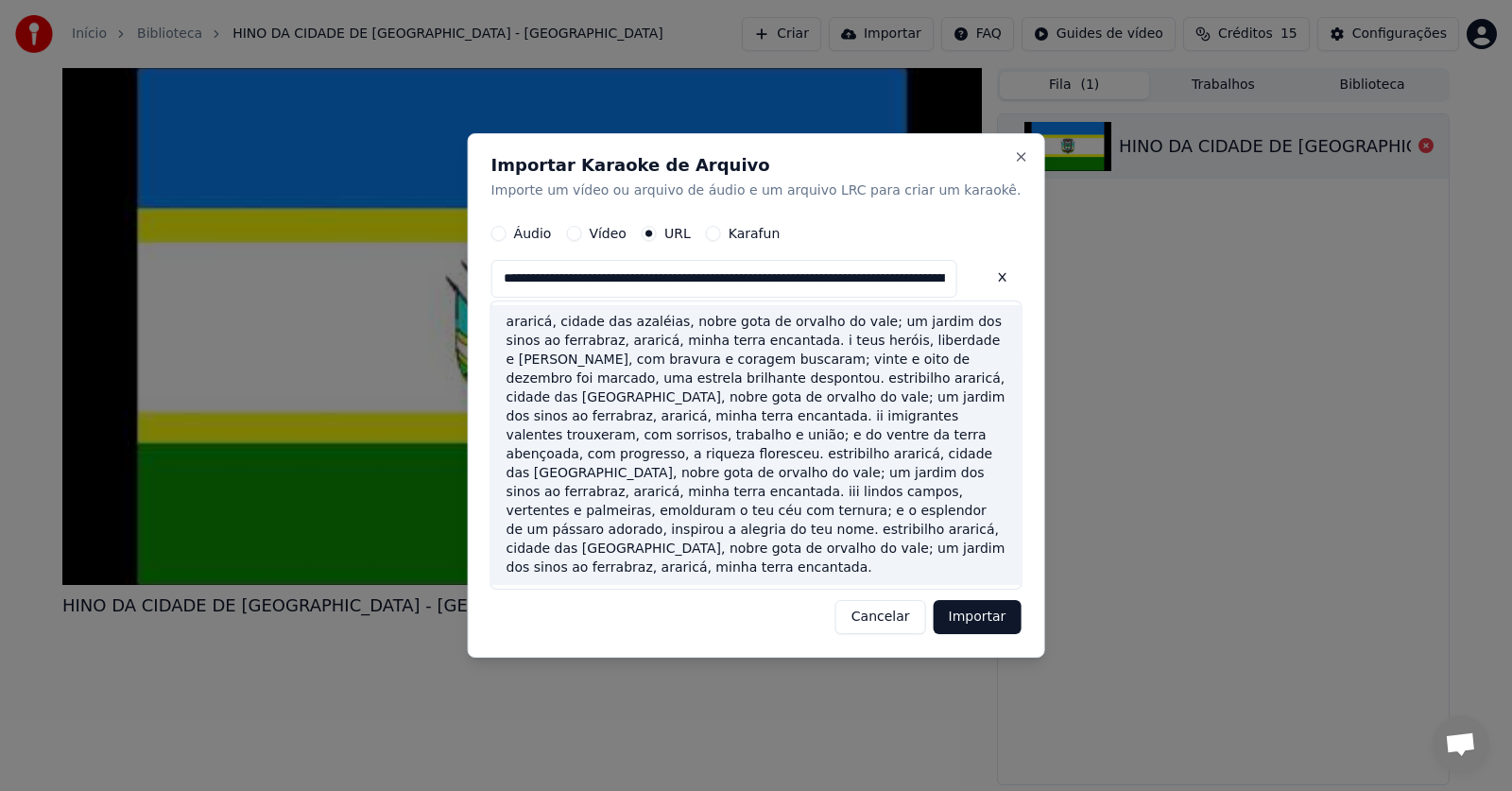
type input "**********"
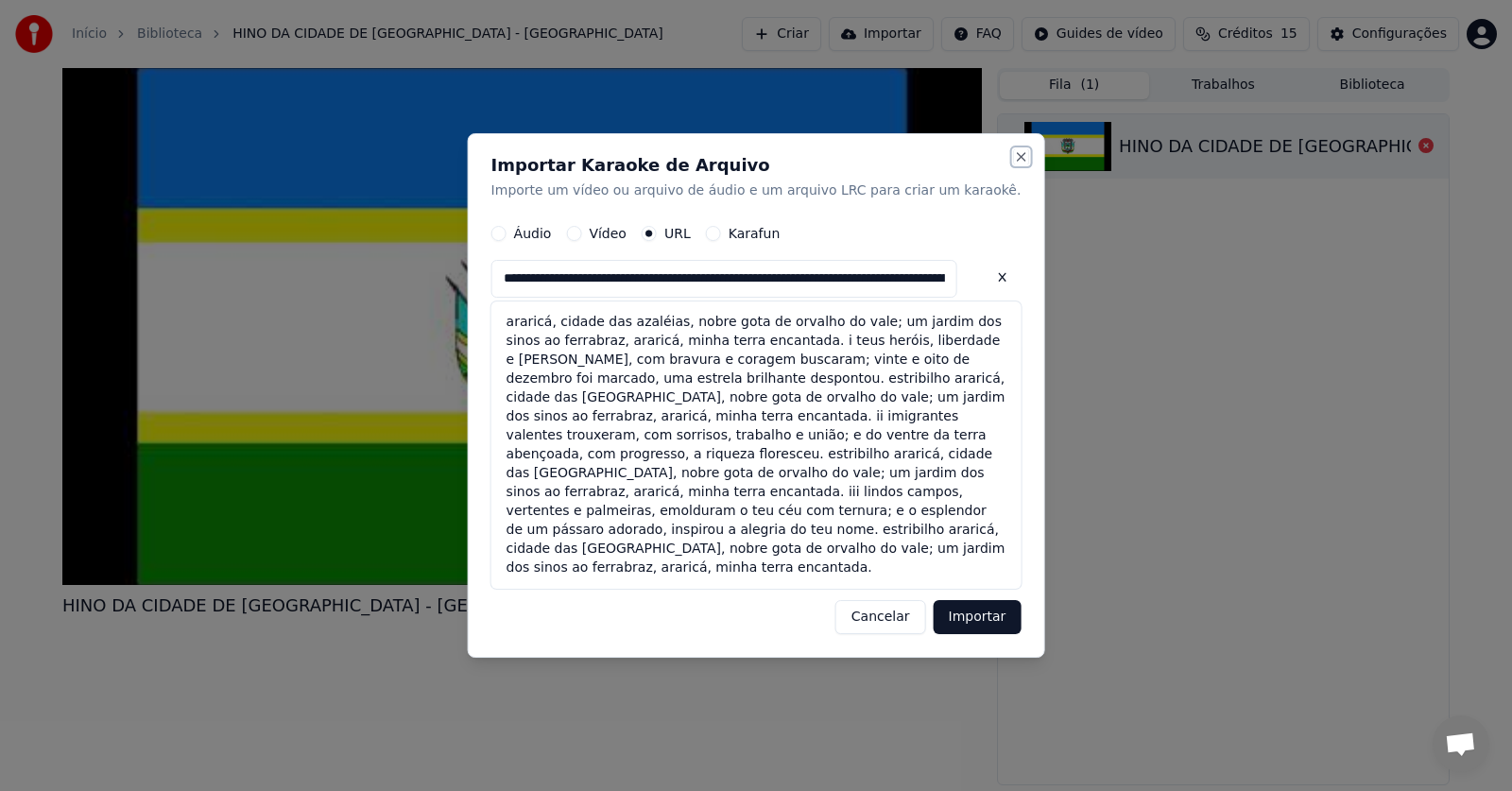
click at [1013, 162] on button "Close" at bounding box center [1020, 156] width 15 height 15
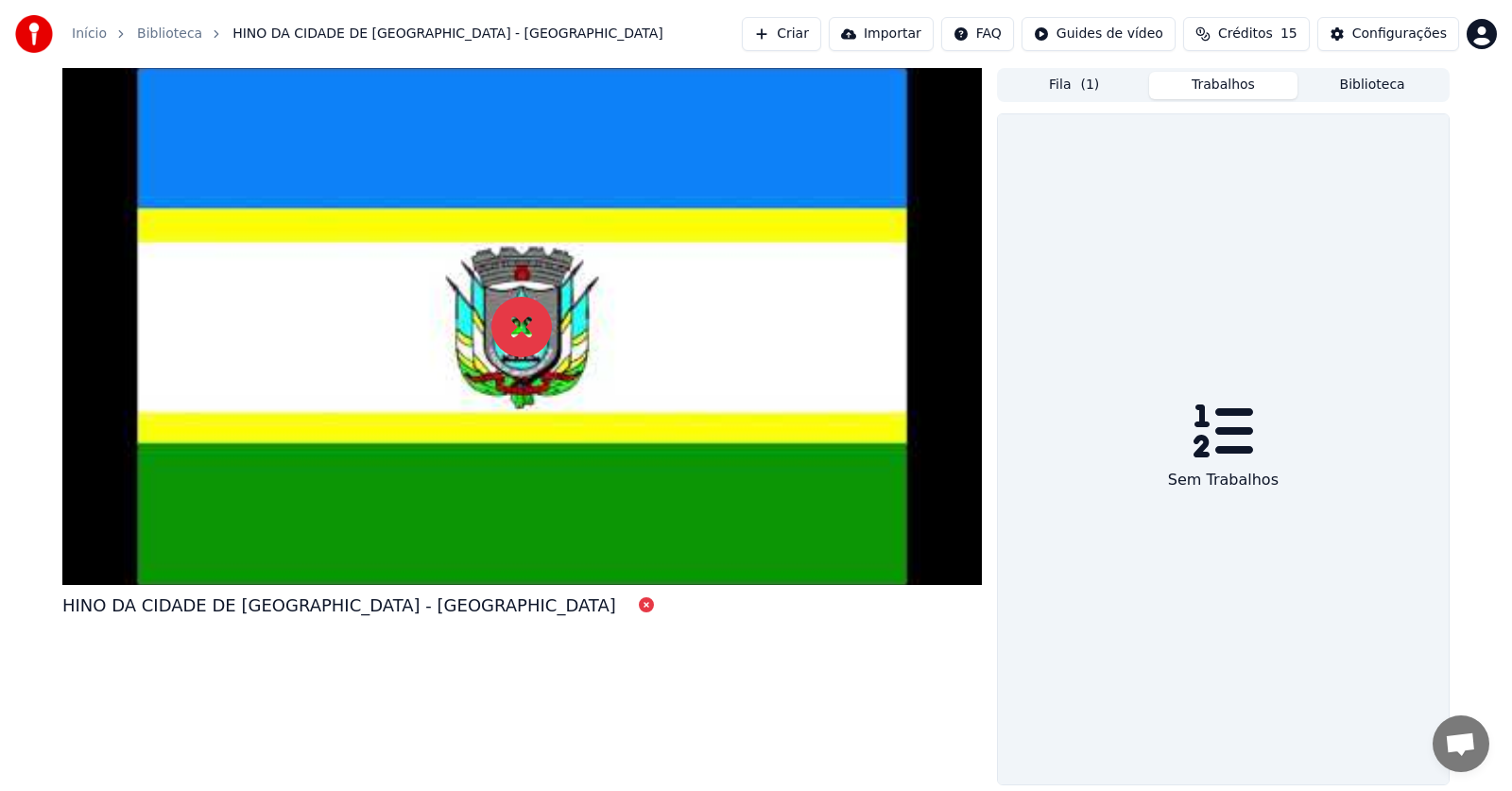
click at [1253, 78] on button "Trabalhos" at bounding box center [1223, 85] width 150 height 27
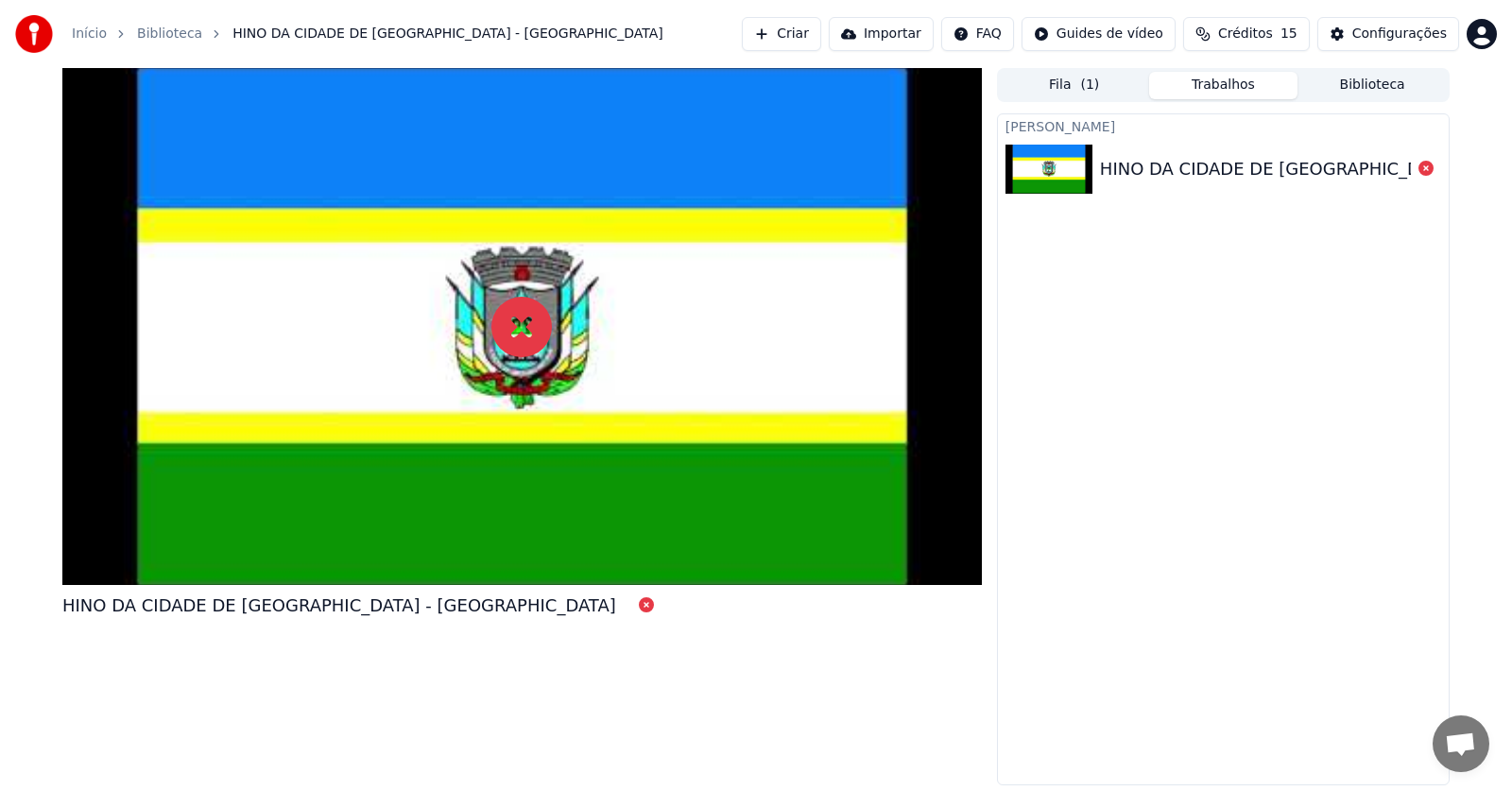
click at [1210, 151] on div "HINO DA CIDADE DE ARARICÁ - RS" at bounding box center [1223, 169] width 451 height 65
drag, startPoint x: 1131, startPoint y: 173, endPoint x: 1111, endPoint y: 157, distance: 25.6
click at [1131, 172] on div "HINO DA CIDADE DE ARARICÁ - RS" at bounding box center [1377, 168] width 554 height 26
click at [1111, 159] on div "HINO DA CIDADE DE ARARICÁ - RS" at bounding box center [1377, 168] width 554 height 26
click at [1112, 158] on div "HINO DA CIDADE DE ARARICÁ - RS" at bounding box center [1377, 168] width 554 height 26
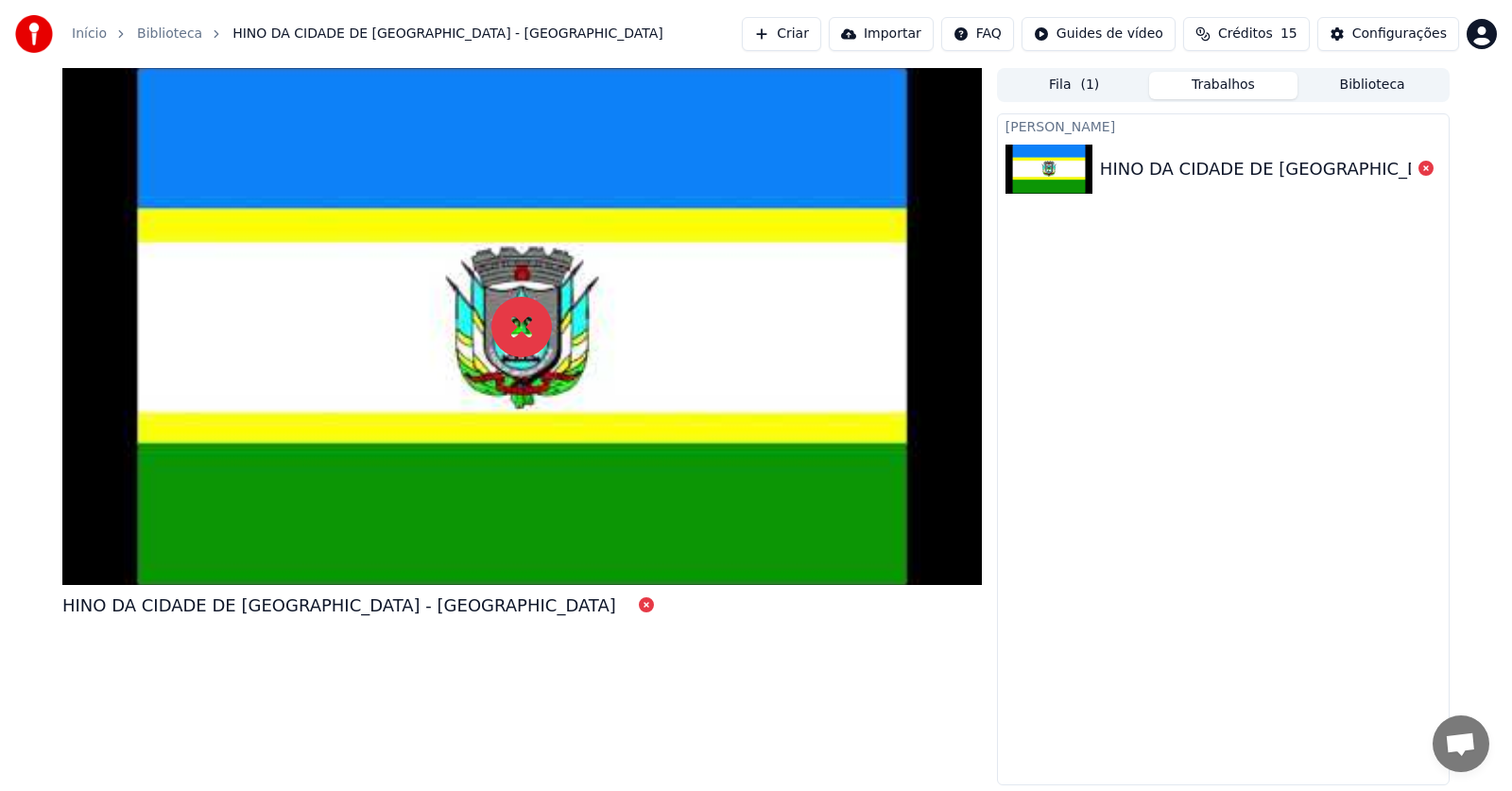
click at [1112, 159] on div "HINO DA CIDADE DE ARARICÁ - RS" at bounding box center [1377, 168] width 554 height 26
click at [1113, 160] on div "HINO DA CIDADE DE ARARICÁ - RS" at bounding box center [1377, 168] width 554 height 26
click at [1125, 164] on div "HINO DA CIDADE DE ARARICÁ - RS" at bounding box center [1377, 168] width 554 height 26
click at [87, 23] on div "Início Biblioteca HINO DA CIDADE DE ARARICÁ - RS" at bounding box center [338, 33] width 648 height 38
click at [88, 27] on link "Início" at bounding box center [89, 33] width 35 height 19
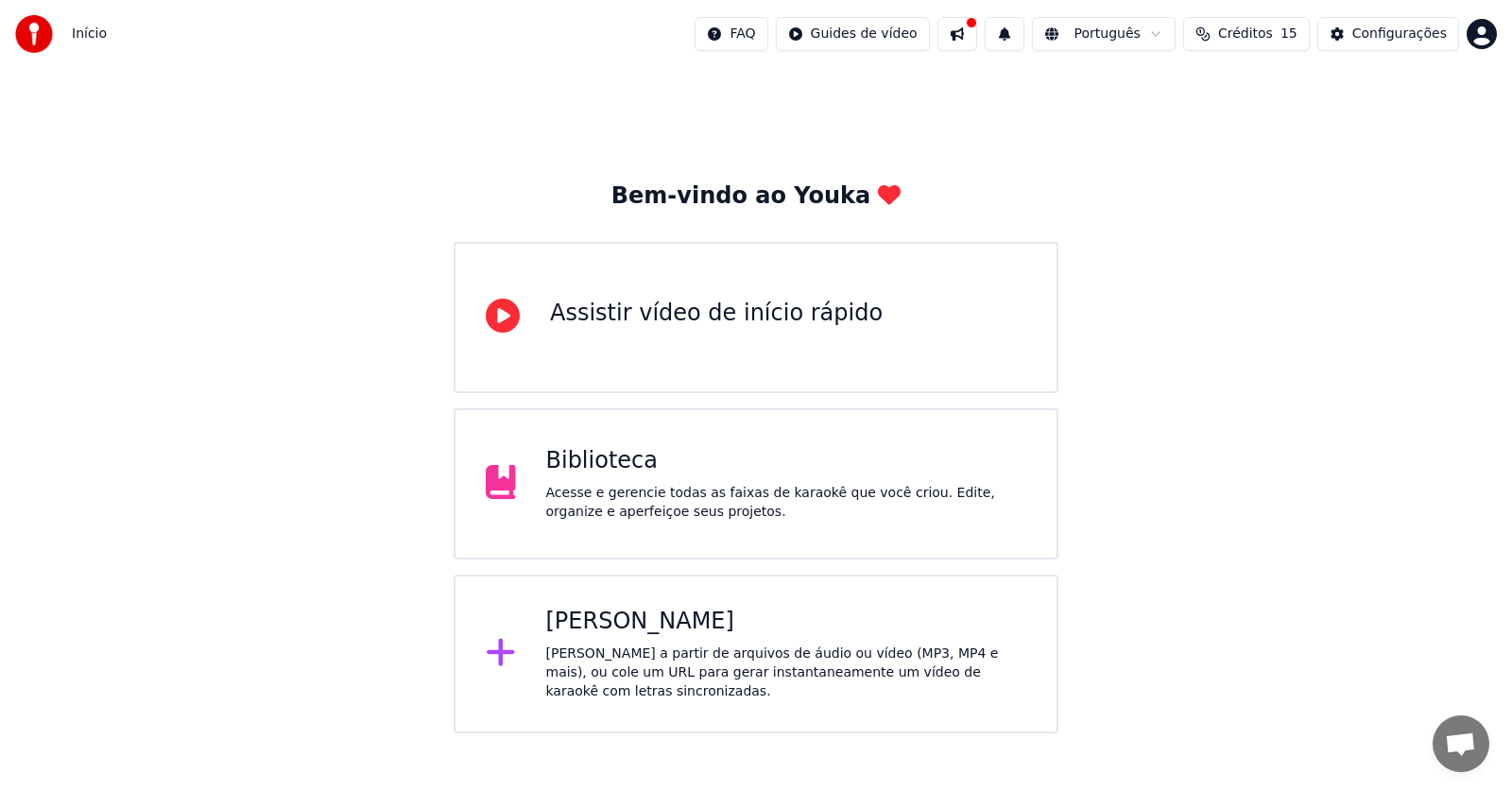
click at [650, 510] on div "Acesse e gerencie todas as faixas de karaokê que você criou. Edite, organize e …" at bounding box center [787, 503] width 481 height 38
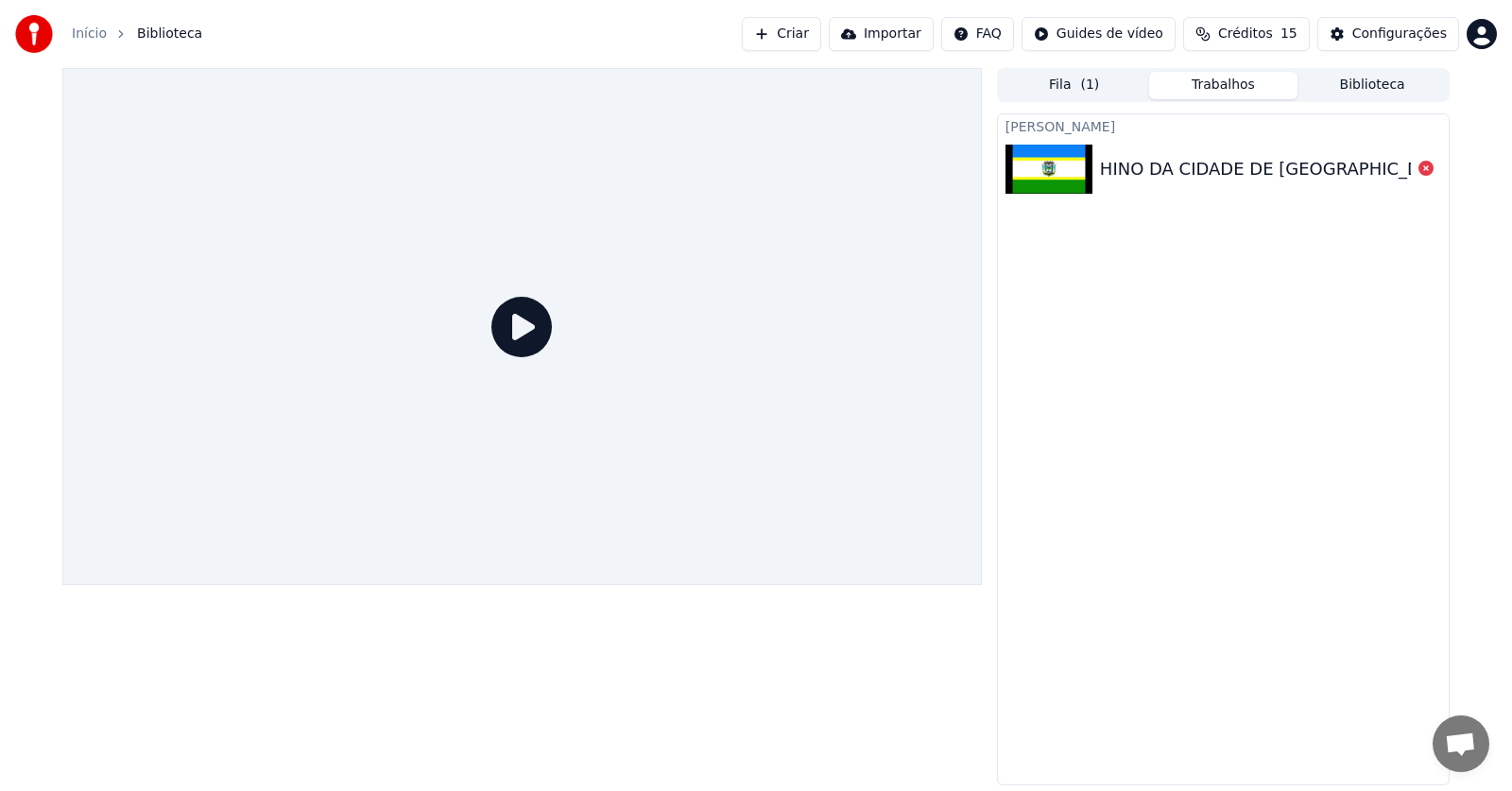
click at [527, 345] on icon at bounding box center [521, 327] width 61 height 61
click at [1069, 160] on img at bounding box center [1048, 169] width 87 height 49
click at [83, 25] on link "Início" at bounding box center [89, 33] width 35 height 19
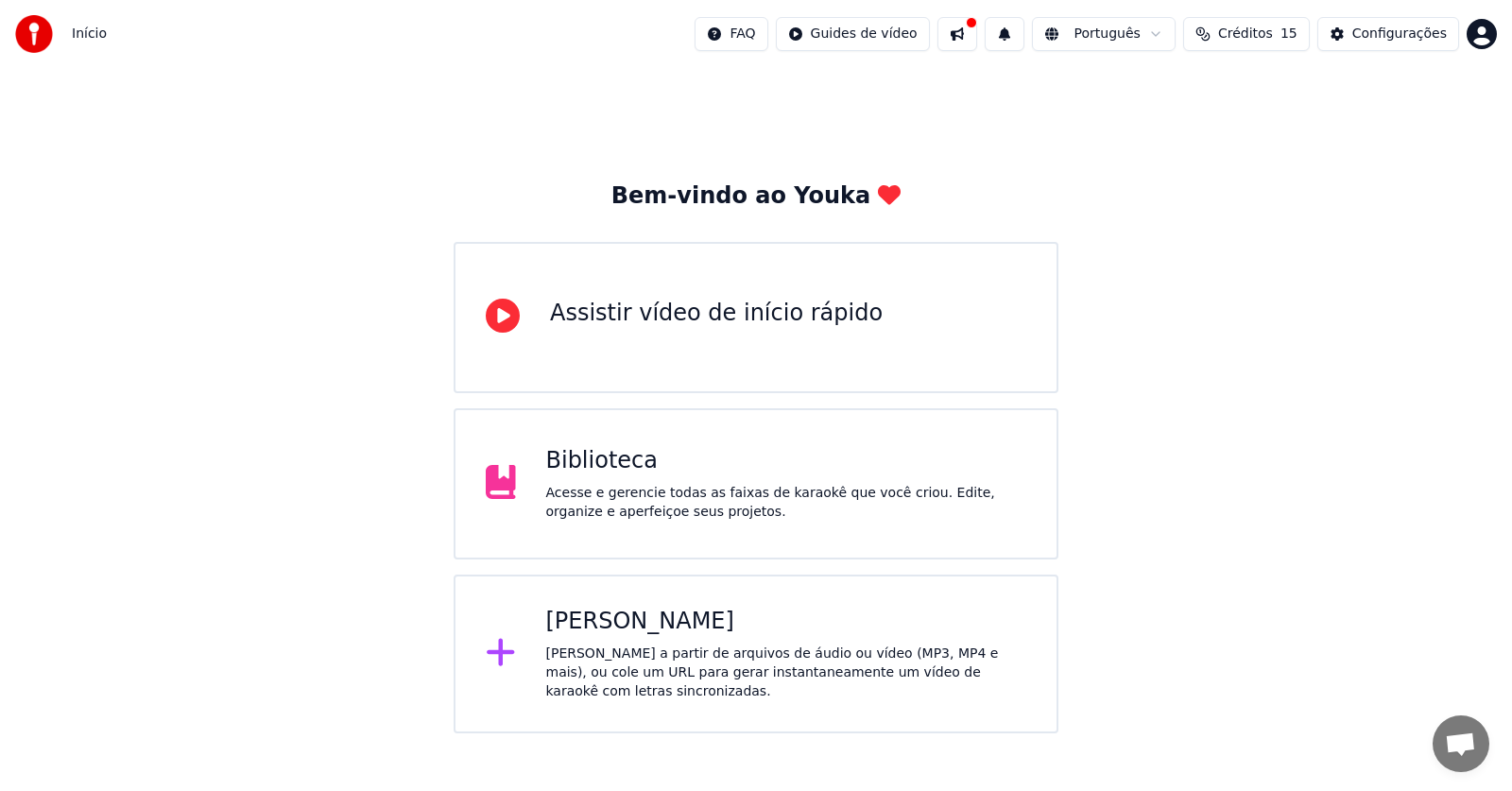
click at [893, 42] on html "Início FAQ Guides de vídeo Português Créditos 15 Configurações Bem-vindo ao You…" at bounding box center [756, 367] width 1512 height 733
click at [894, 302] on html "Início FAQ Guides de vídeo Português Créditos 15 Configurações Bem-vindo ao You…" at bounding box center [756, 367] width 1512 height 733
click at [567, 481] on div "Biblioteca Acesse e gerencie todas as faixas de karaokê que você criou. Edite, …" at bounding box center [787, 483] width 481 height 75
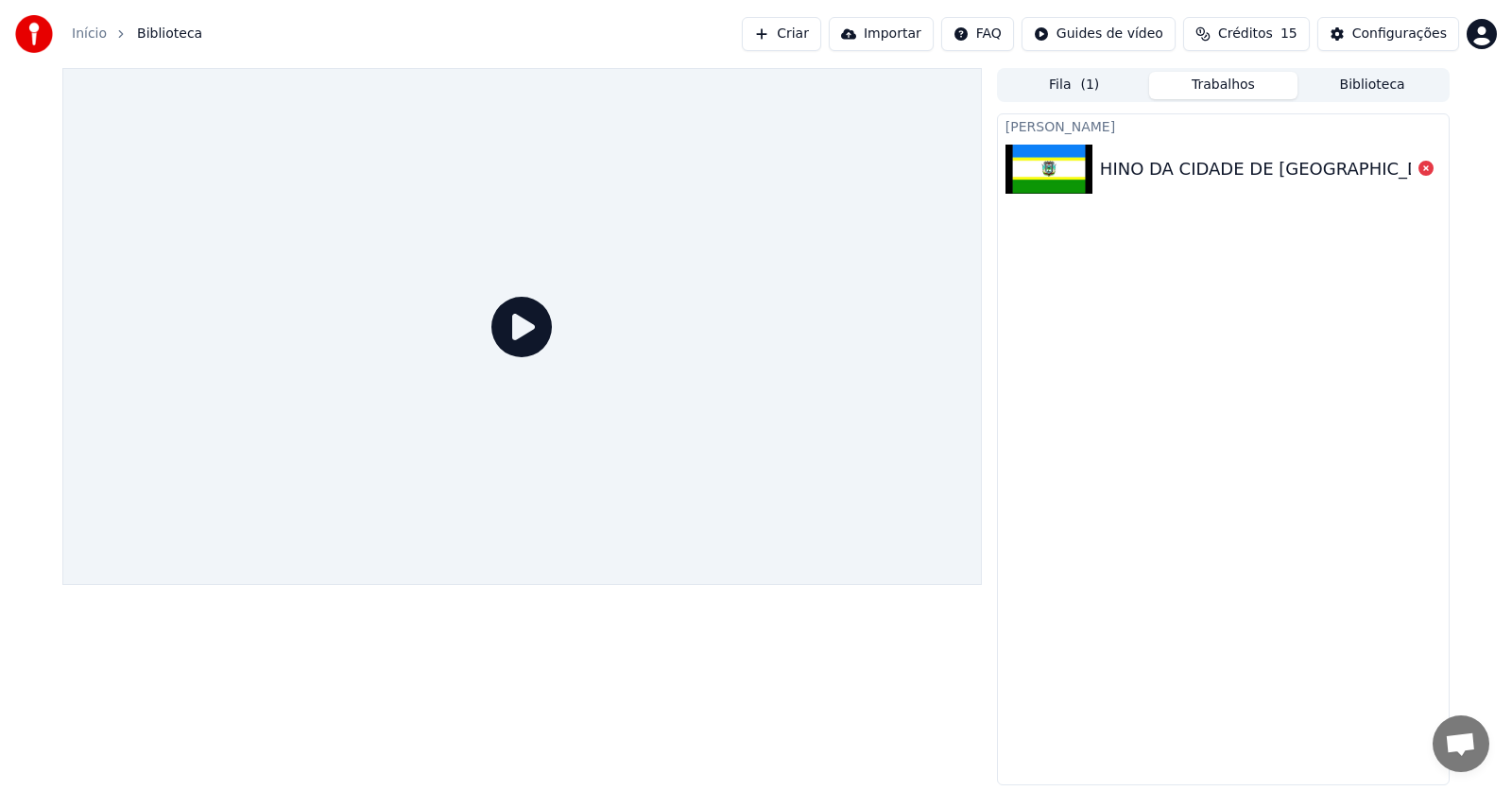
click at [1132, 179] on div "HINO DA CIDADE DE ARARICÁ - RS" at bounding box center [1377, 168] width 554 height 26
click at [1356, 90] on button "Biblioteca" at bounding box center [1372, 85] width 150 height 27
click at [1242, 83] on button "Trabalhos" at bounding box center [1223, 85] width 150 height 27
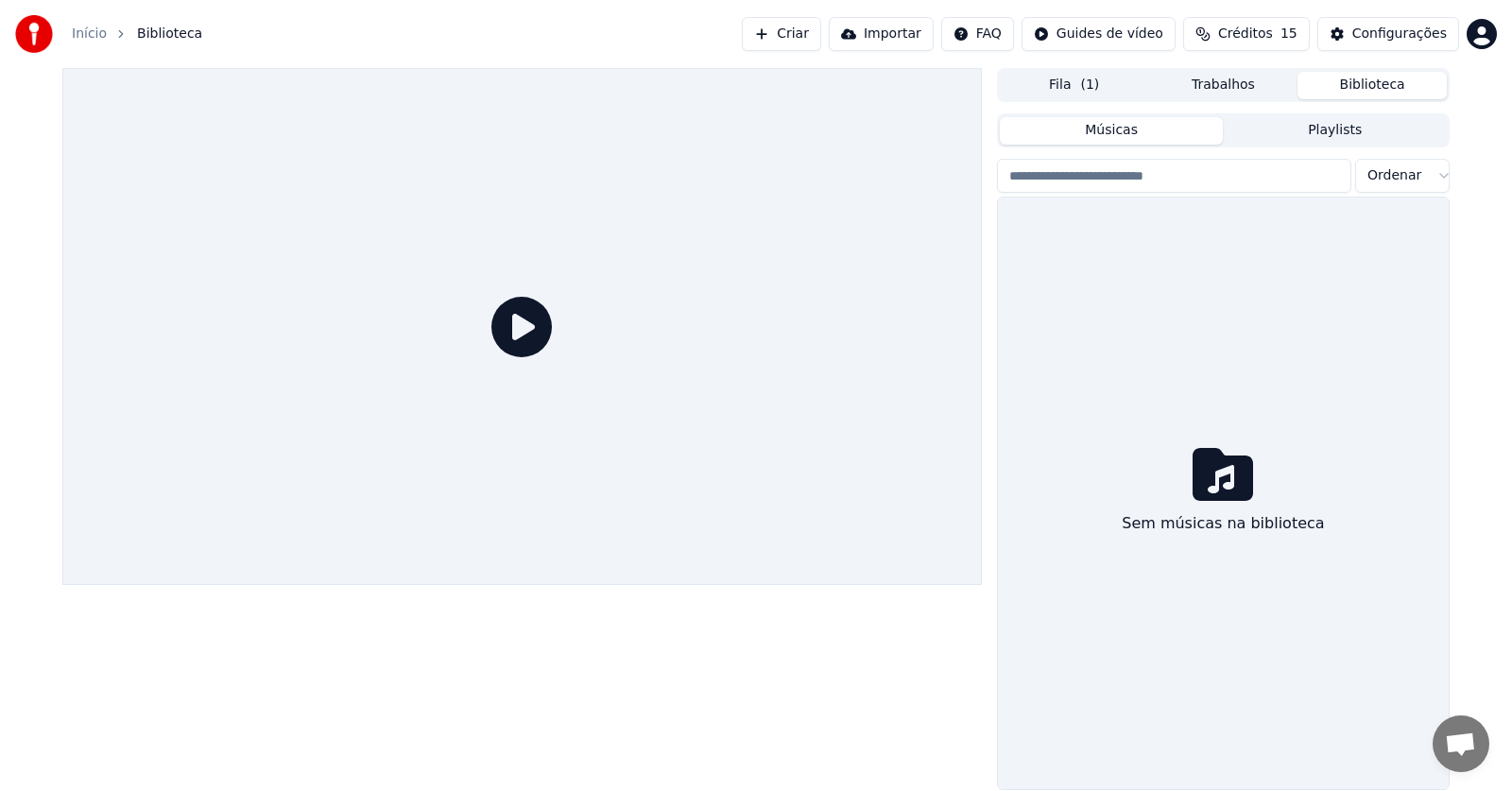
click at [1341, 87] on button "Biblioteca" at bounding box center [1372, 85] width 150 height 27
drag, startPoint x: 1241, startPoint y: 54, endPoint x: 1239, endPoint y: 72, distance: 18.1
click at [1241, 61] on div "Início Biblioteca Criar Importar FAQ Guides de vídeo Créditos 15 Configurações" at bounding box center [756, 34] width 1512 height 68
click at [1239, 87] on button "Trabalhos" at bounding box center [1223, 85] width 150 height 27
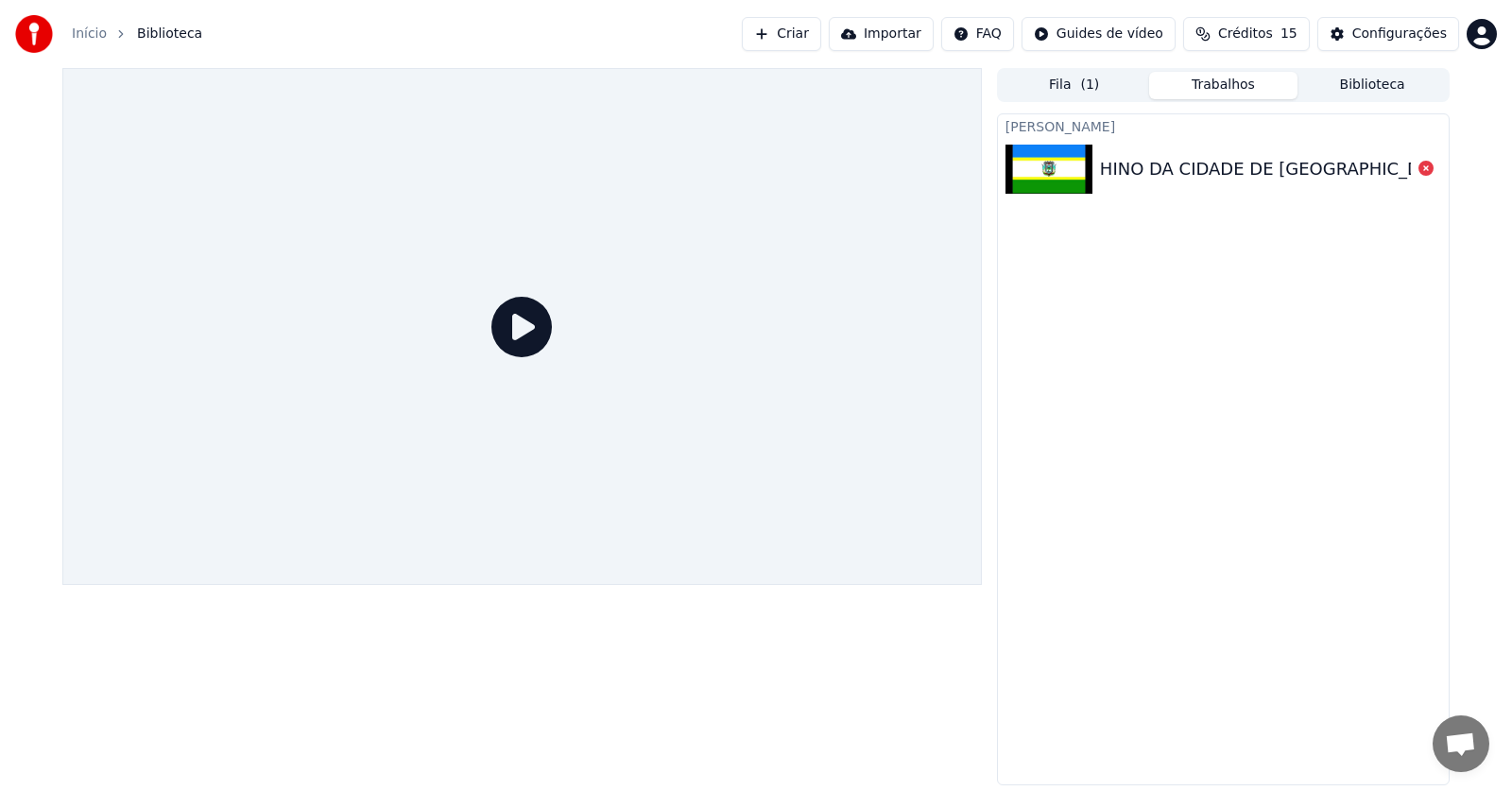
click at [1076, 94] on button "Fila ( 1 )" at bounding box center [1074, 85] width 150 height 27
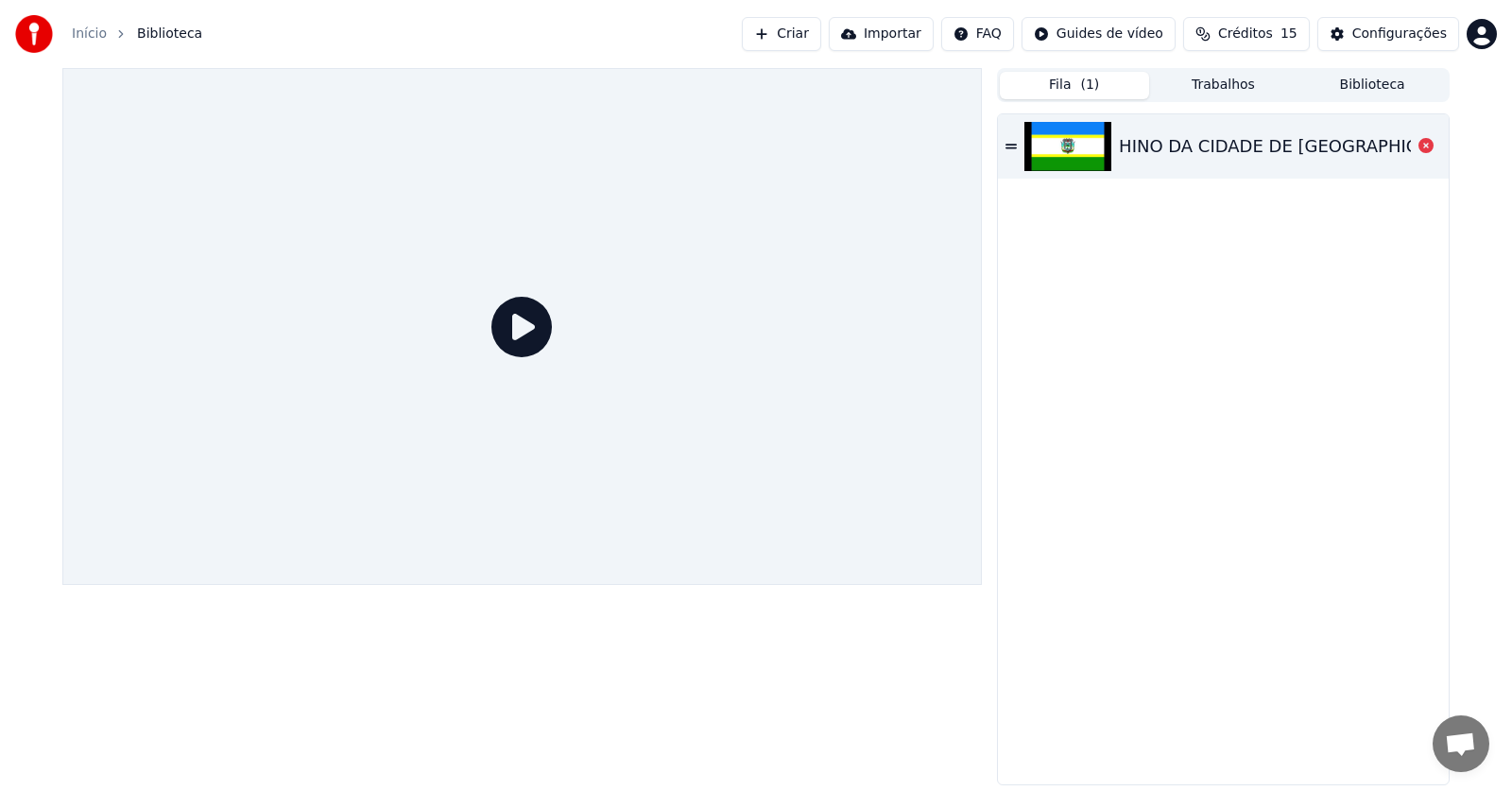
click at [1015, 143] on icon at bounding box center [1011, 147] width 12 height 14
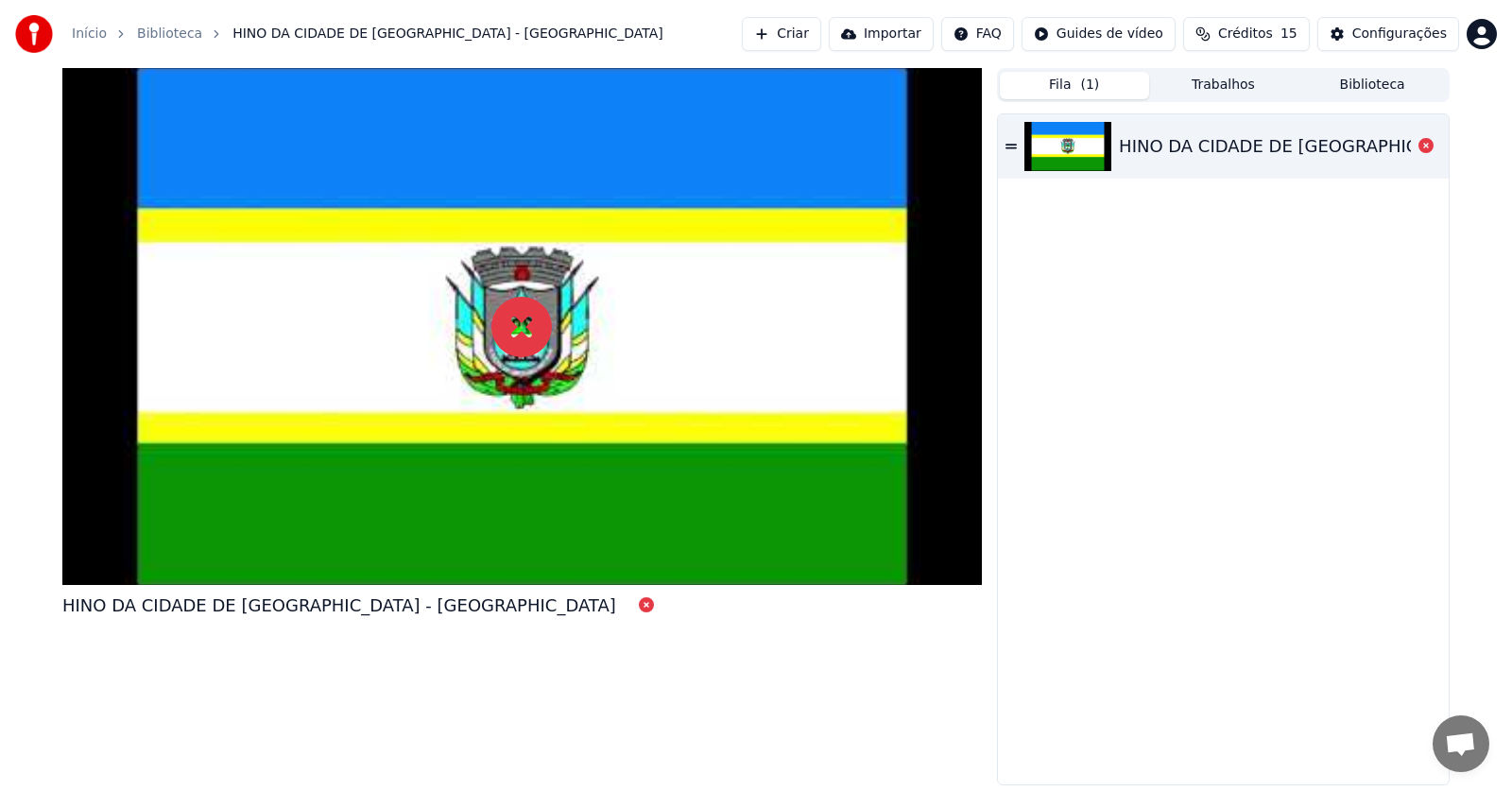
click at [1015, 143] on icon at bounding box center [1011, 147] width 12 height 14
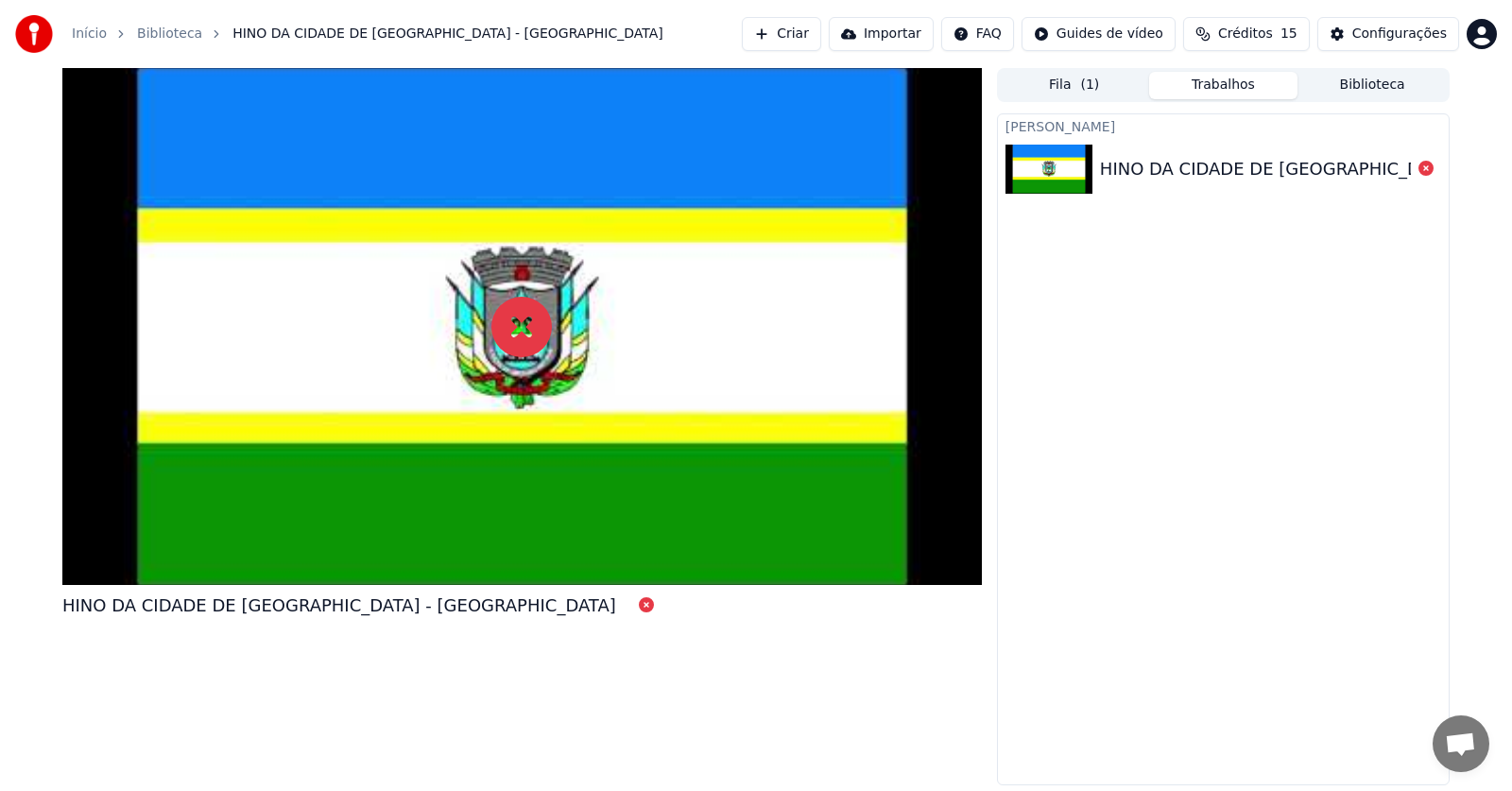
click at [1231, 95] on button "Trabalhos" at bounding box center [1223, 85] width 150 height 27
click at [1071, 167] on img at bounding box center [1048, 169] width 87 height 49
click at [1096, 88] on button "Fila ( 1 )" at bounding box center [1074, 85] width 150 height 27
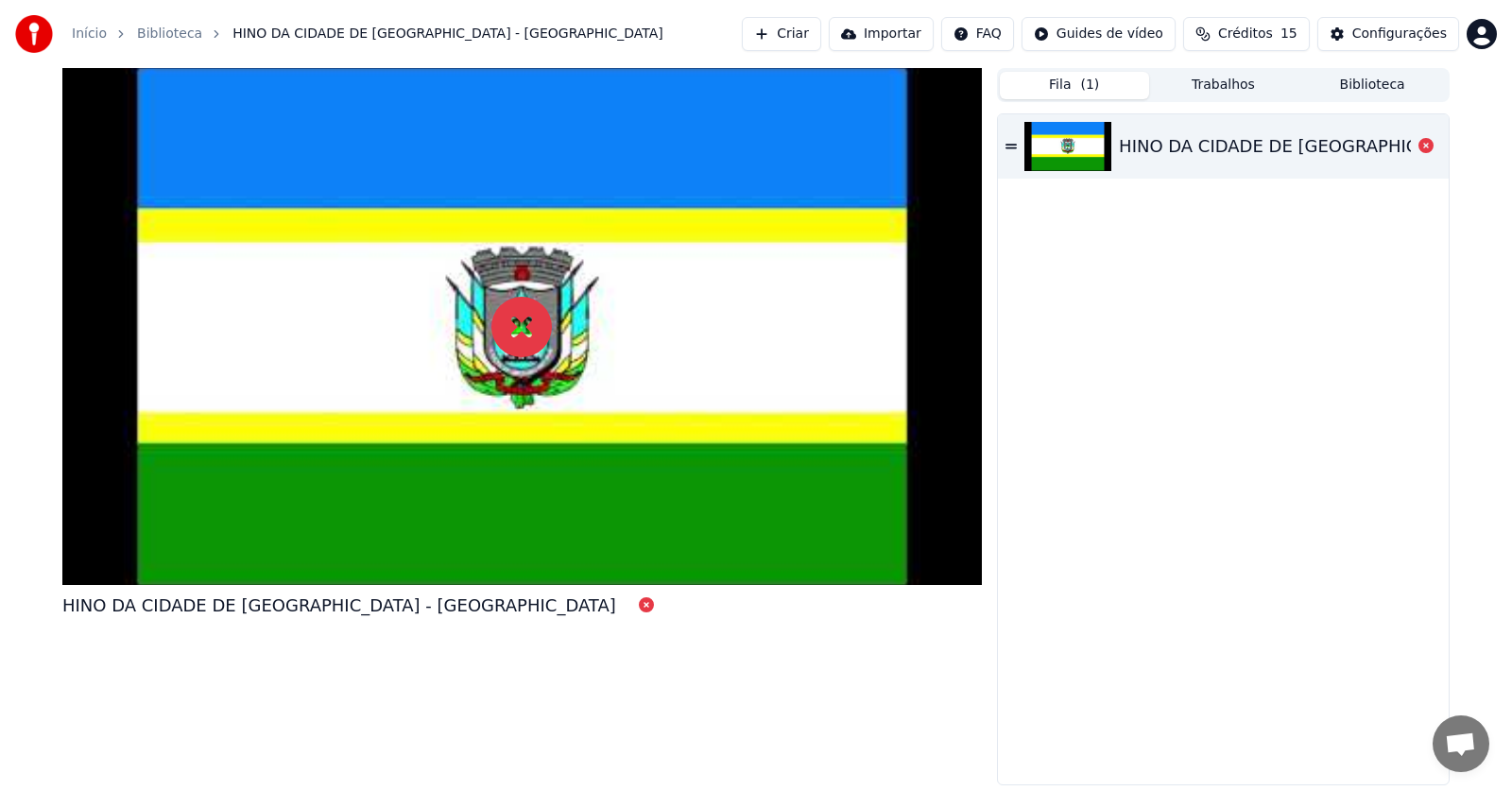
click at [85, 36] on link "Início" at bounding box center [89, 33] width 35 height 19
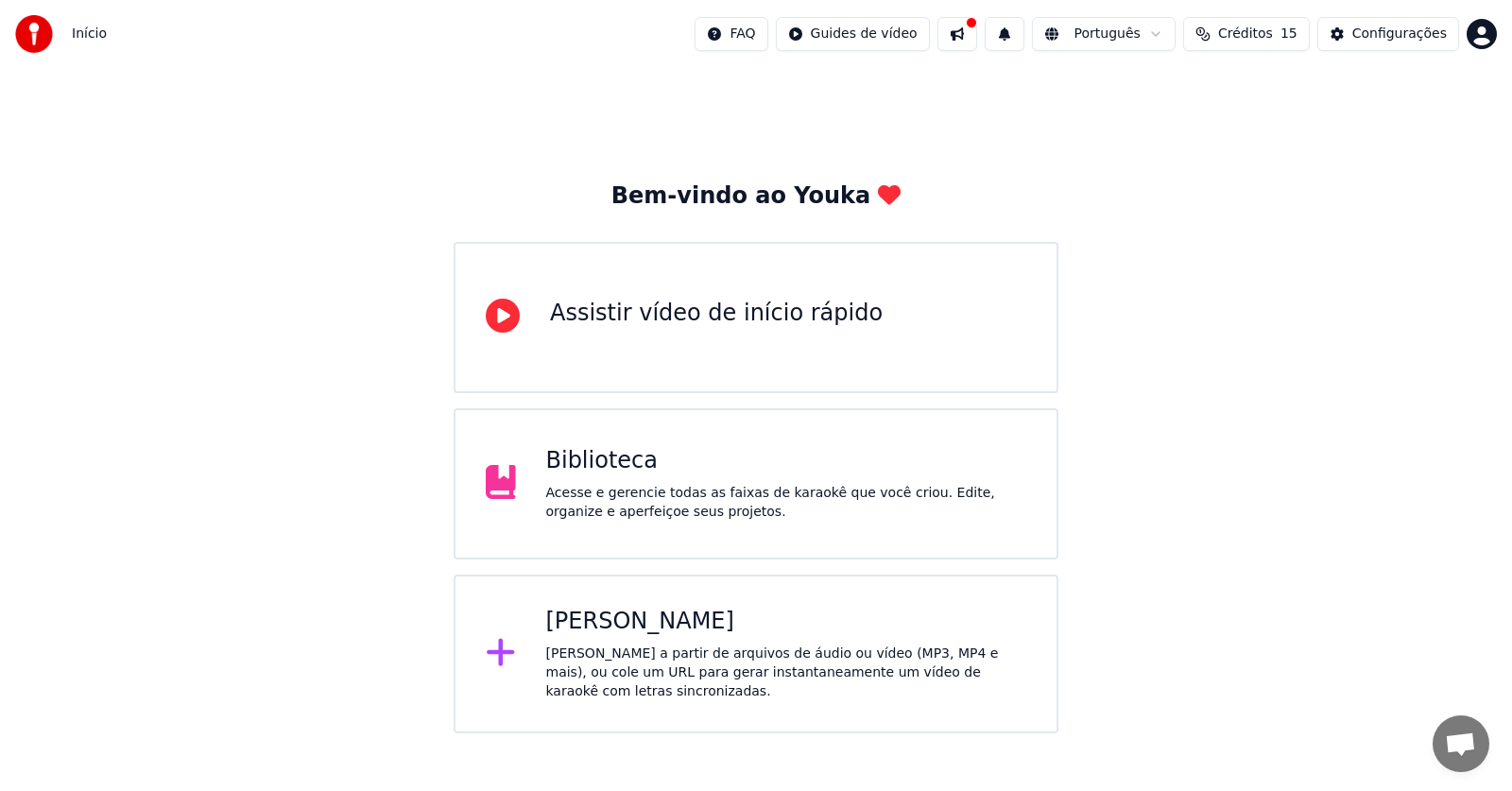
drag, startPoint x: 729, startPoint y: 385, endPoint x: 676, endPoint y: 440, distance: 76.4
drag, startPoint x: 662, startPoint y: 447, endPoint x: 648, endPoint y: 444, distance: 14.3
click at [975, 34] on button at bounding box center [957, 33] width 40 height 34
click at [969, 38] on button at bounding box center [957, 33] width 40 height 34
click at [647, 467] on div "Biblioteca" at bounding box center [787, 461] width 481 height 30
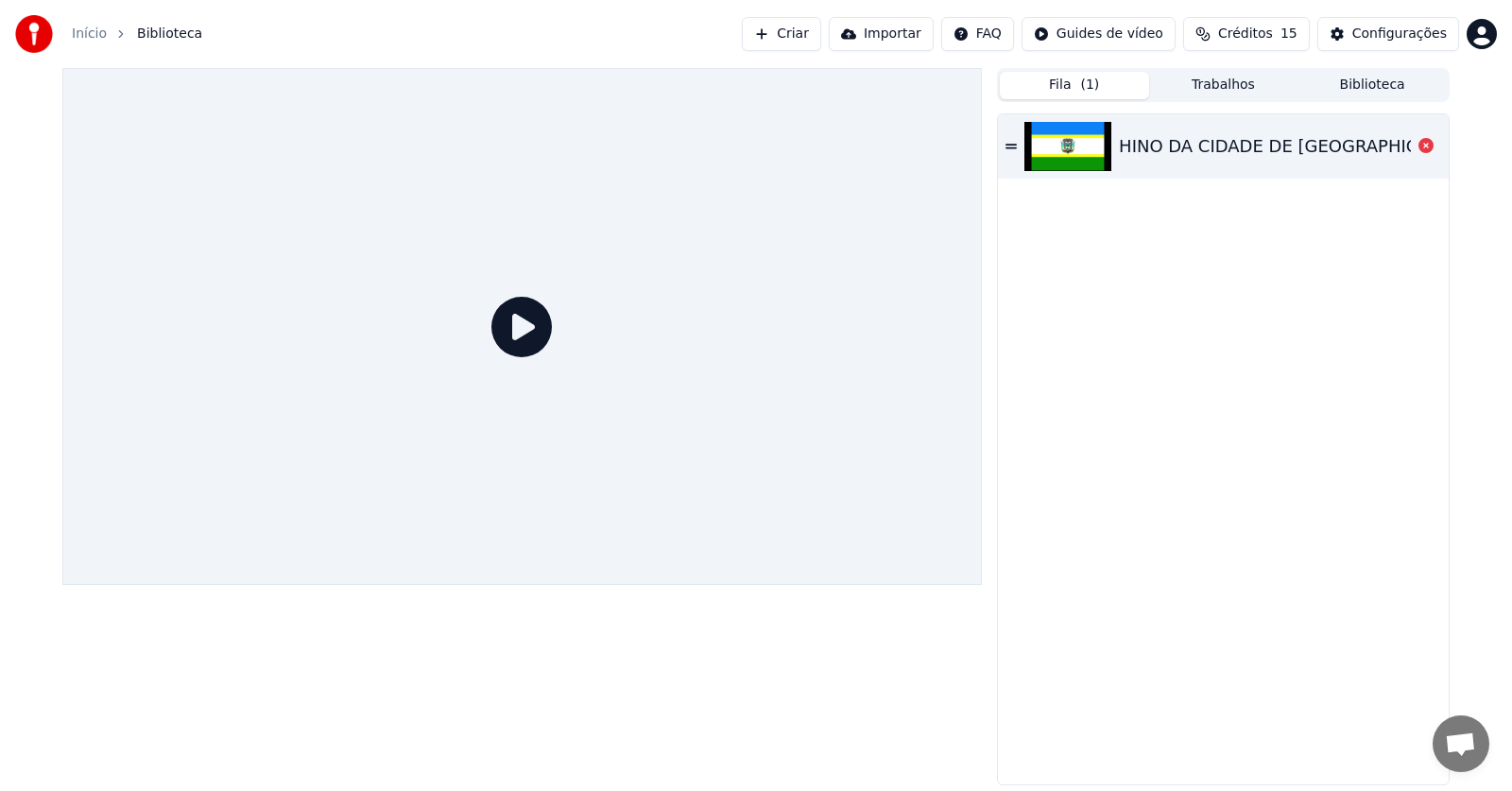
drag, startPoint x: 558, startPoint y: 242, endPoint x: 541, endPoint y: 294, distance: 54.7
click at [559, 245] on div at bounding box center [522, 327] width 919 height 517
click at [488, 367] on div at bounding box center [522, 327] width 919 height 517
click at [1225, 107] on div "Fila ( 1 ) Trabalhos Biblioteca HINO DA CIDADE DE ARARICÁ - RS" at bounding box center [1223, 426] width 453 height 717
click at [1013, 149] on icon at bounding box center [1011, 146] width 12 height 5
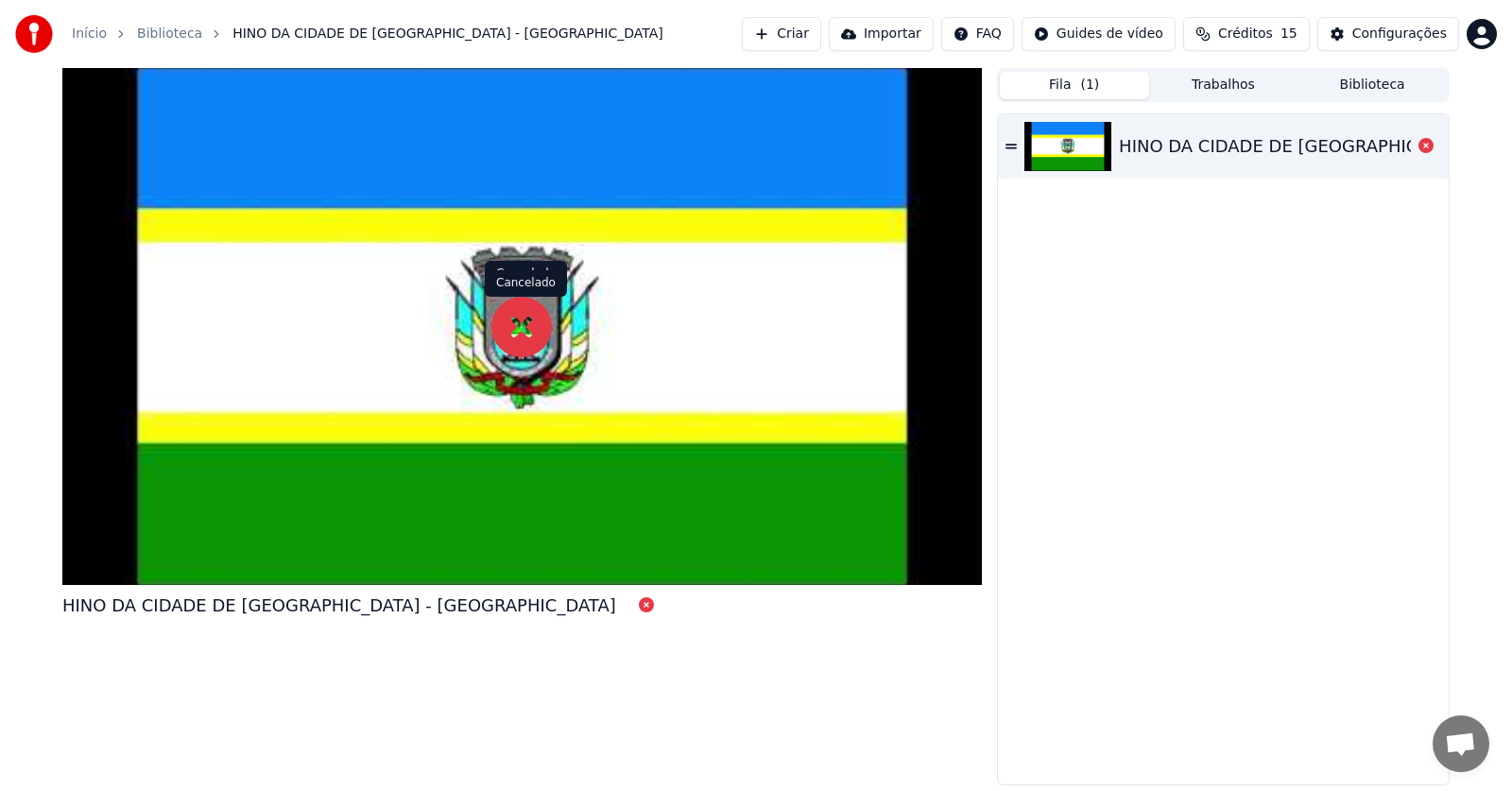
click at [515, 320] on icon at bounding box center [521, 327] width 61 height 61
click at [519, 316] on icon at bounding box center [521, 327] width 61 height 61
click at [519, 318] on icon at bounding box center [521, 327] width 61 height 61
click at [783, 34] on button "Criar" at bounding box center [781, 33] width 79 height 34
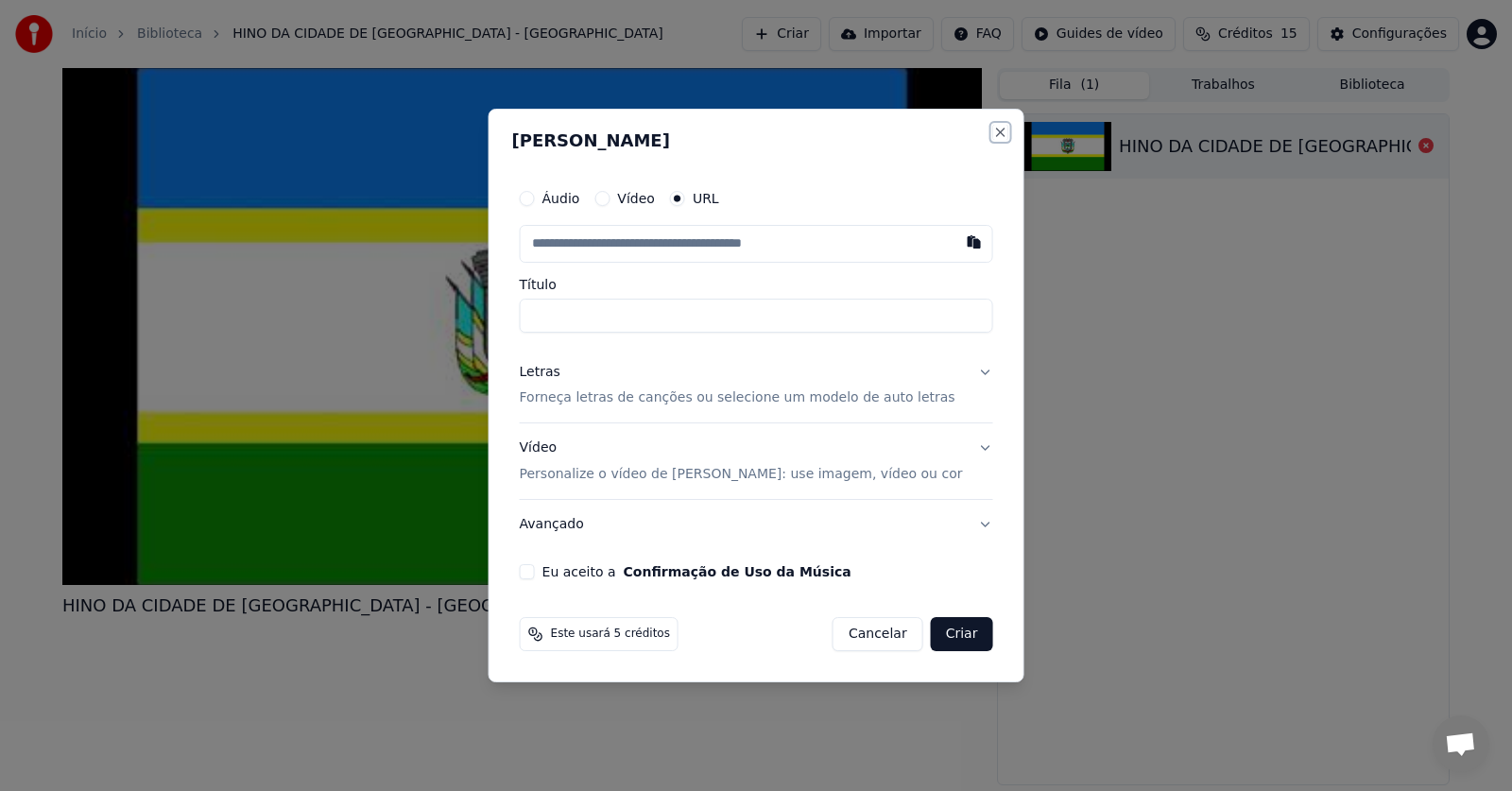
click at [993, 127] on button "Close" at bounding box center [1000, 132] width 15 height 15
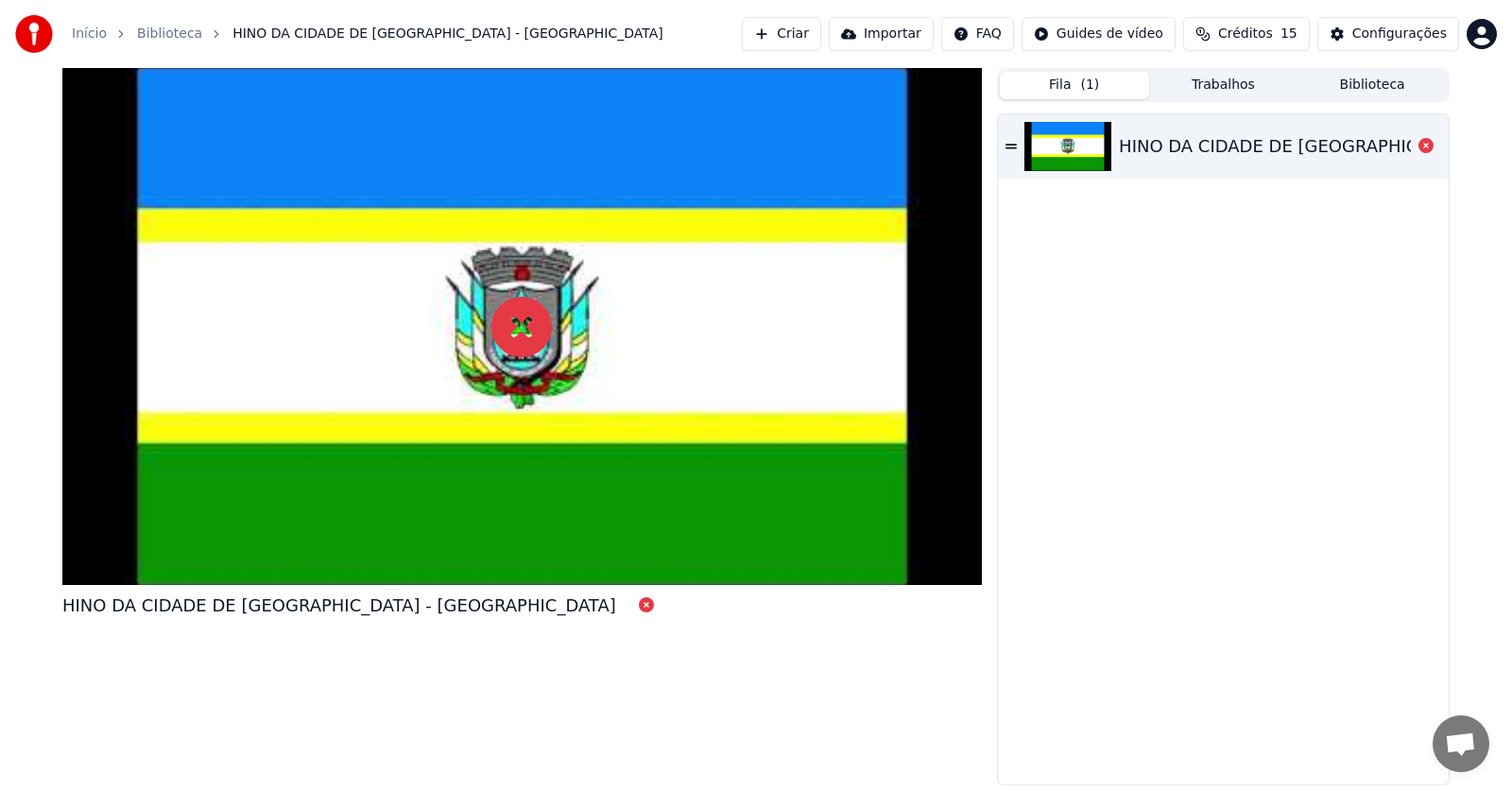
click at [917, 30] on button "Importar" at bounding box center [880, 33] width 105 height 34
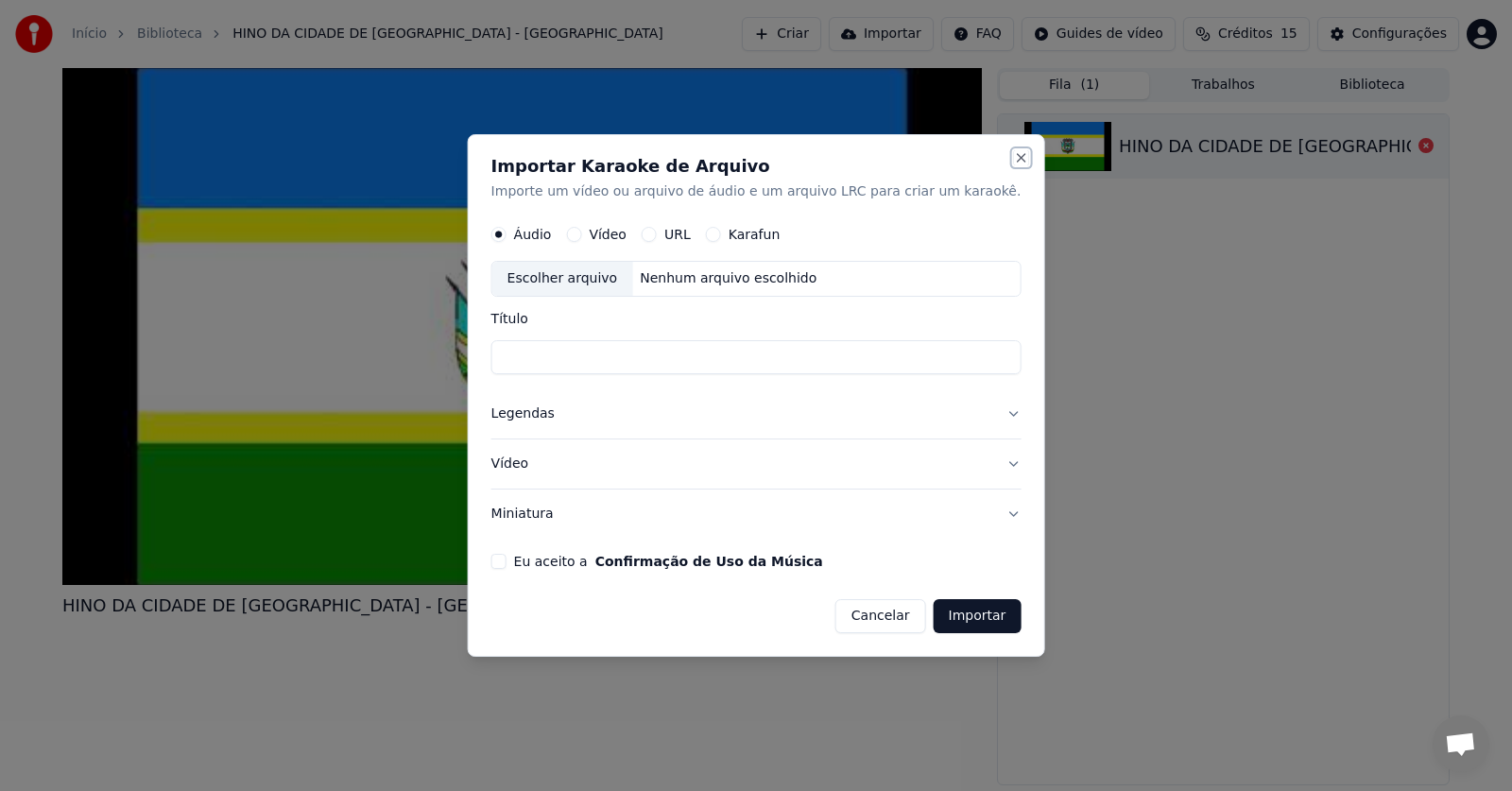
click at [1013, 152] on button "Close" at bounding box center [1020, 157] width 15 height 15
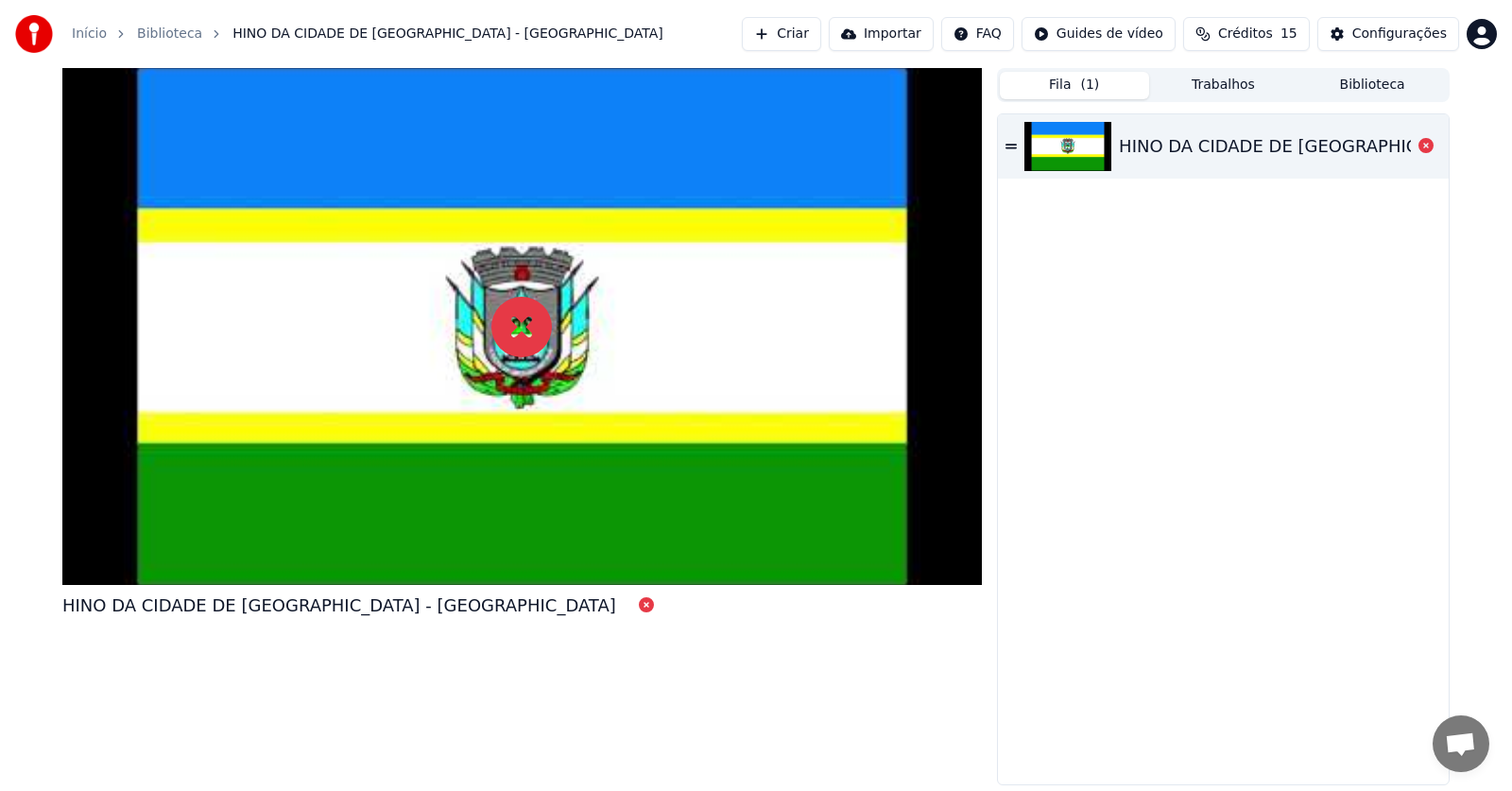
drag, startPoint x: 539, startPoint y: 380, endPoint x: 599, endPoint y: 484, distance: 120.1
click at [599, 484] on div at bounding box center [522, 327] width 919 height 517
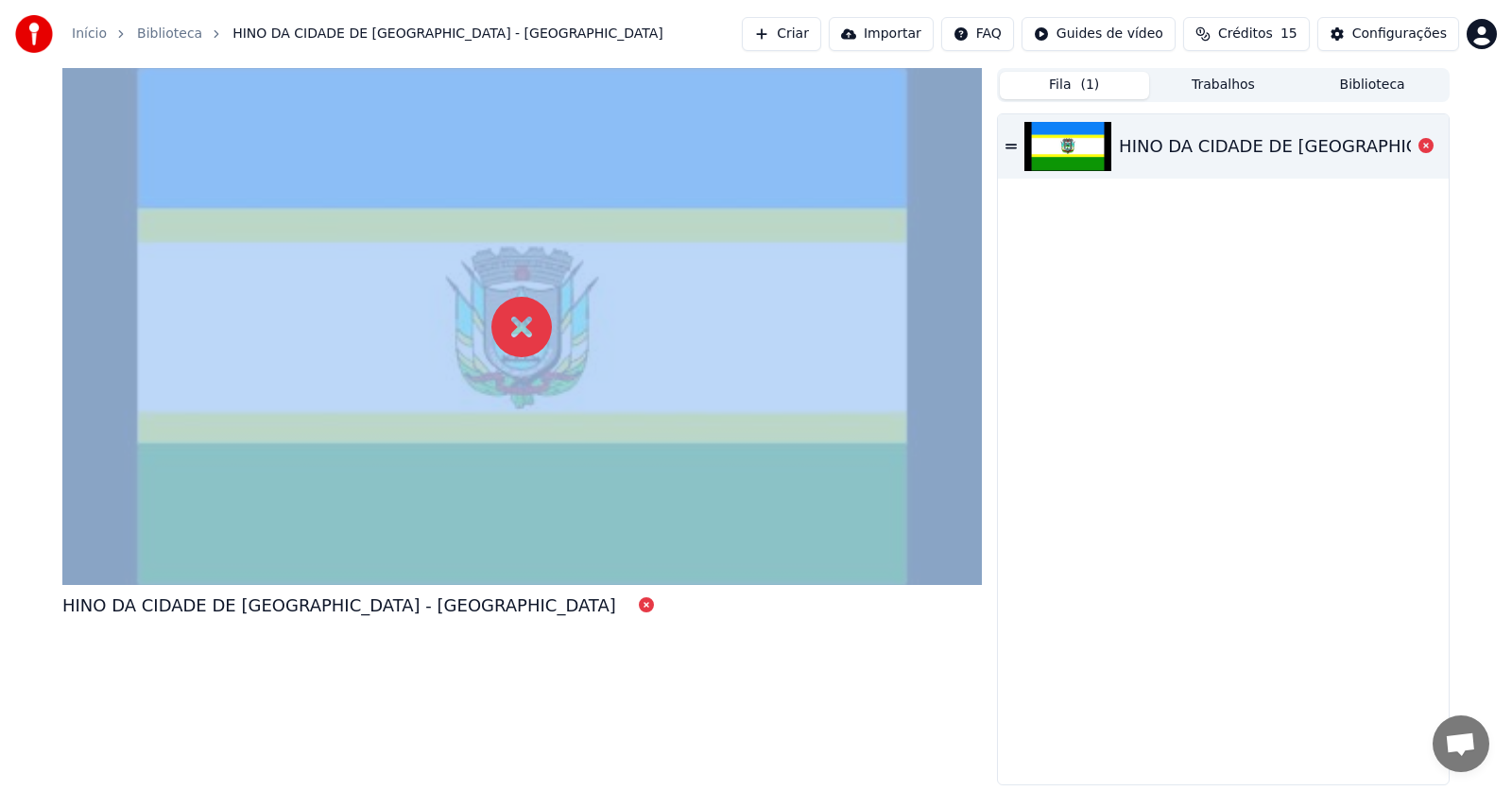
drag, startPoint x: 485, startPoint y: 542, endPoint x: 1045, endPoint y: 291, distance: 613.7
click at [883, 628] on div "HINO DA CIDADE DE ARARICÁ - RS" at bounding box center [522, 426] width 919 height 717
click at [26, 38] on img at bounding box center [33, 33] width 38 height 38
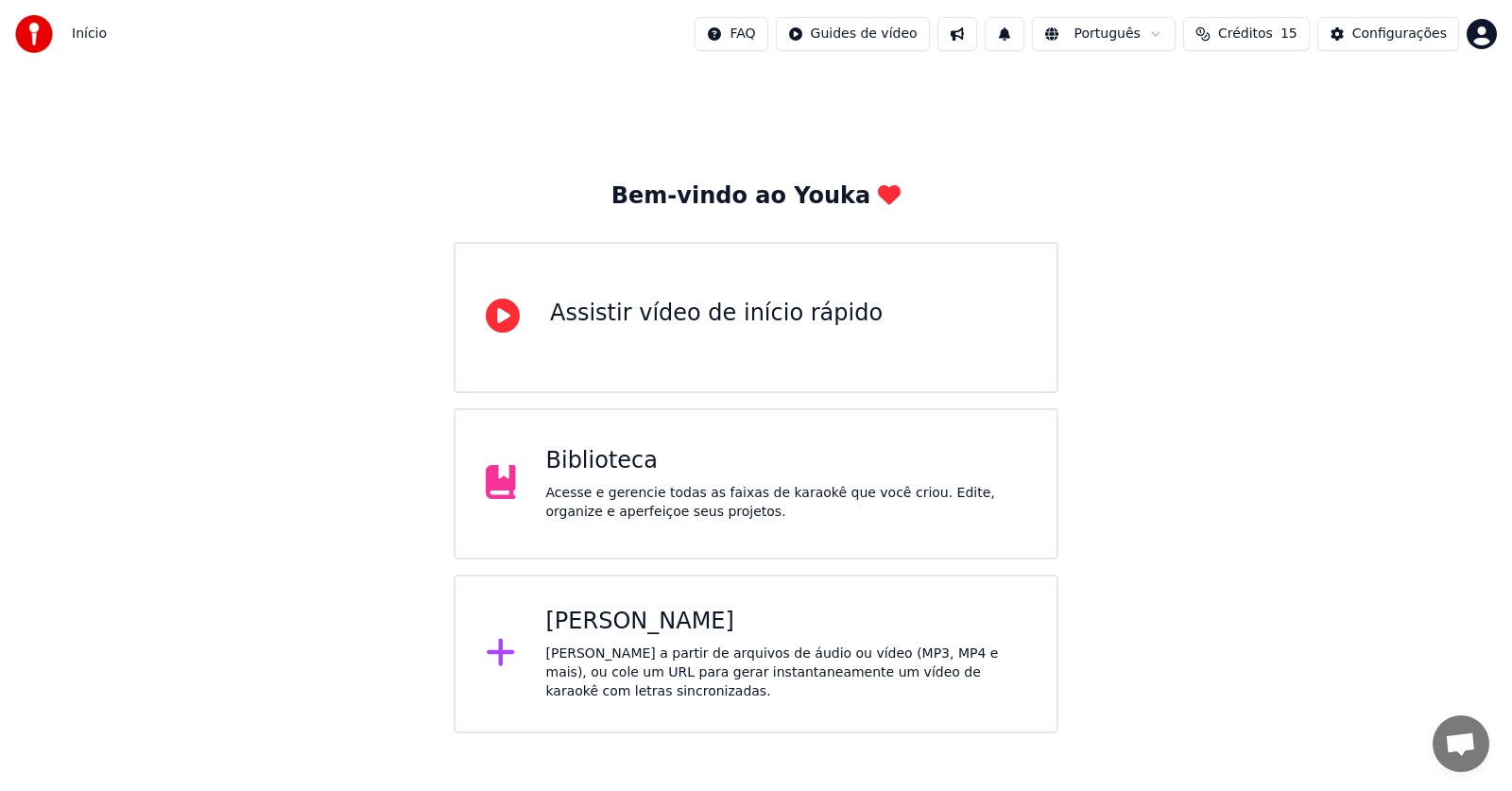
drag, startPoint x: 1511, startPoint y: 66, endPoint x: 1472, endPoint y: 436, distance: 372.0
click at [1509, 448] on div "Início FAQ Guides de vídeo Português Créditos 15 Configurações Bem-vindo ao You…" at bounding box center [756, 367] width 1512 height 733
click at [603, 370] on div "Assistir vídeo de início rápido" at bounding box center [756, 317] width 604 height 152
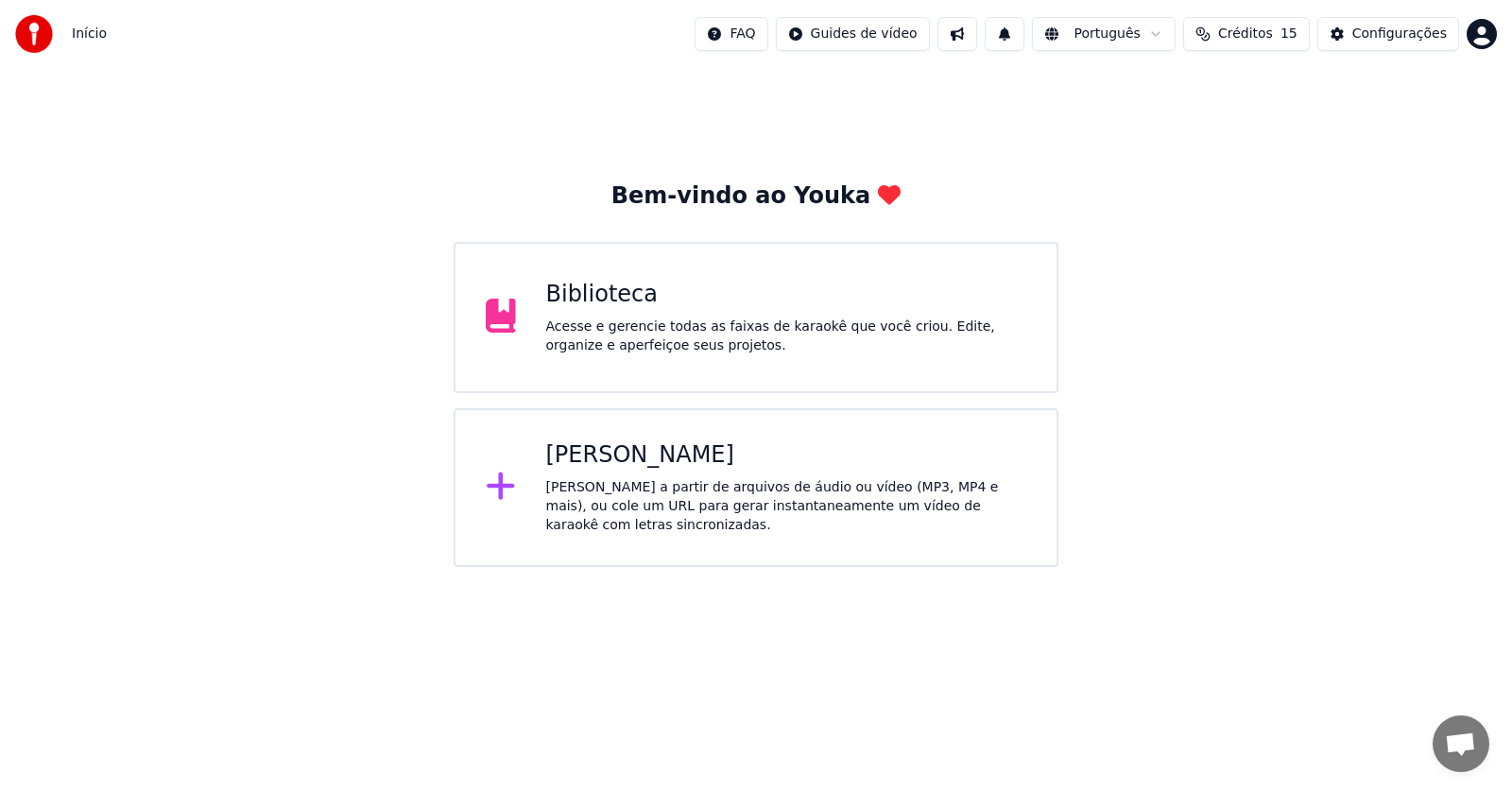
click at [666, 364] on div "Biblioteca Acesse e gerencie todas as faixas de karaokê que você criou. Edite, …" at bounding box center [756, 317] width 604 height 152
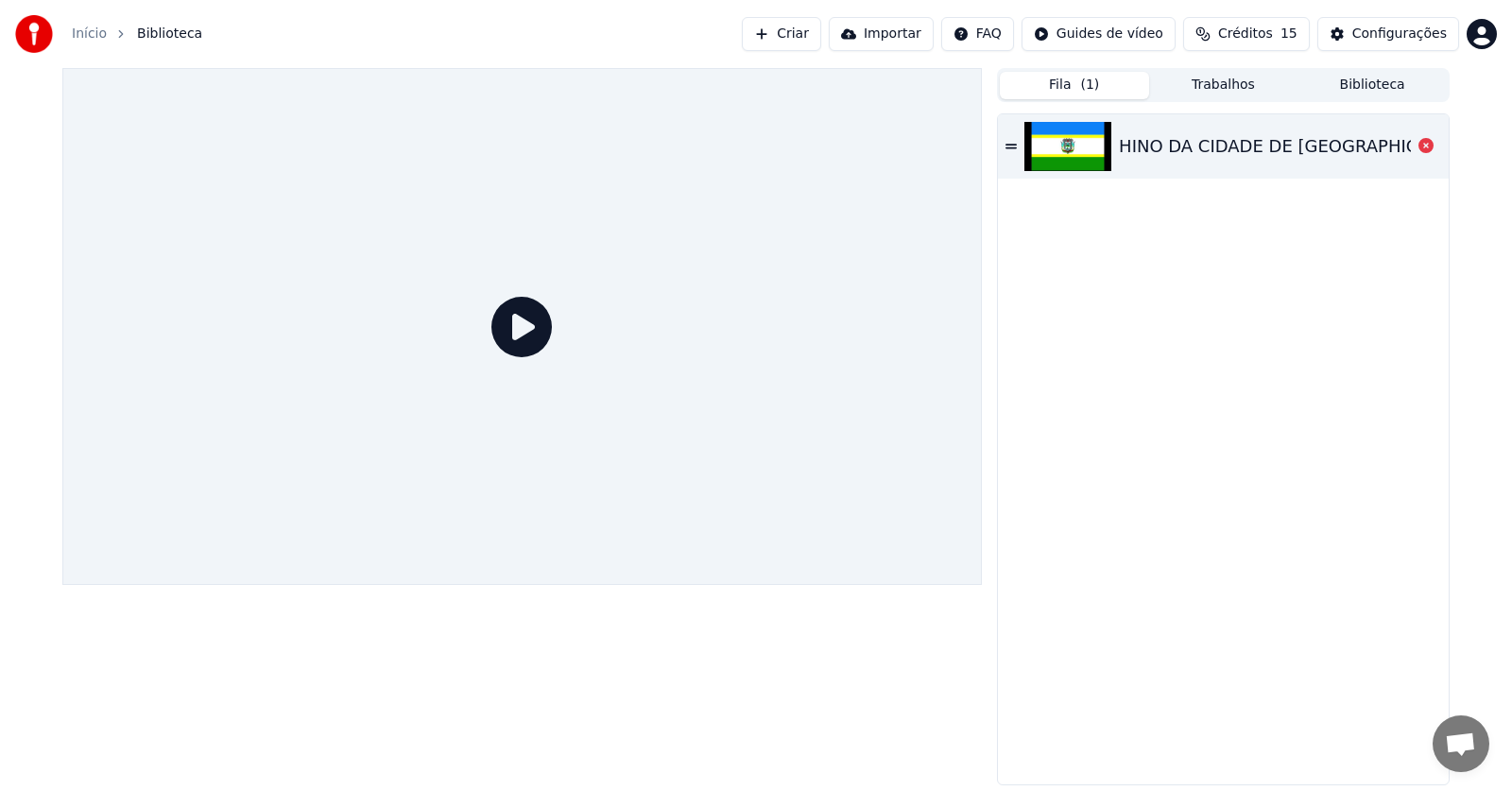
click at [1018, 136] on div "HINO DA CIDADE DE ARARICÁ - RS" at bounding box center [1223, 147] width 451 height 65
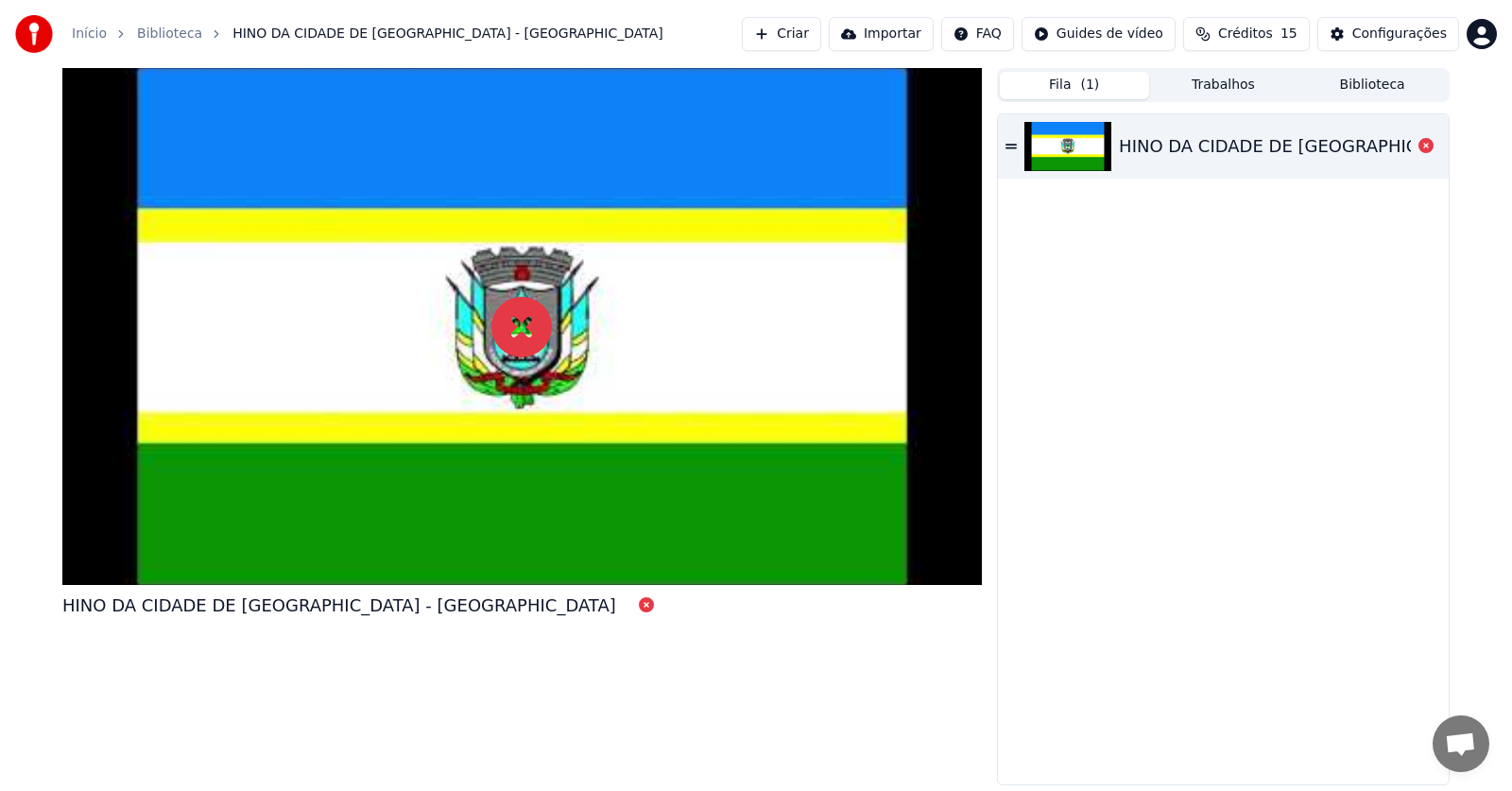
click at [105, 31] on div "Início" at bounding box center [99, 33] width 56 height 19
click at [101, 31] on link "Início" at bounding box center [89, 33] width 35 height 19
